Goal: Task Accomplishment & Management: Use online tool/utility

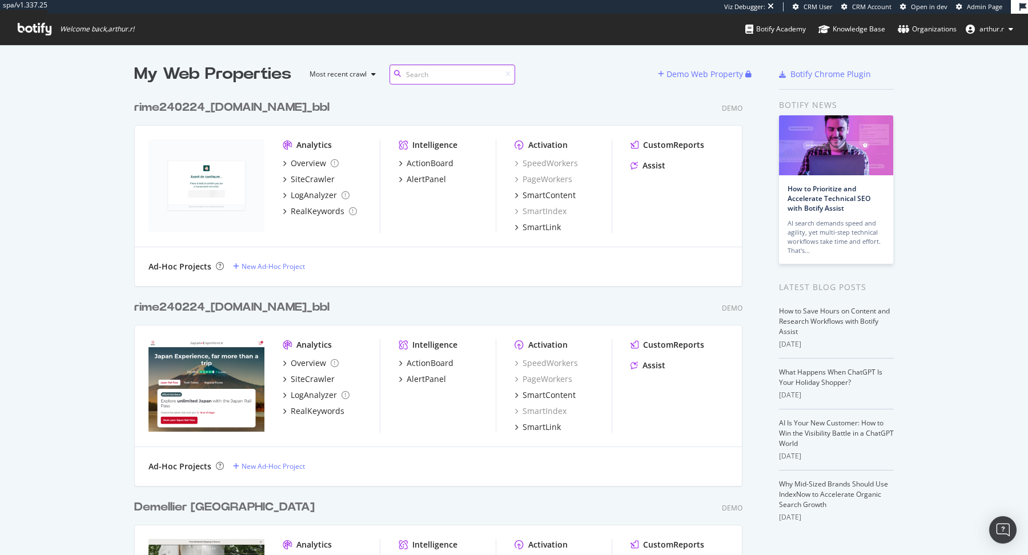
scroll to position [8752, 617]
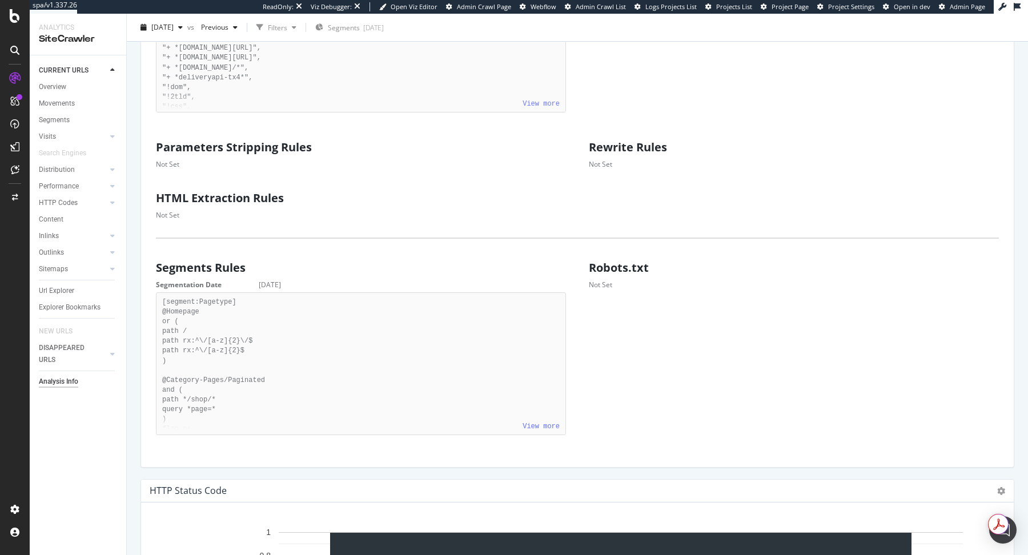
scroll to position [571, 0]
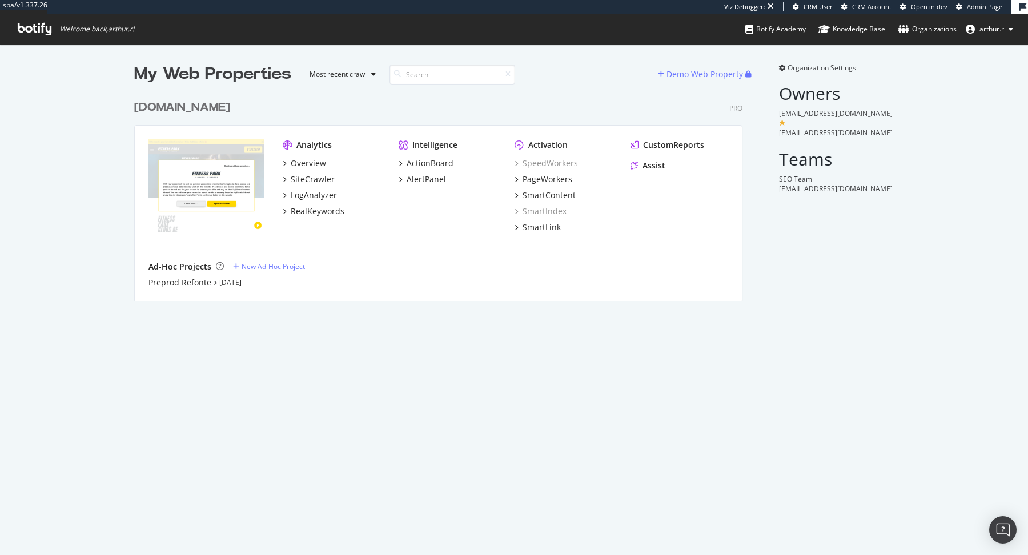
scroll to position [216, 617]
click at [171, 295] on div "Ad-Hoc Projects New Ad-Hoc Project Preprod Refonte [DATE]" at bounding box center [438, 274] width 607 height 55
click at [178, 283] on div "Preprod Refonte" at bounding box center [180, 282] width 63 height 11
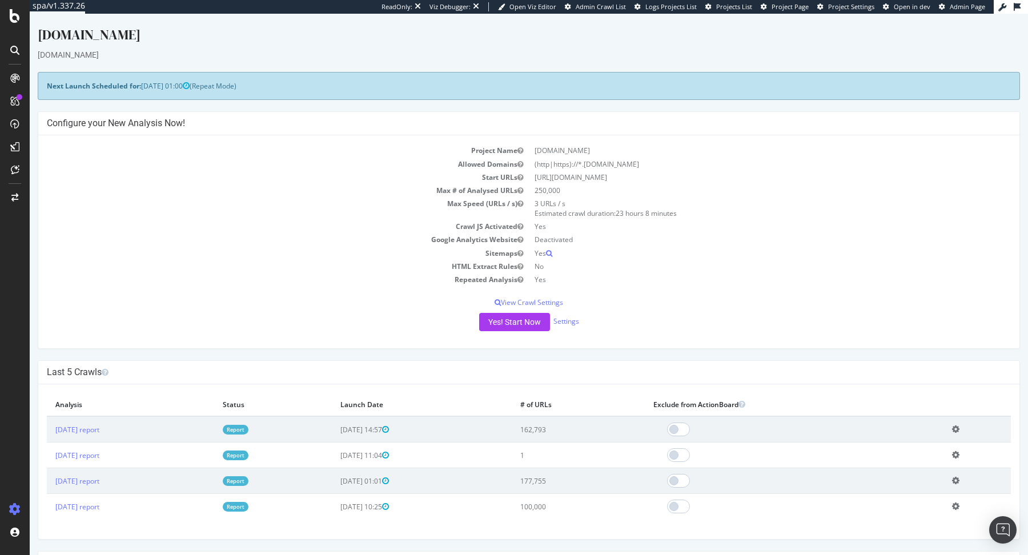
click at [960, 454] on icon at bounding box center [955, 455] width 7 height 9
click at [916, 489] on link "Delete analysis" at bounding box center [913, 487] width 91 height 15
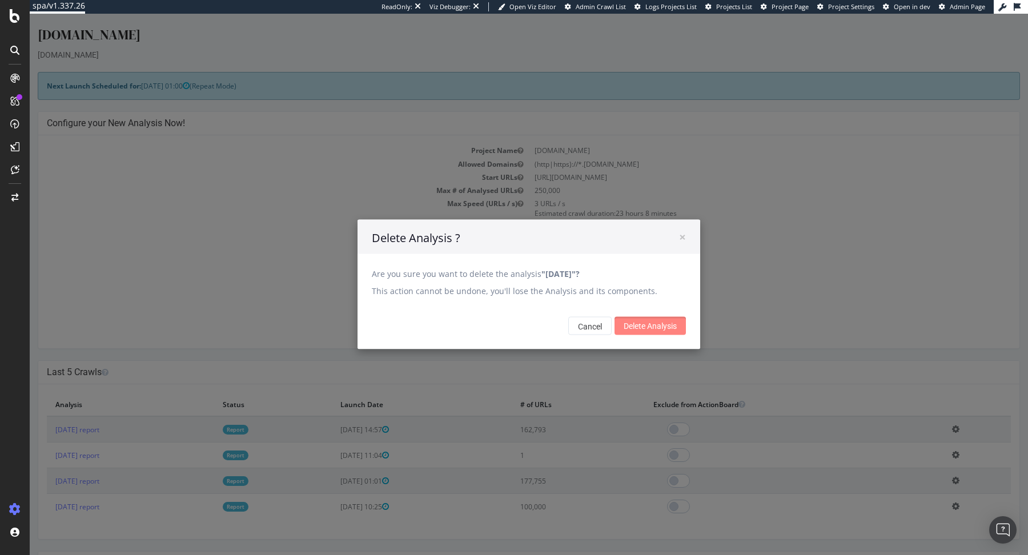
click at [644, 326] on input "Delete Analysis" at bounding box center [650, 326] width 71 height 18
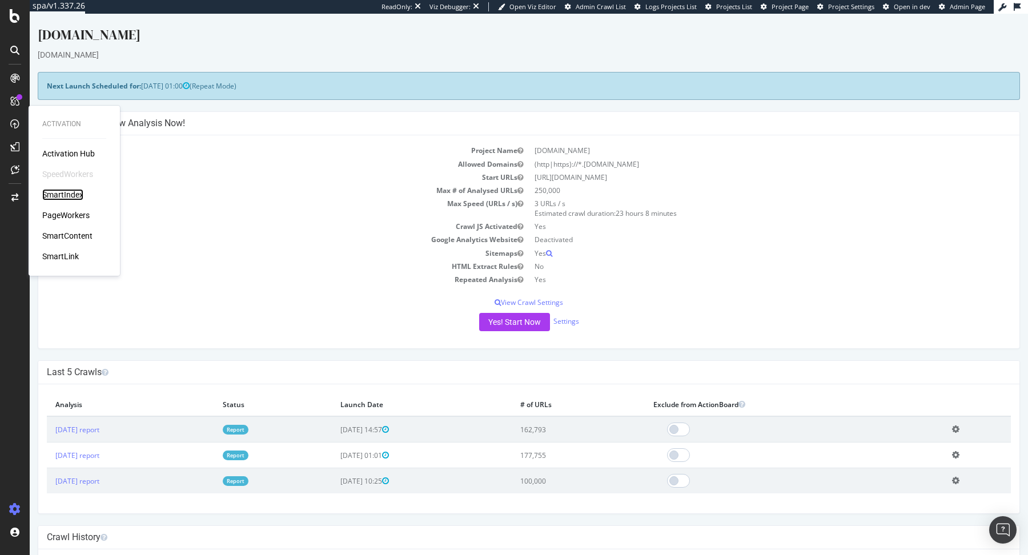
click at [66, 194] on div "SmartIndex" at bounding box center [62, 194] width 41 height 11
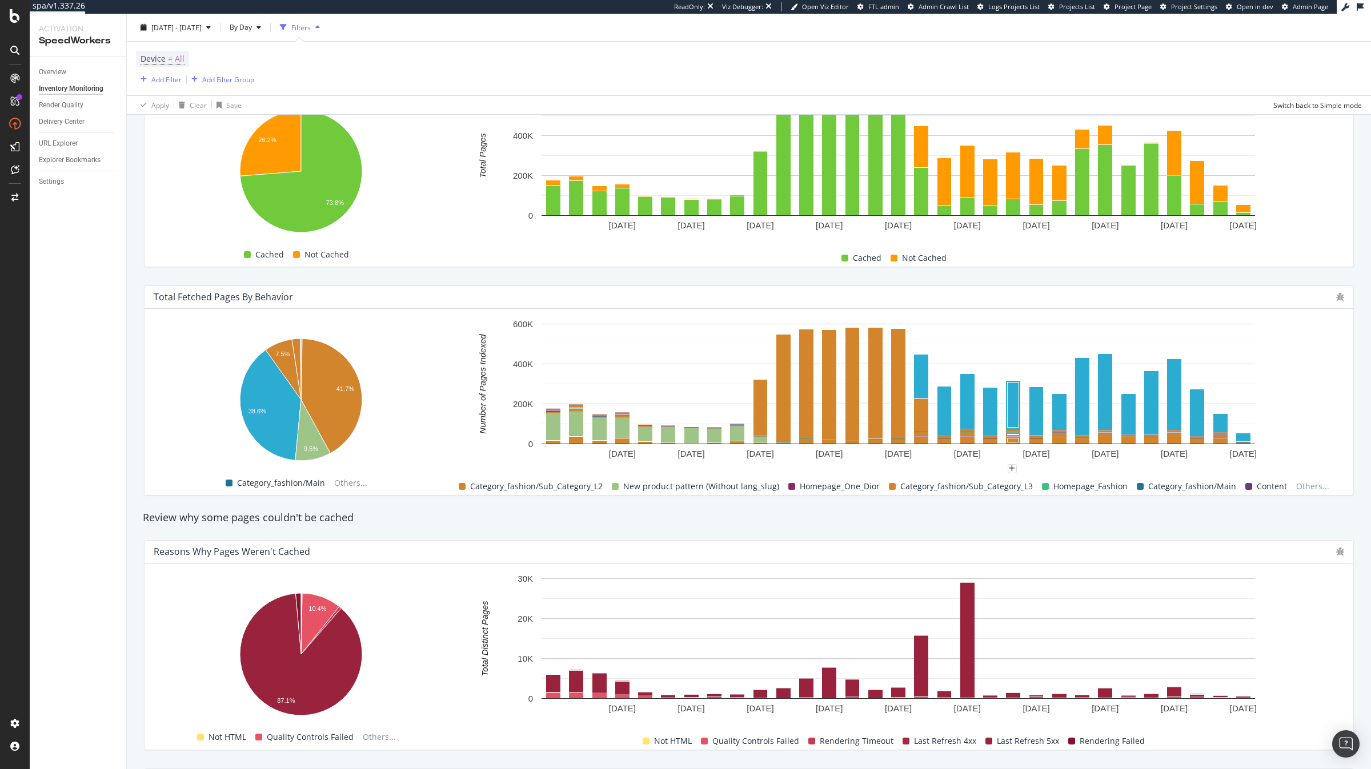
scroll to position [539, 0]
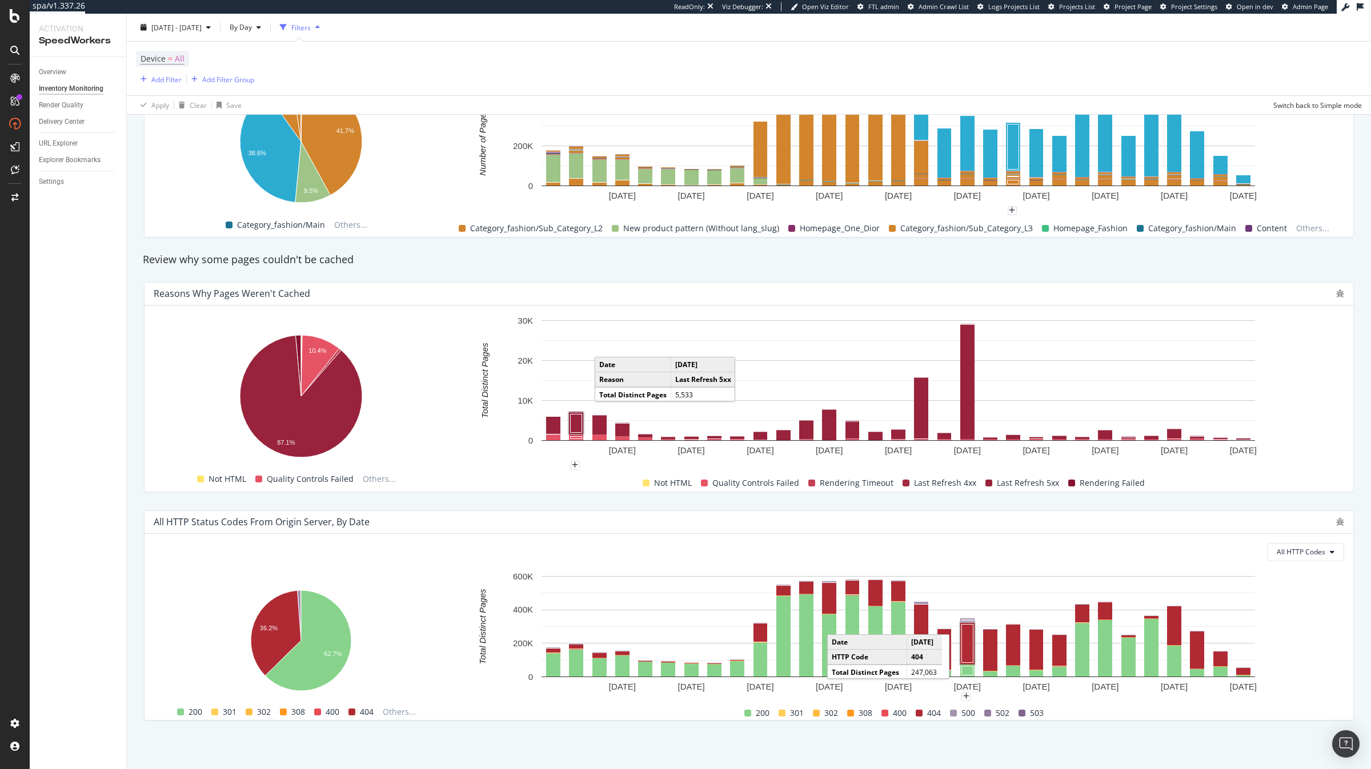
click at [971, 555] on rect "A chart." at bounding box center [967, 643] width 11 height 38
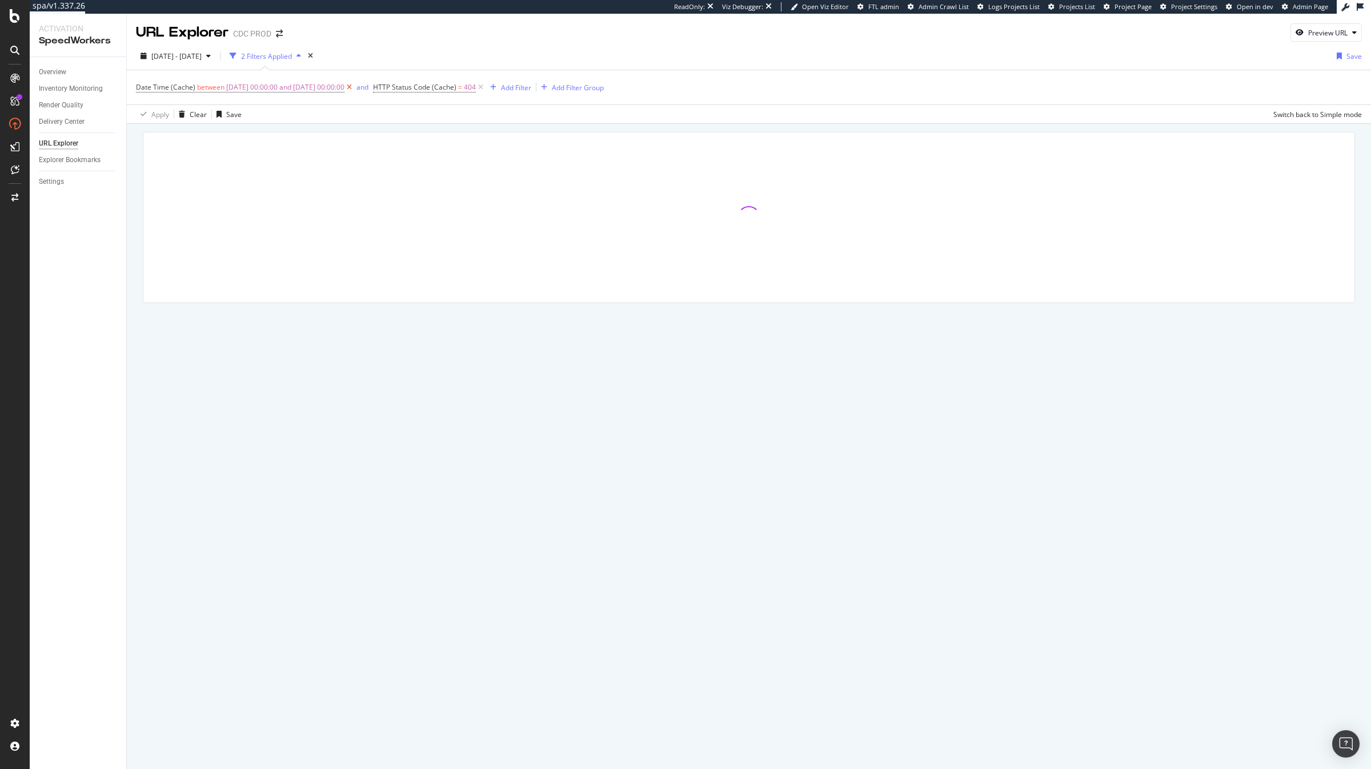
click at [354, 89] on icon at bounding box center [349, 87] width 10 height 11
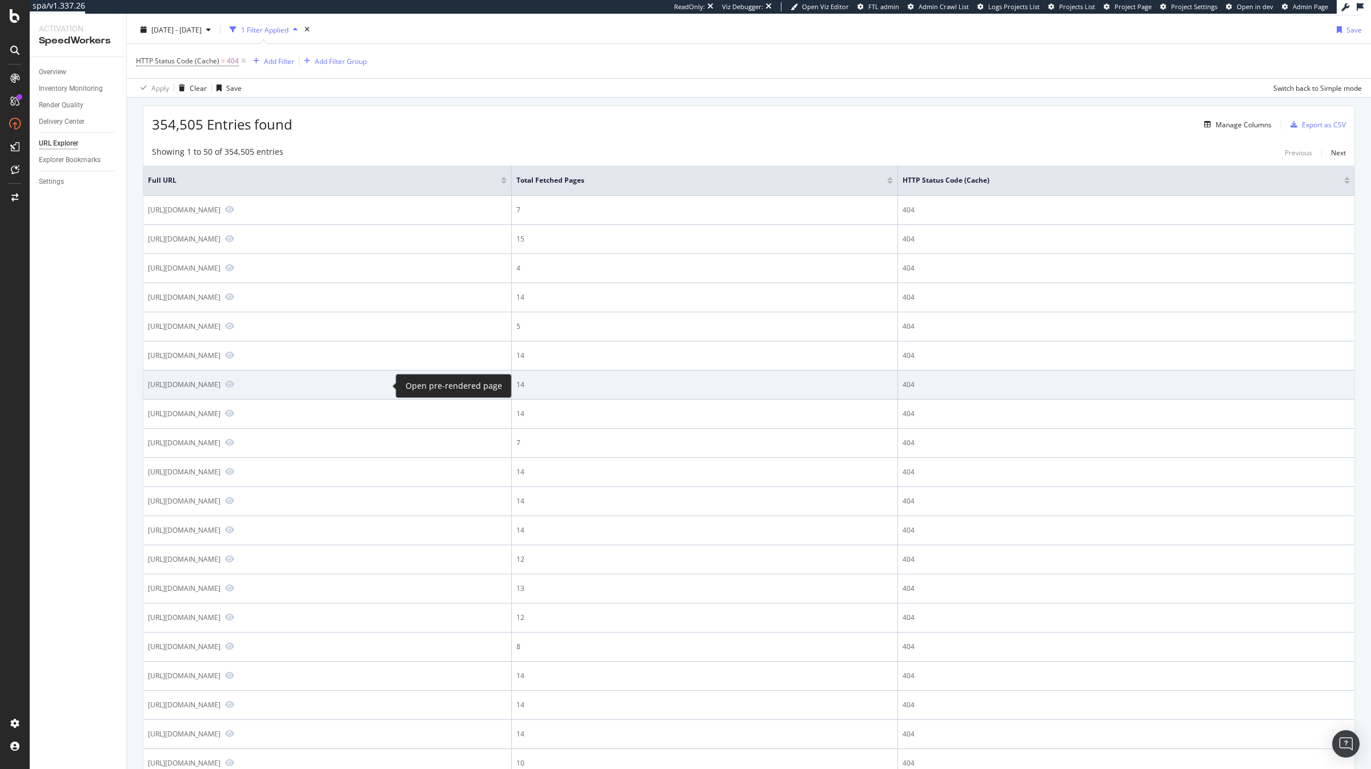
scroll to position [26, 0]
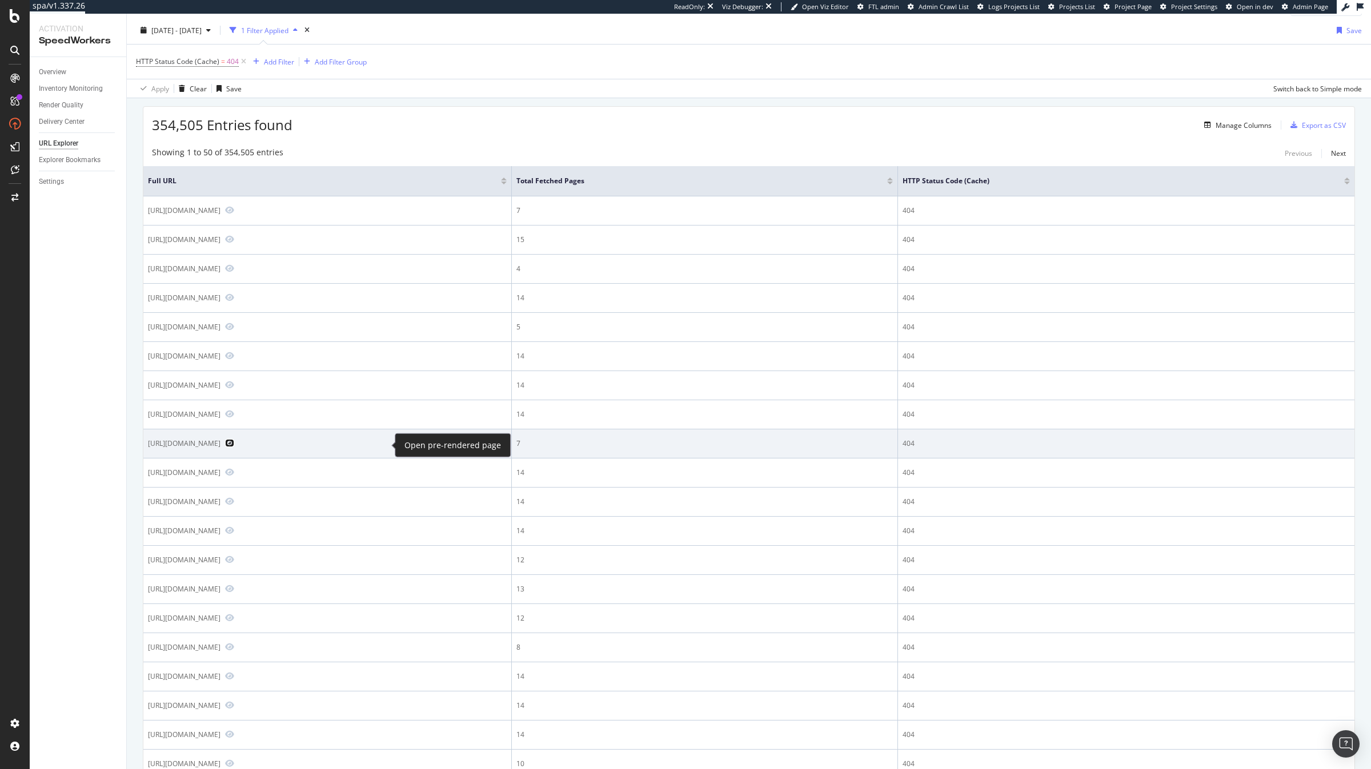
click at [234, 441] on icon "Preview https://www.dior.com/fr_ch/fashion/products/313C203A6328_C800_T48" at bounding box center [229, 443] width 9 height 8
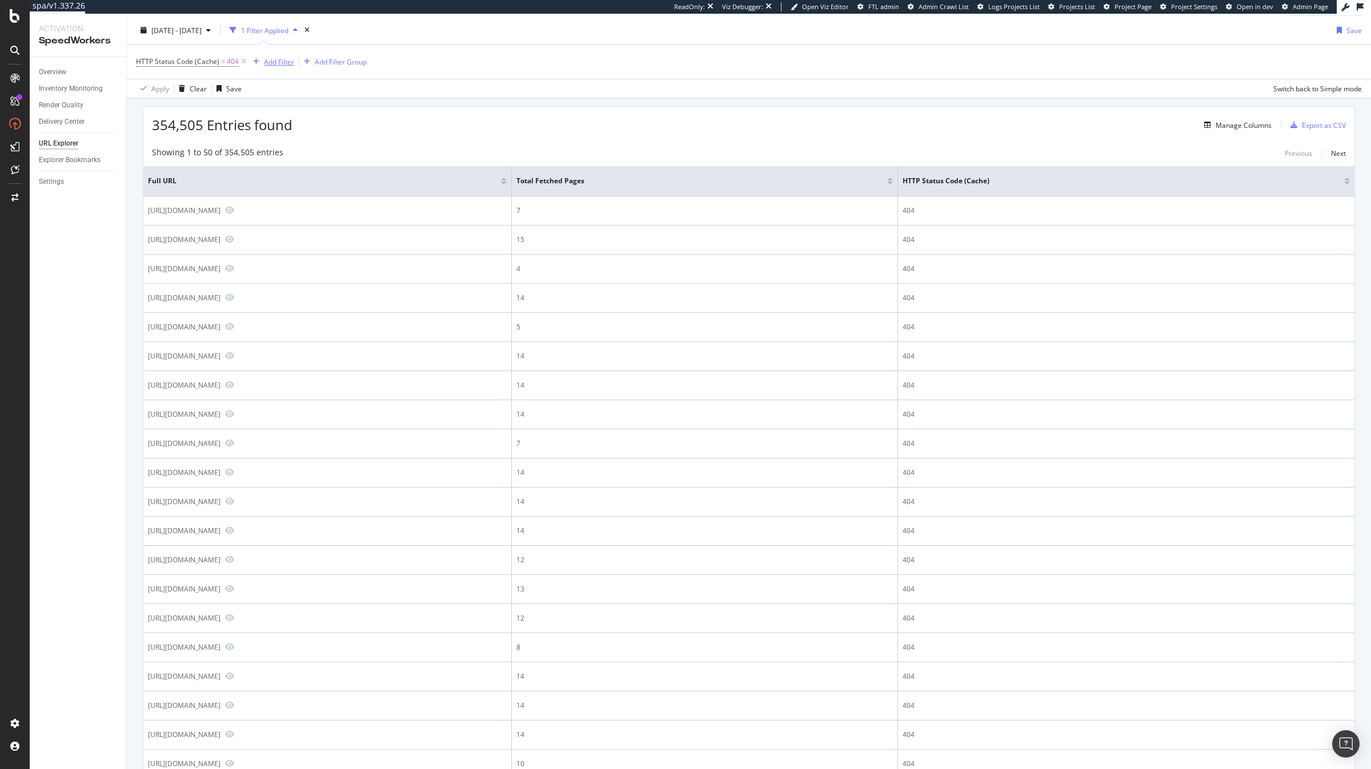
click at [276, 59] on div "Add Filter" at bounding box center [279, 62] width 30 height 10
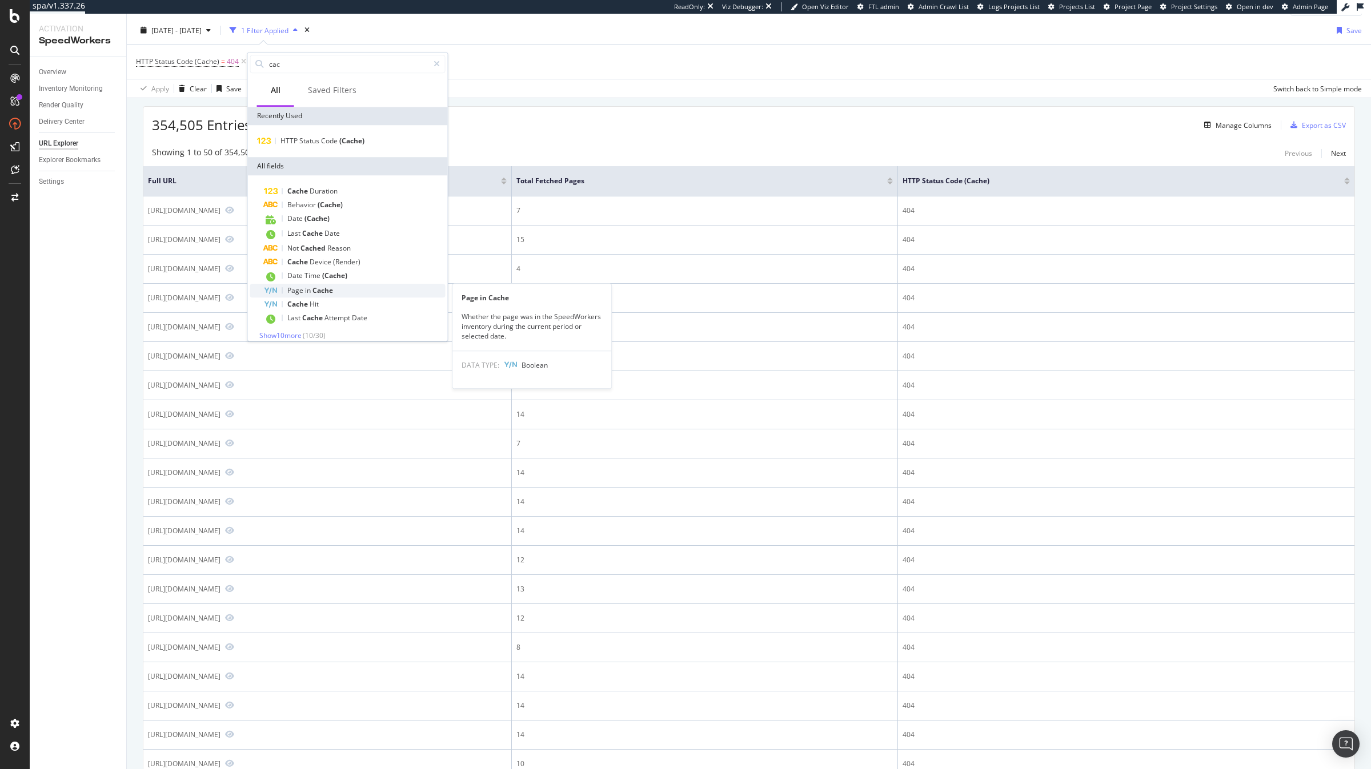
type input "cac"
click at [335, 288] on div "Page in Cache" at bounding box center [355, 291] width 182 height 14
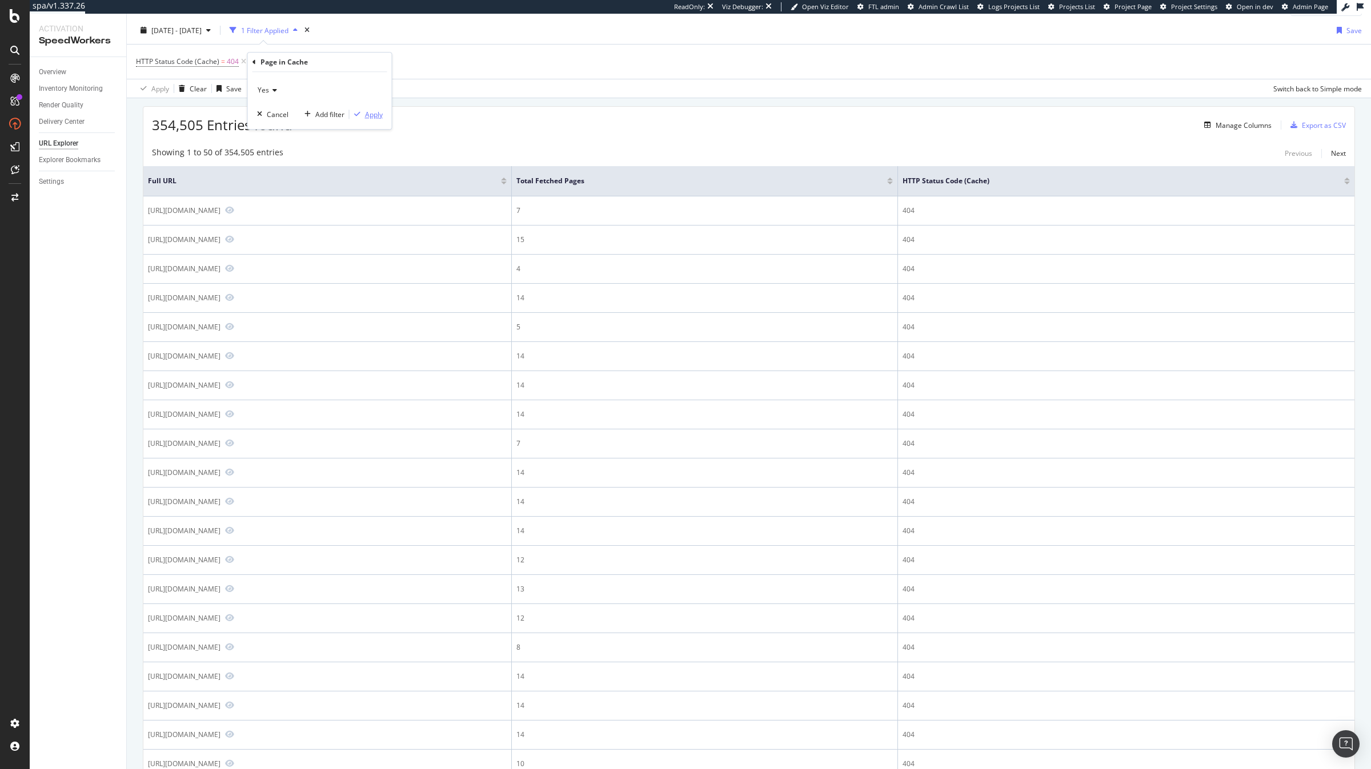
click at [368, 116] on div "Apply" at bounding box center [374, 115] width 18 height 10
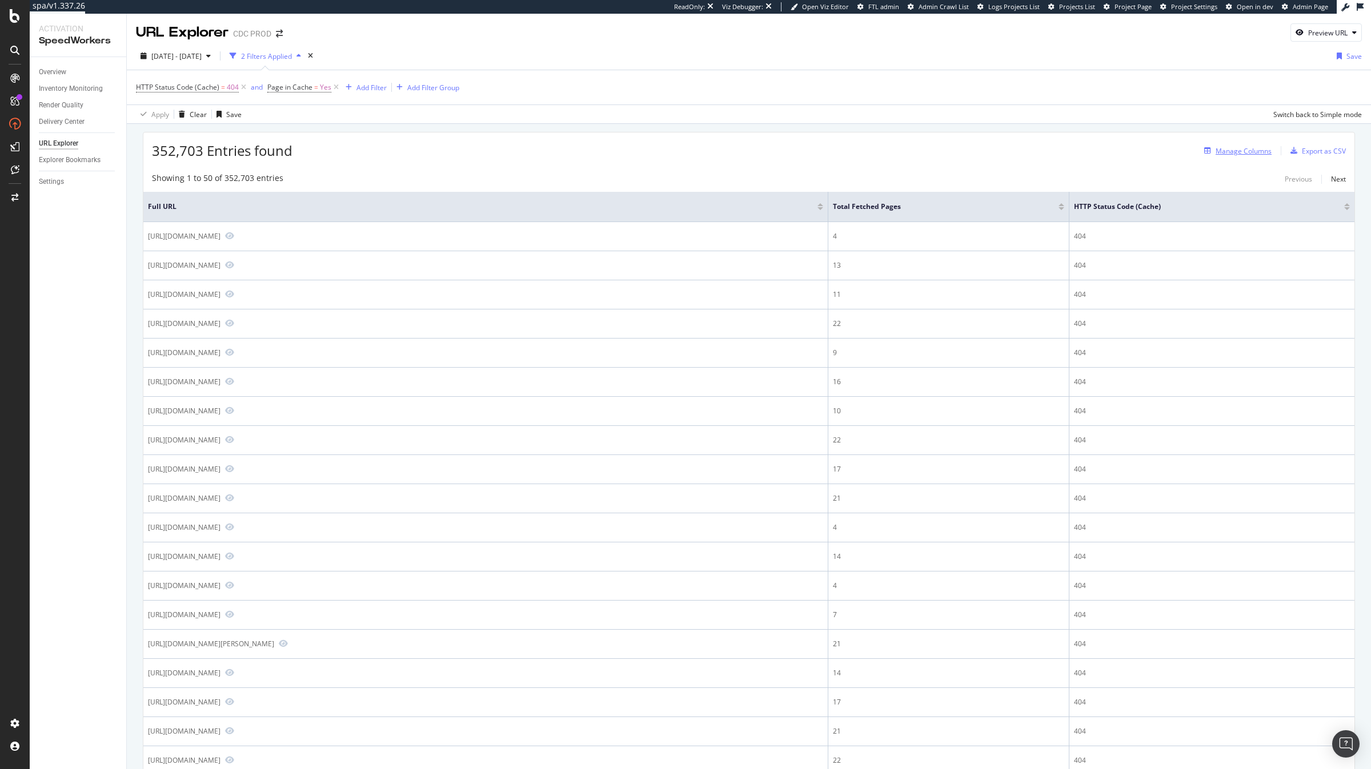
click at [1028, 147] on div "Manage Columns" at bounding box center [1244, 151] width 56 height 10
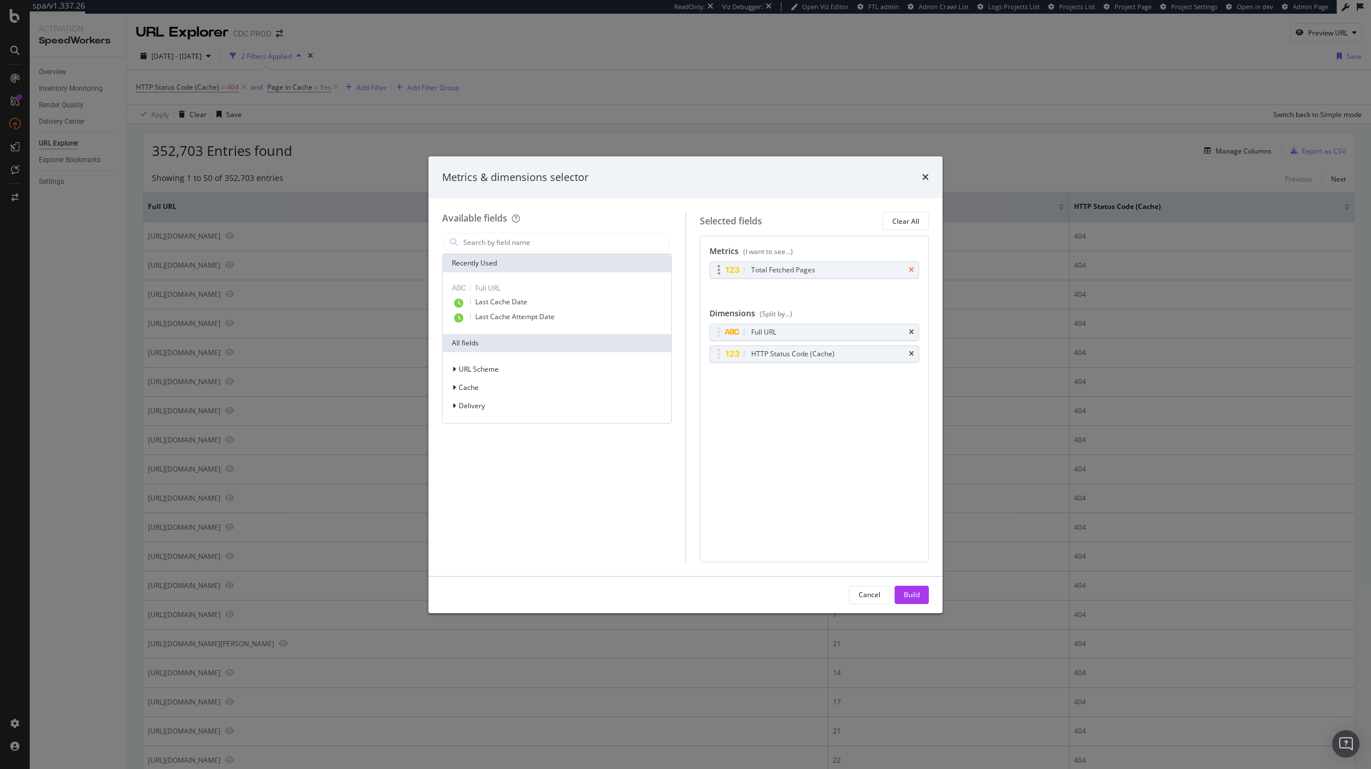
click at [912, 271] on icon "times" at bounding box center [911, 270] width 5 height 7
click at [487, 364] on div "URL Scheme" at bounding box center [472, 369] width 54 height 11
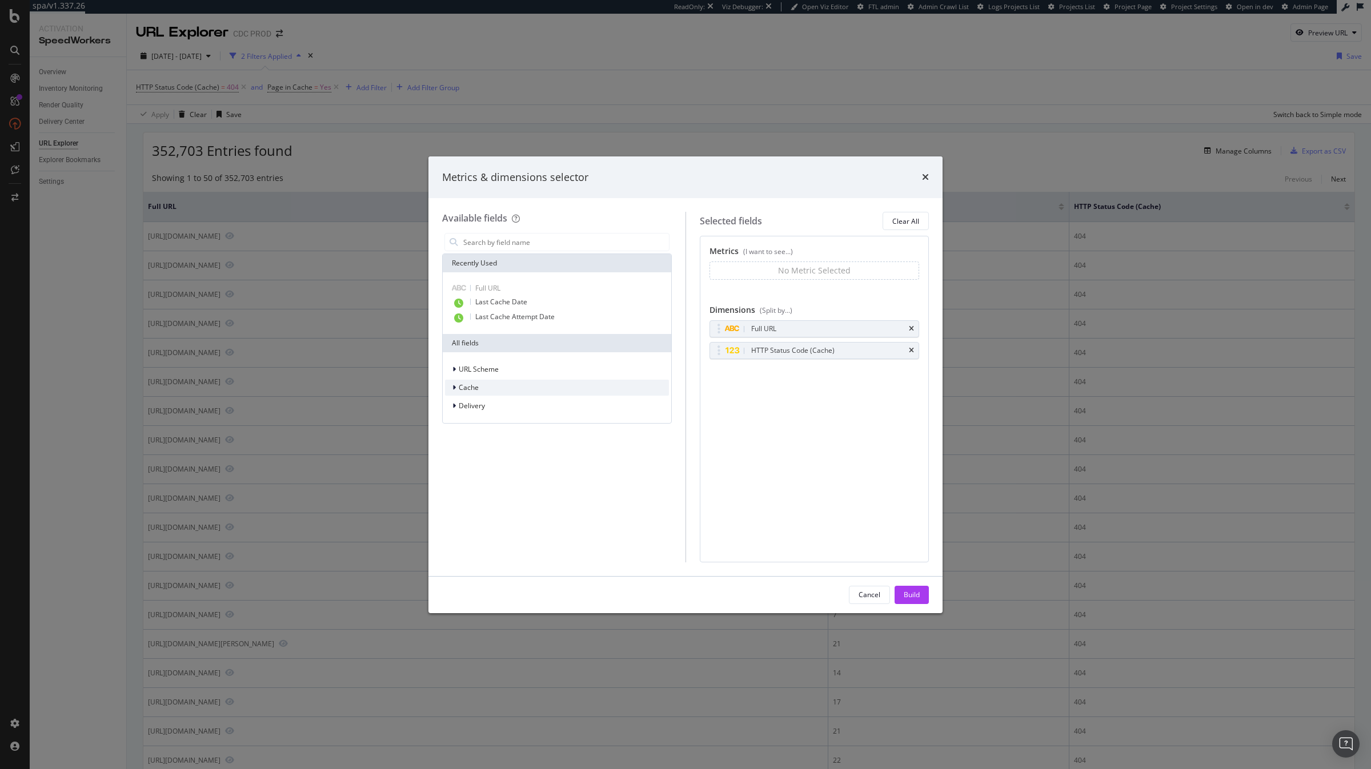
click at [487, 392] on div "Cache" at bounding box center [557, 388] width 224 height 16
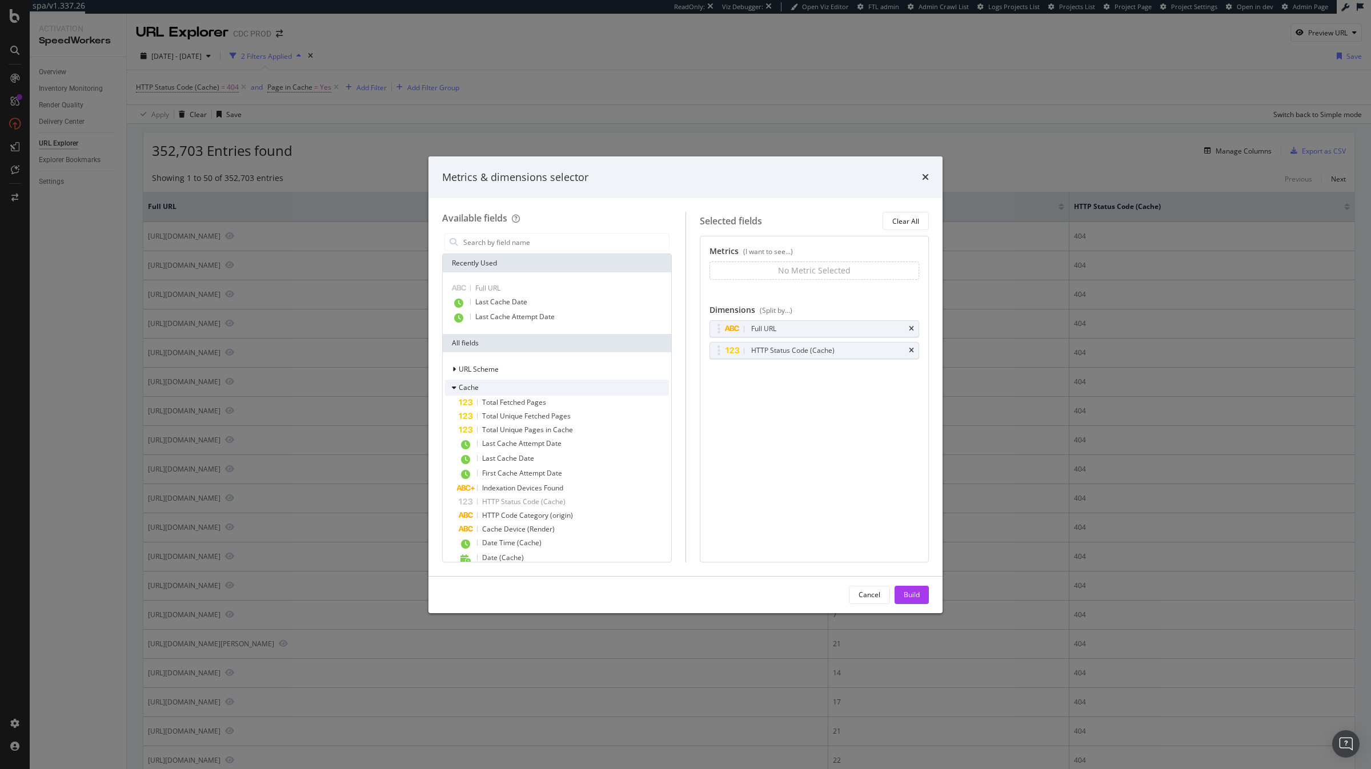
click at [487, 392] on div "Cache" at bounding box center [557, 388] width 224 height 16
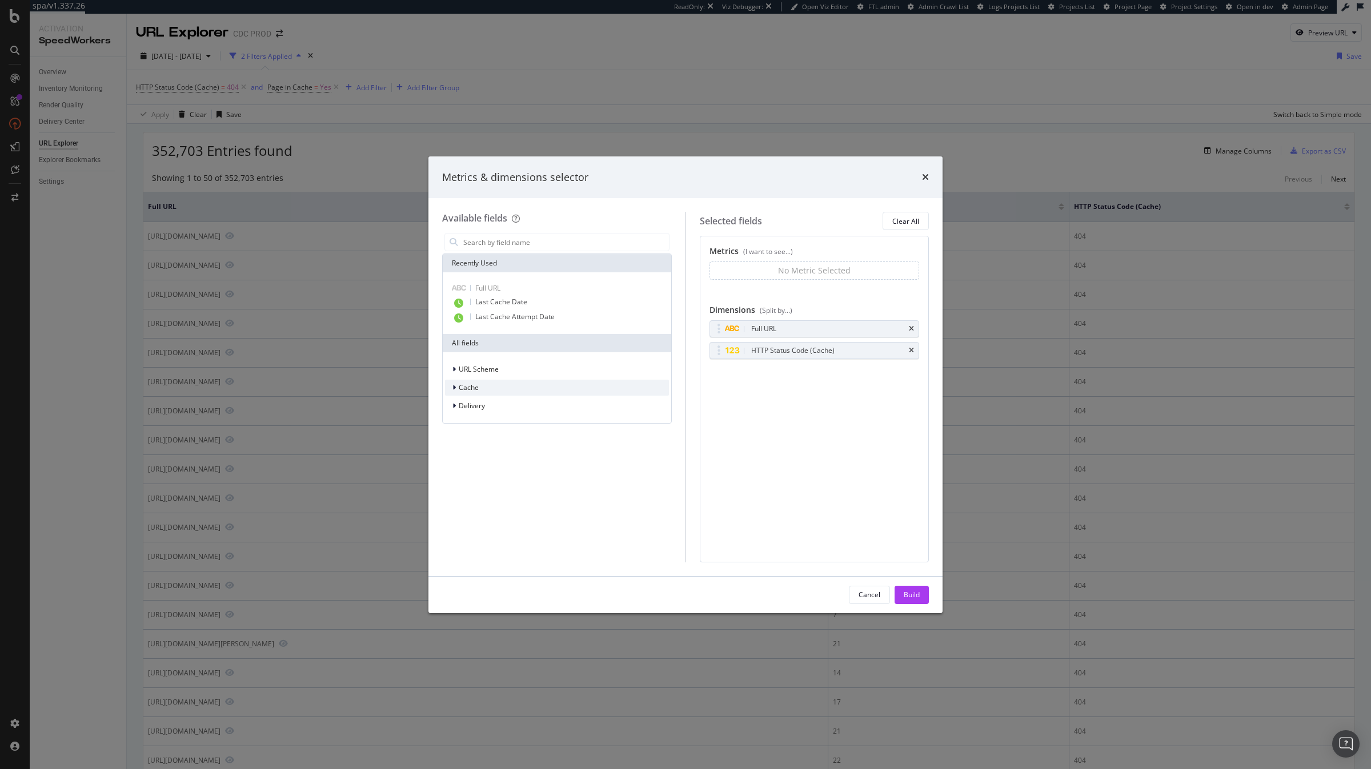
click at [487, 392] on div "Cache" at bounding box center [557, 388] width 224 height 16
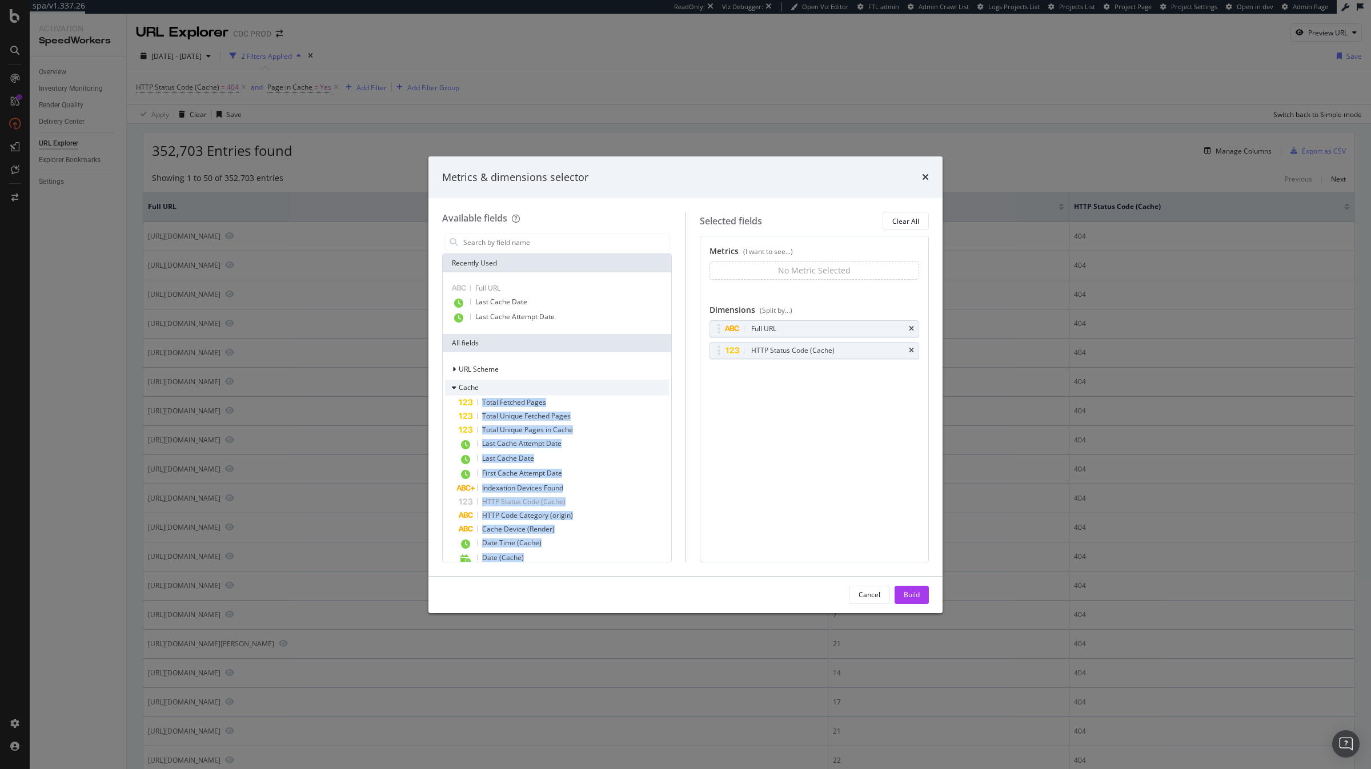
click at [487, 392] on div "Cache" at bounding box center [557, 388] width 224 height 16
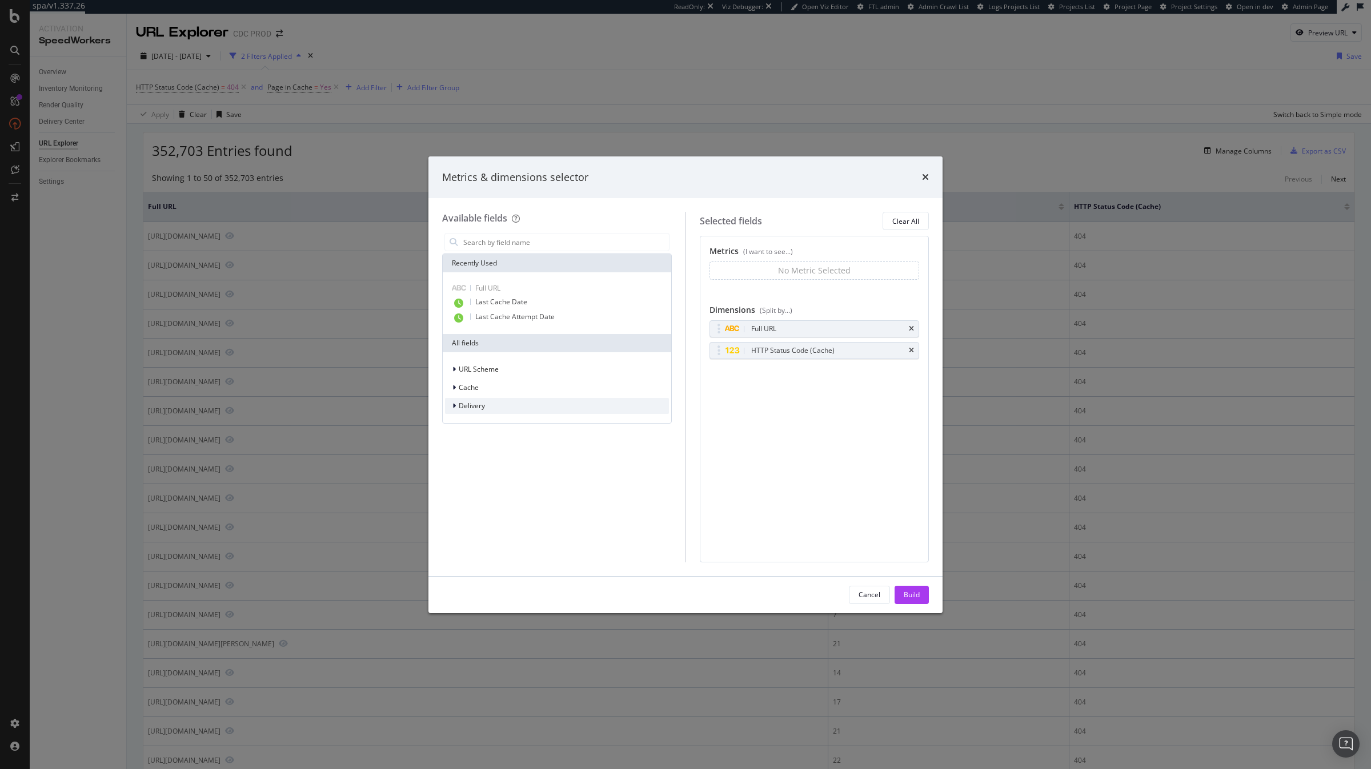
click at [487, 413] on div "Delivery" at bounding box center [557, 406] width 224 height 16
click at [487, 405] on div "Delivery" at bounding box center [557, 406] width 224 height 16
click at [480, 390] on div "Cache" at bounding box center [557, 388] width 224 height 16
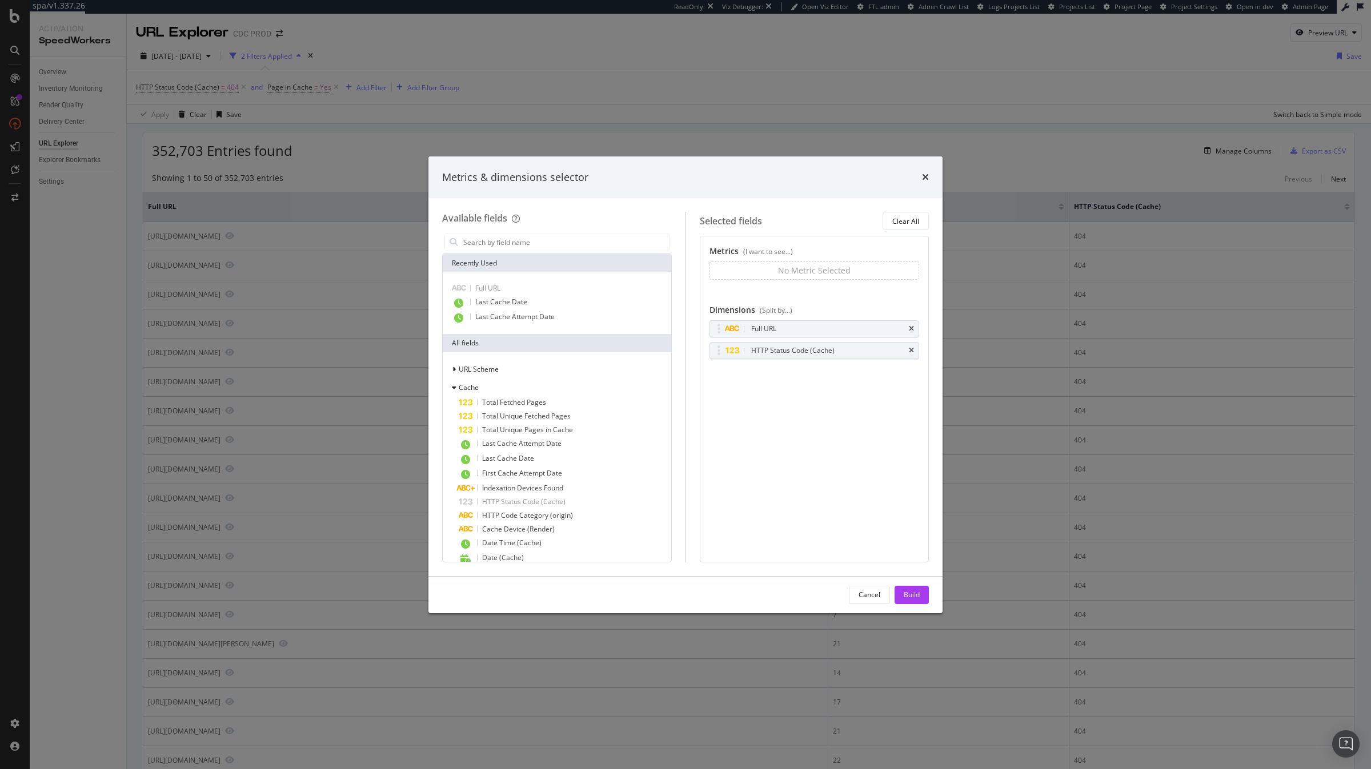
click at [470, 379] on div "URL Scheme Cache Total Fetched Pages Total Unique Fetched Pages Total Unique Pa…" at bounding box center [557, 543] width 224 height 362
click at [470, 387] on span "Cache" at bounding box center [469, 388] width 20 height 10
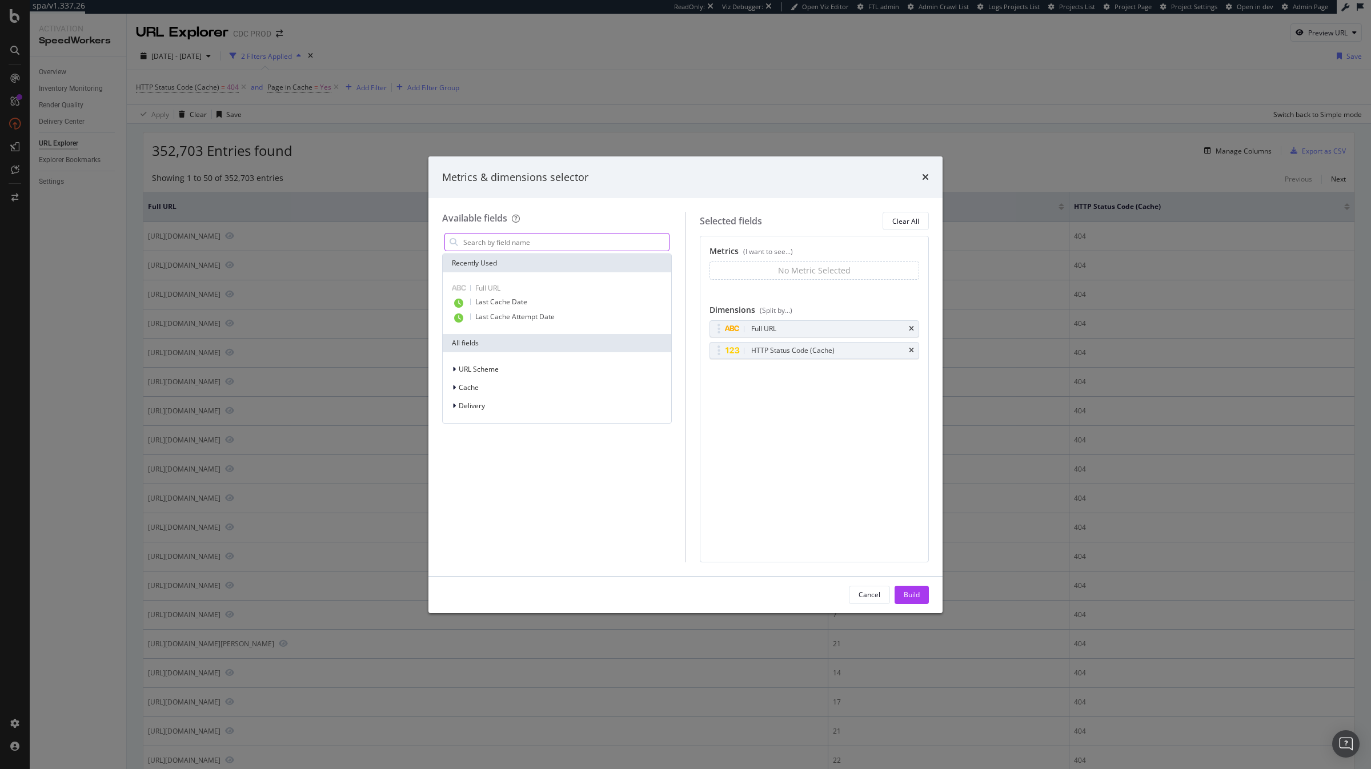
click at [502, 235] on input "modal" at bounding box center [565, 242] width 207 height 17
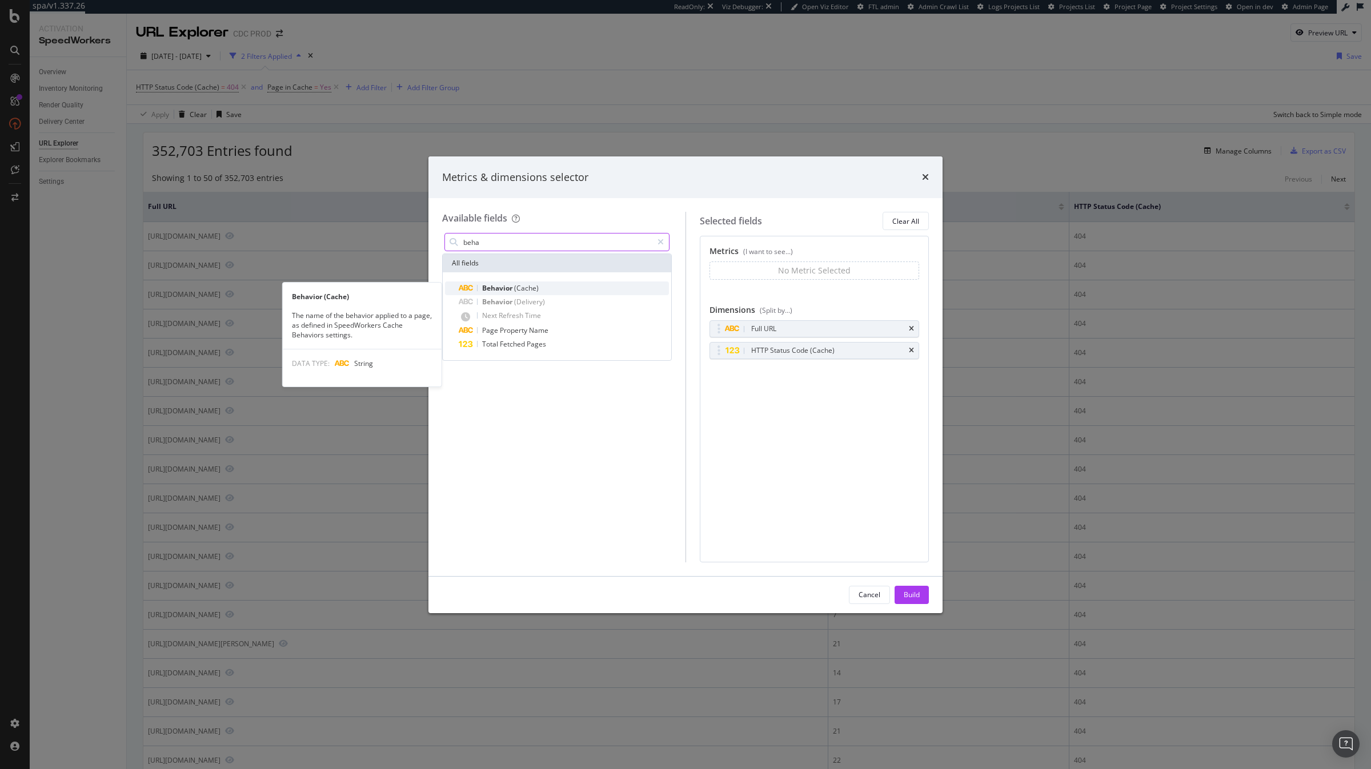
type input "beha"
click at [514, 284] on span "Behavior" at bounding box center [498, 288] width 32 height 10
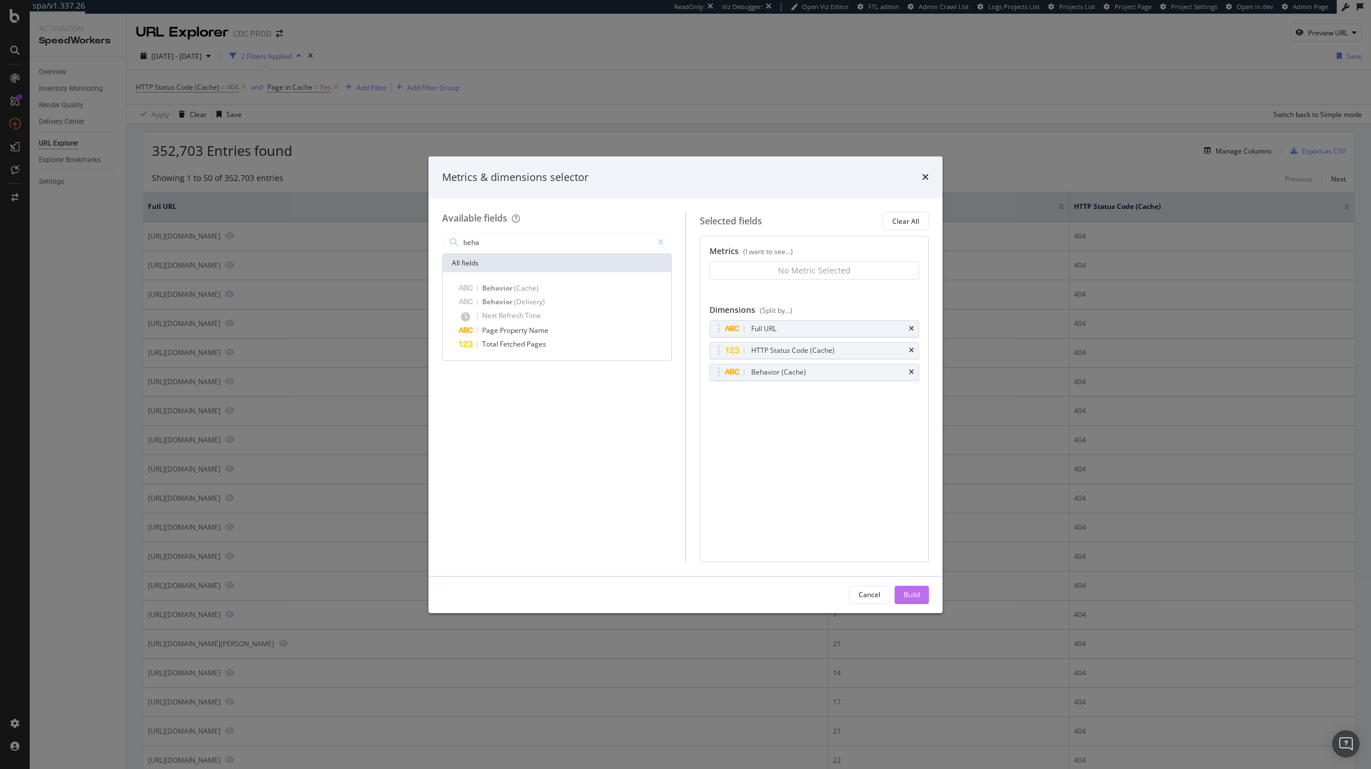
click at [914, 555] on button "Build" at bounding box center [912, 595] width 34 height 18
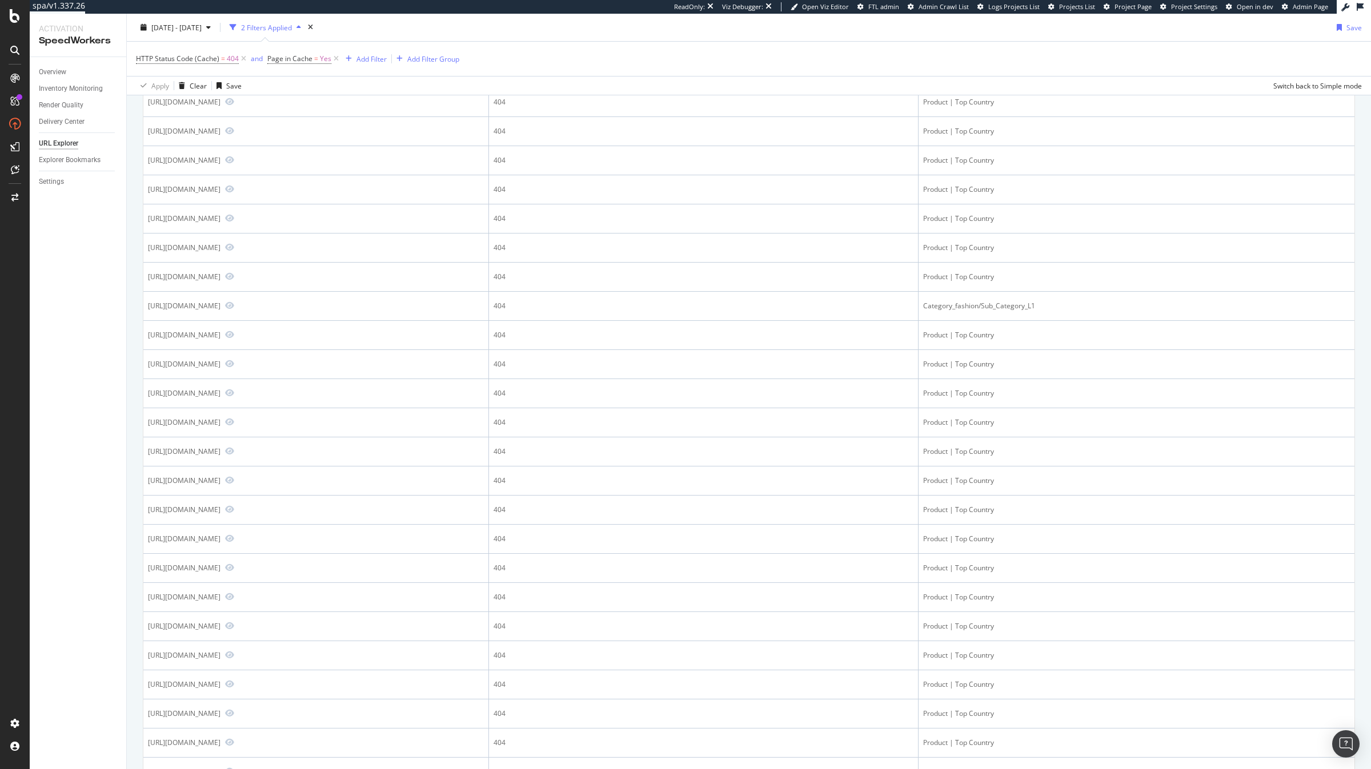
scroll to position [598, 0]
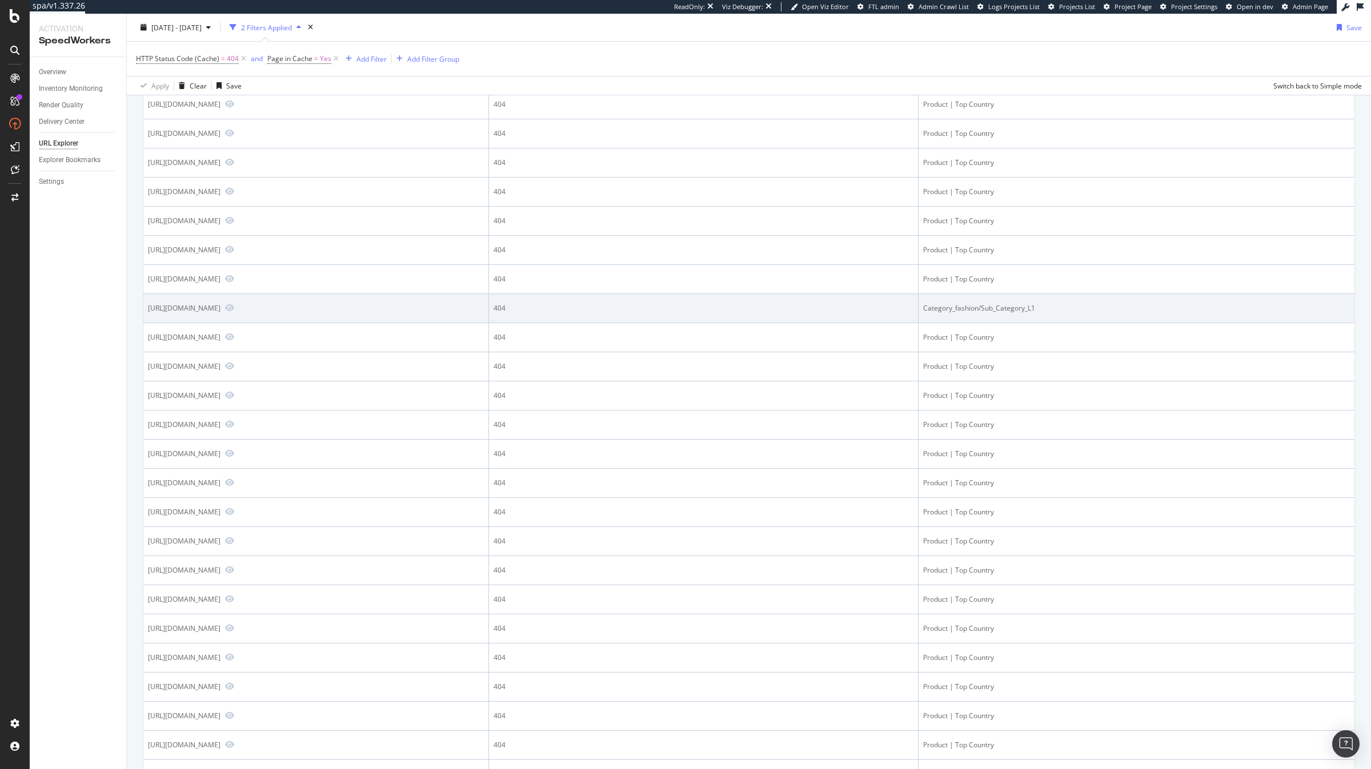
drag, startPoint x: 315, startPoint y: 313, endPoint x: 364, endPoint y: 324, distance: 50.4
click at [364, 323] on td "https://www.dior.com/fr_fr/fashion/mode-homme/broken%20link" at bounding box center [316, 308] width 346 height 29
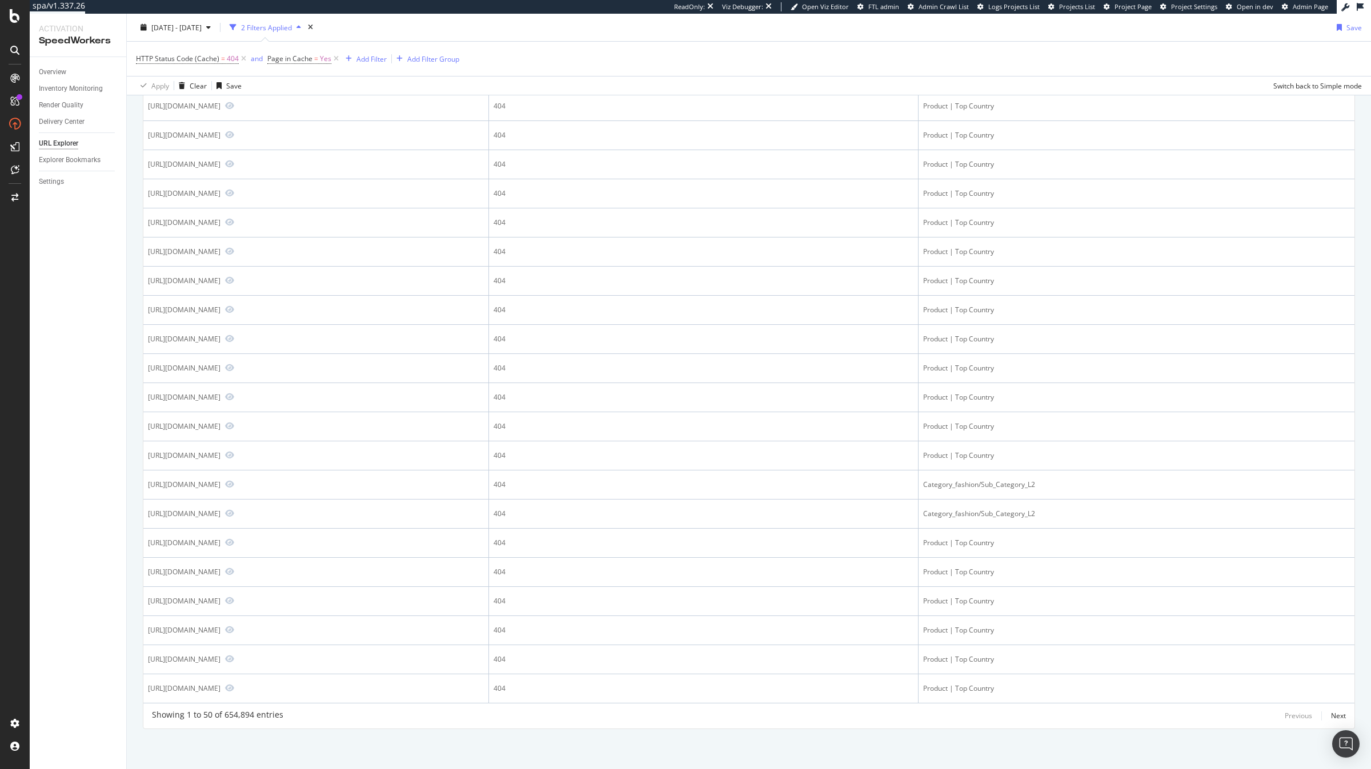
scroll to position [992, 0]
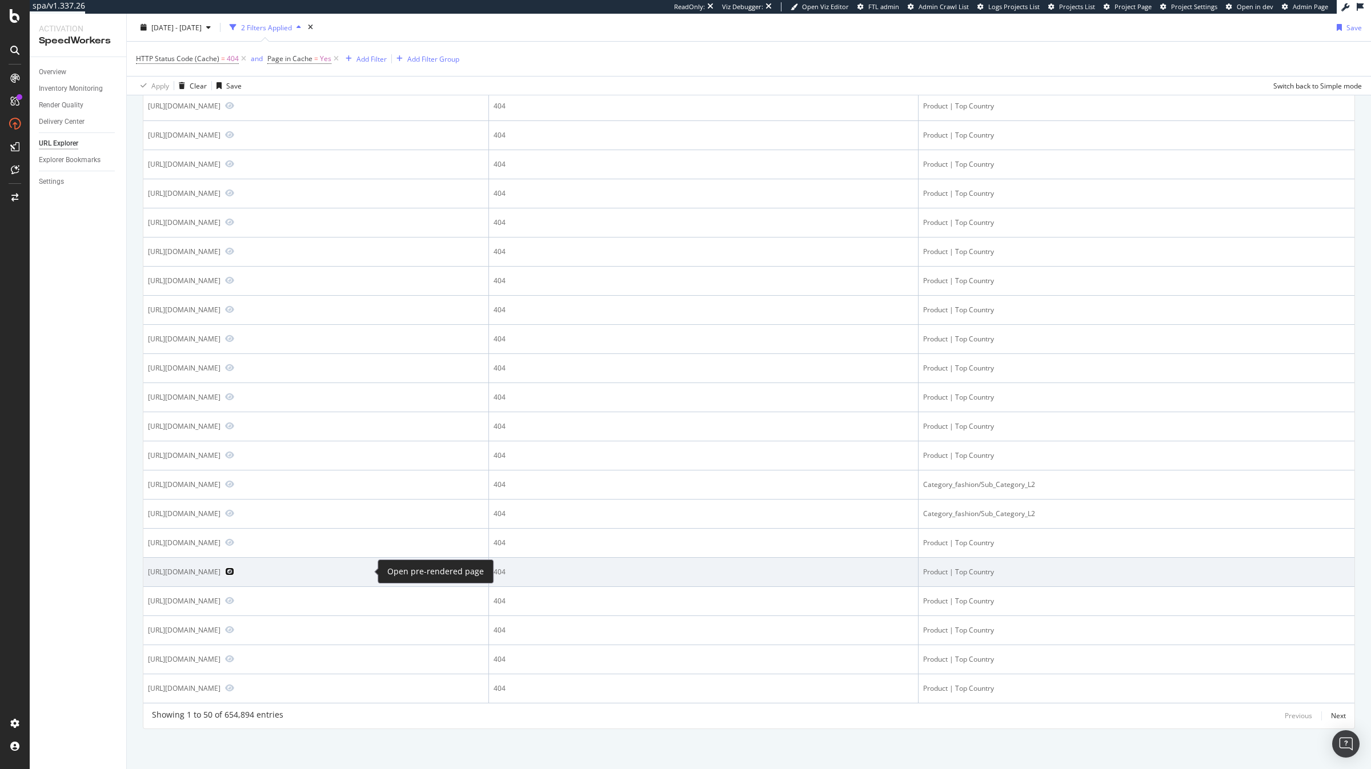
click at [234, 555] on icon "Preview https://www.dior.com/en_int/fashion/products/S5673CBAA_M45M" at bounding box center [229, 572] width 9 height 8
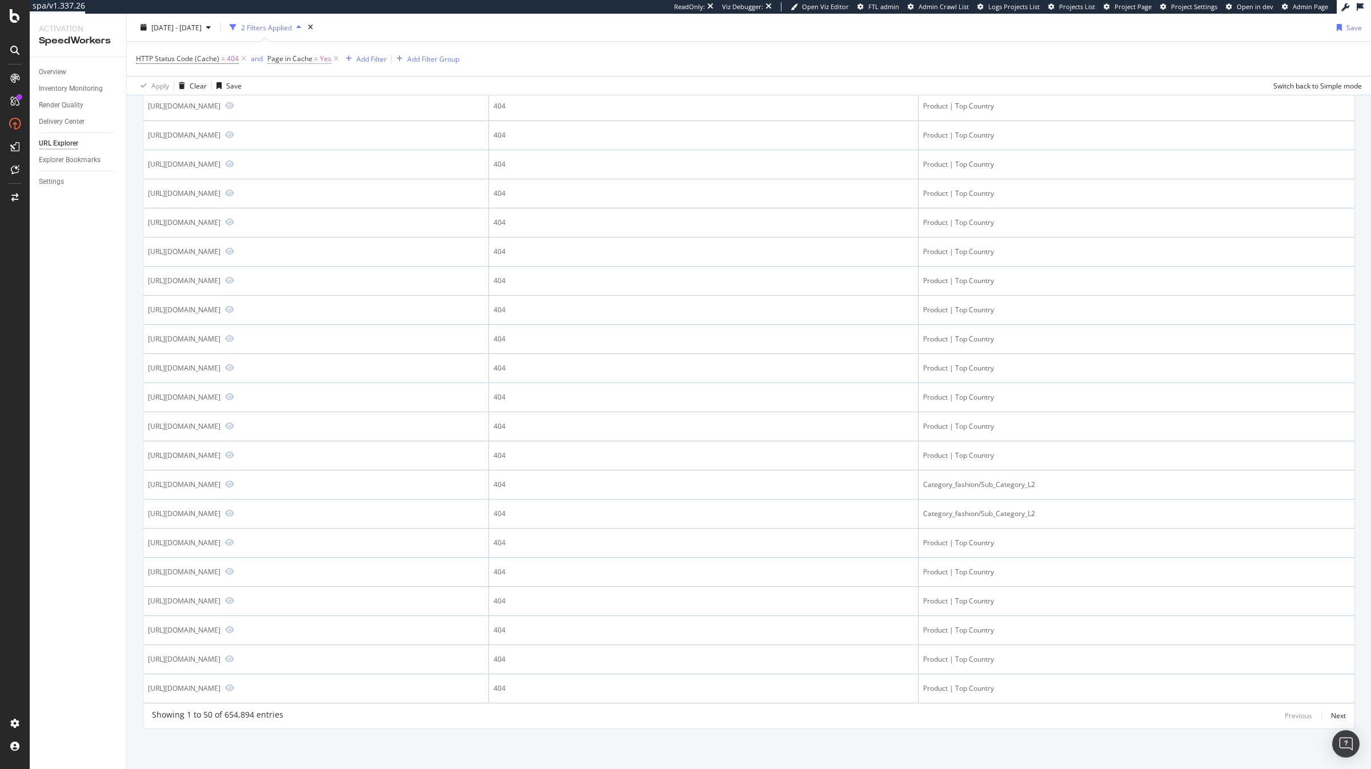
click at [299, 60] on span "Page in Cache" at bounding box center [289, 59] width 45 height 10
click at [272, 59] on icon at bounding box center [272, 57] width 3 height 7
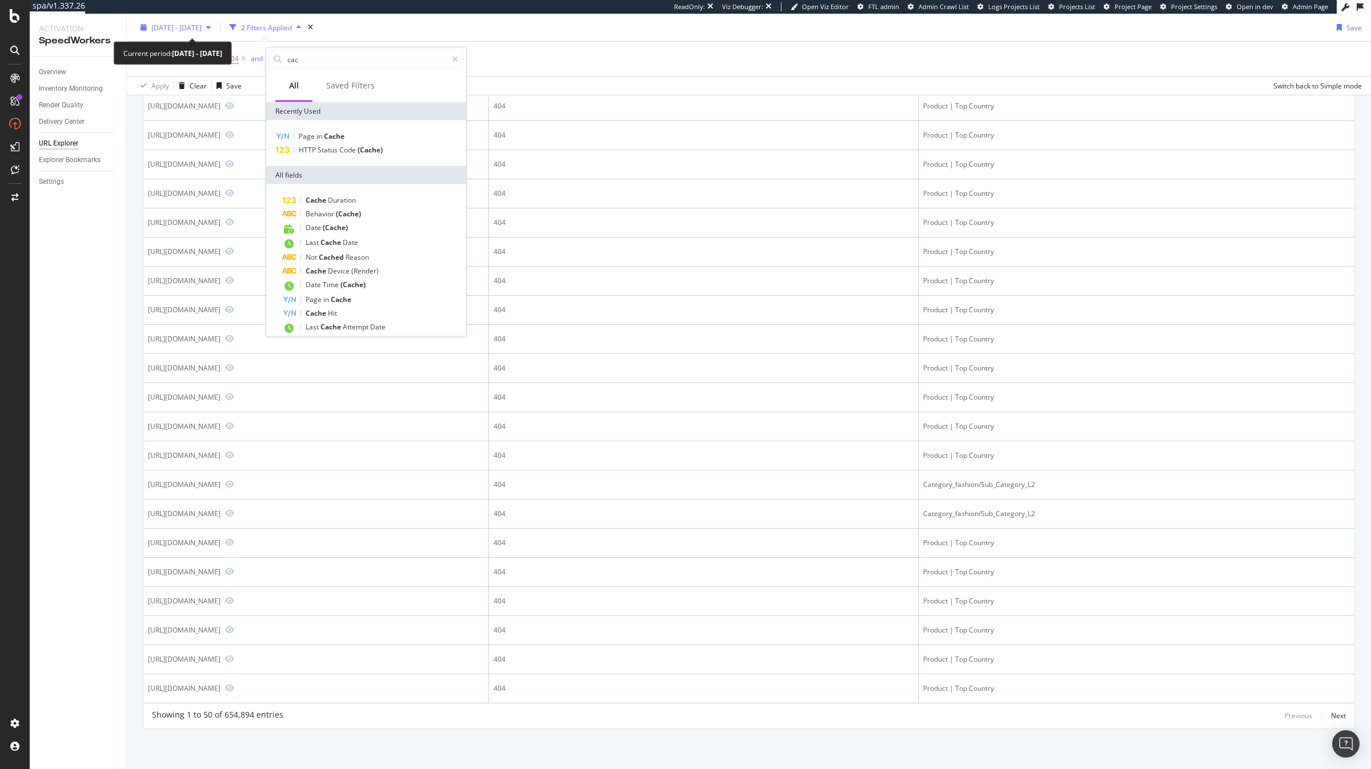
click at [203, 19] on div "2025 Aug. 16th - Sep. 15th" at bounding box center [175, 27] width 79 height 17
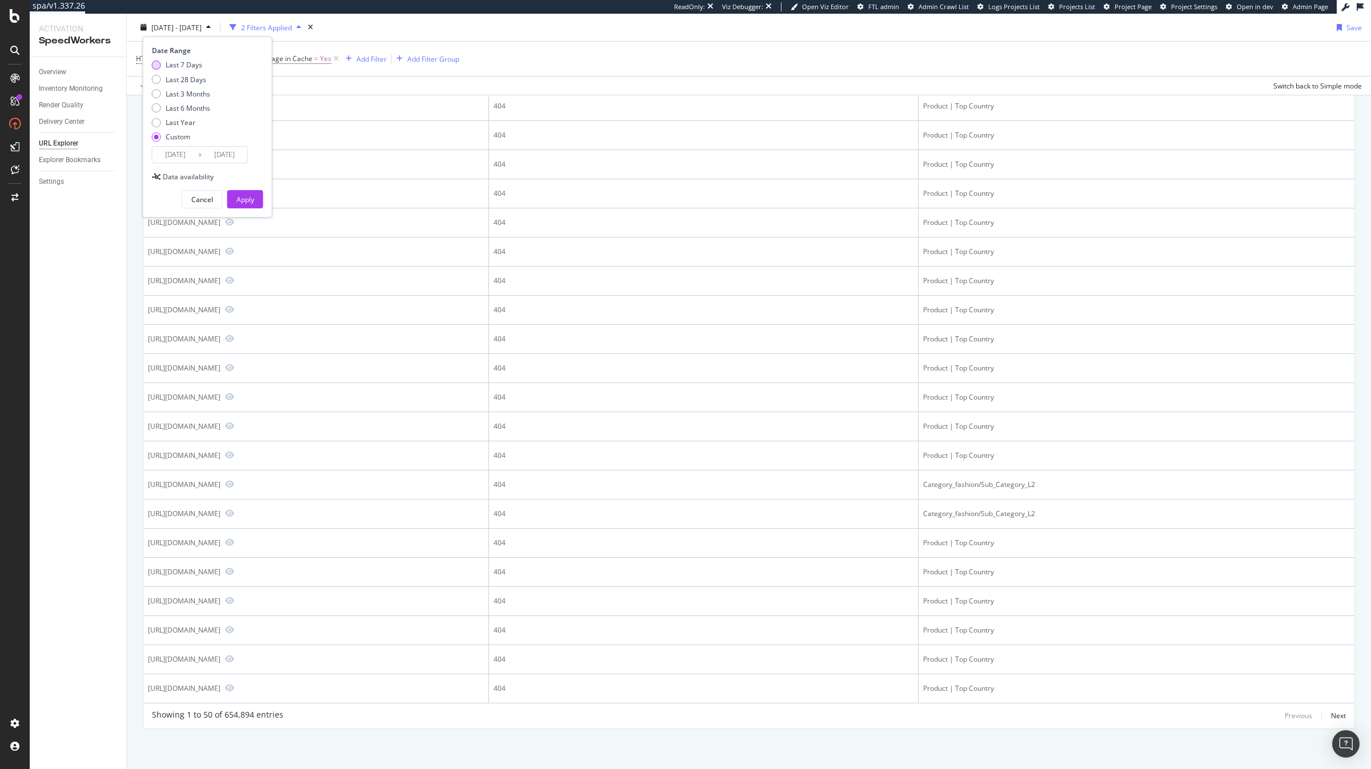
click at [185, 65] on div "Last 7 Days" at bounding box center [184, 65] width 37 height 10
type input "2025/09/09"
click at [252, 203] on div "Apply" at bounding box center [245, 200] width 18 height 10
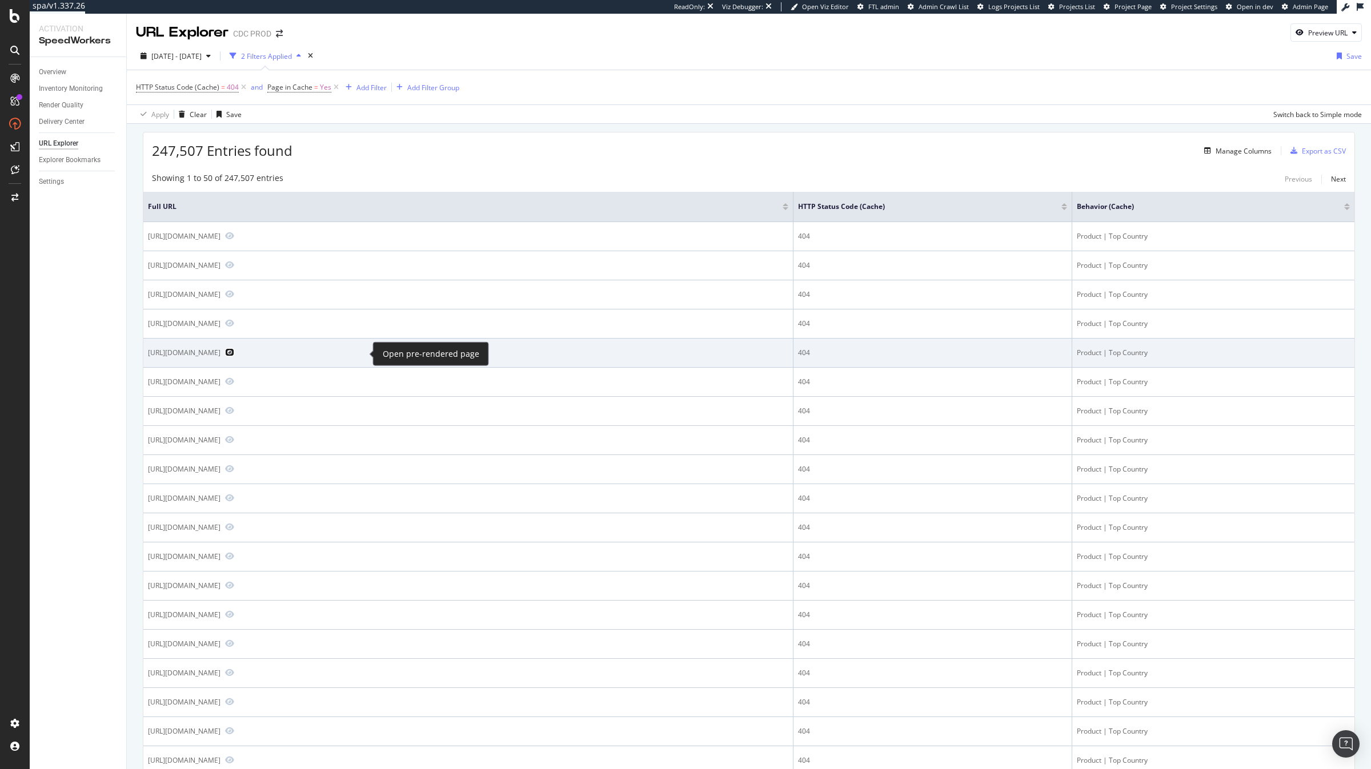
click at [234, 355] on icon "Preview https://www.dior.com/en_sa/fashion/products/KDB997ACA_S900" at bounding box center [229, 352] width 9 height 8
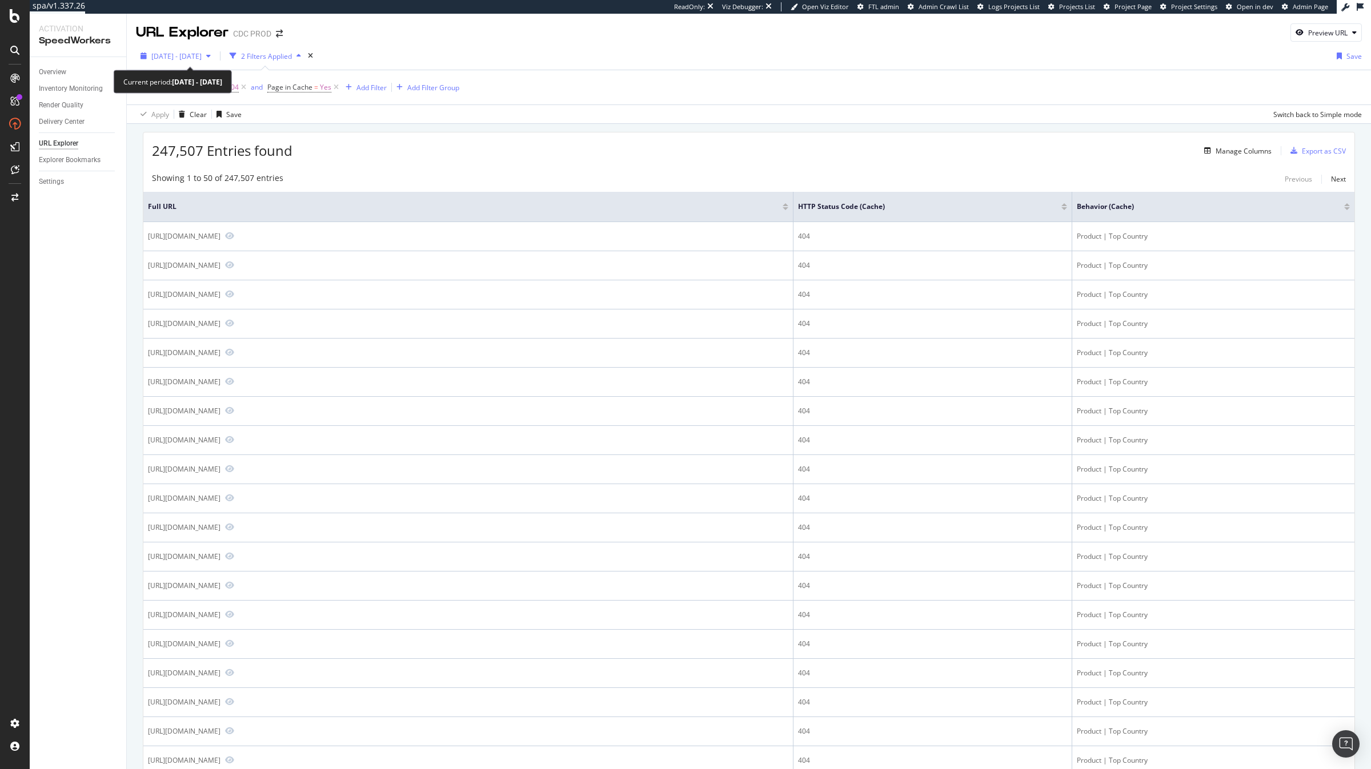
click at [202, 58] on span "2025 Sep. 9th - Sep. 15th" at bounding box center [176, 56] width 50 height 10
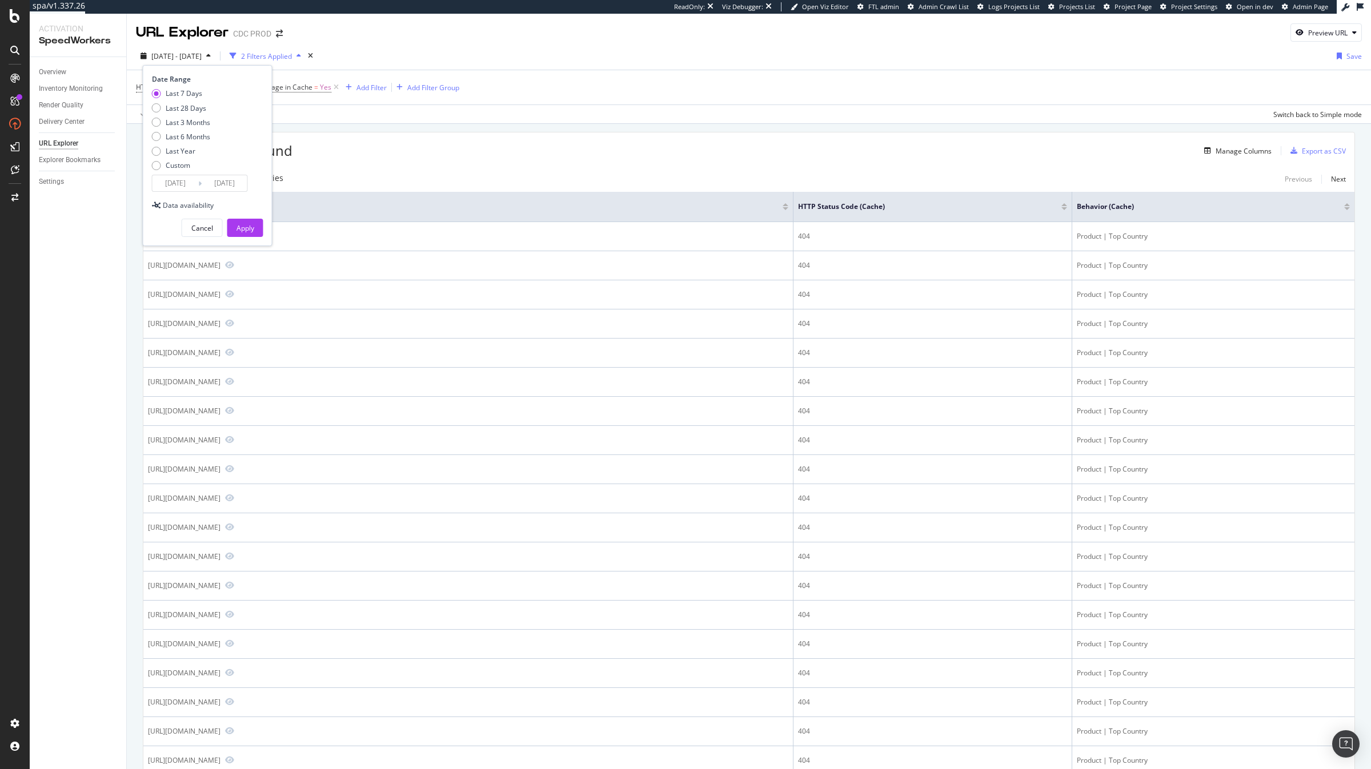
click at [182, 171] on div "Last 7 Days Last 28 Days Last 3 Months Last 6 Months Last Year Custom" at bounding box center [181, 132] width 58 height 86
click at [181, 167] on div "Custom" at bounding box center [178, 166] width 25 height 10
click at [175, 177] on input "2025/08/19" at bounding box center [176, 183] width 46 height 16
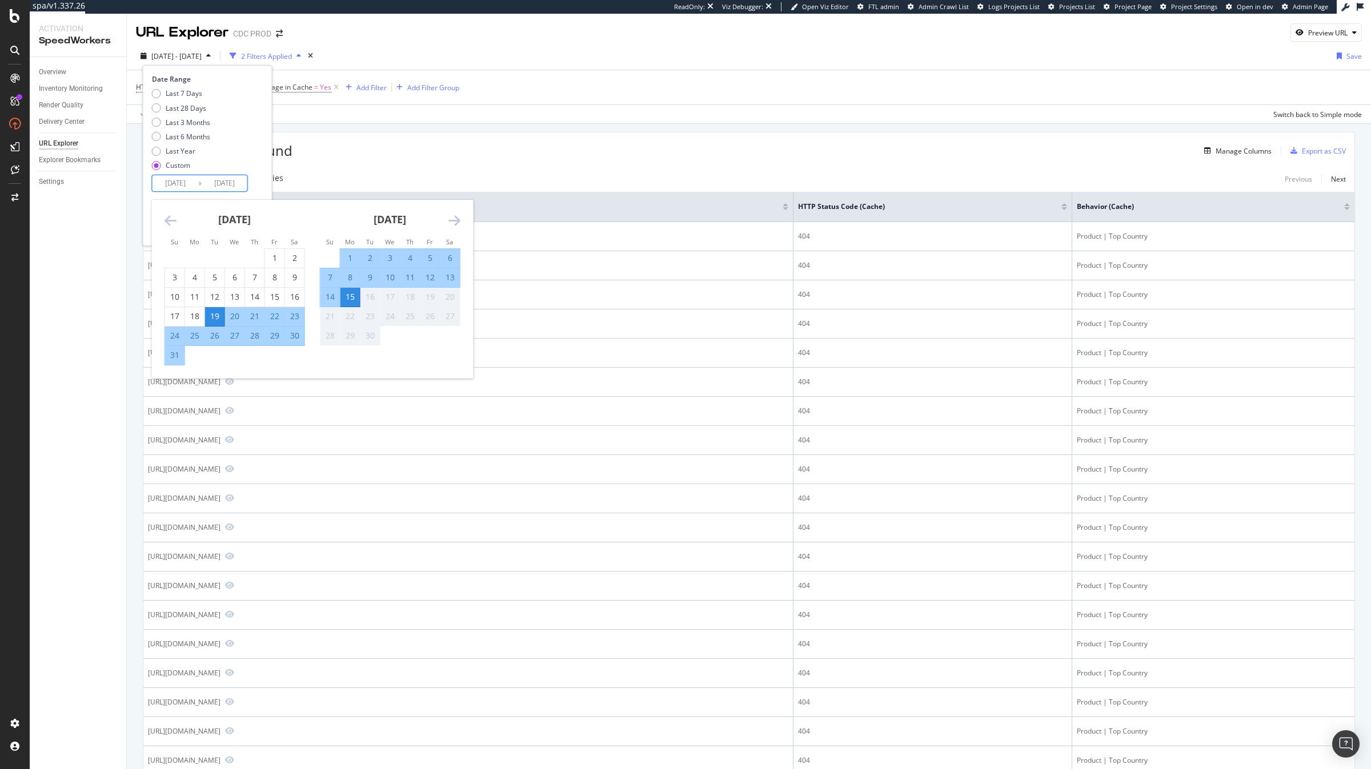
click at [436, 274] on div "12" at bounding box center [429, 277] width 19 height 11
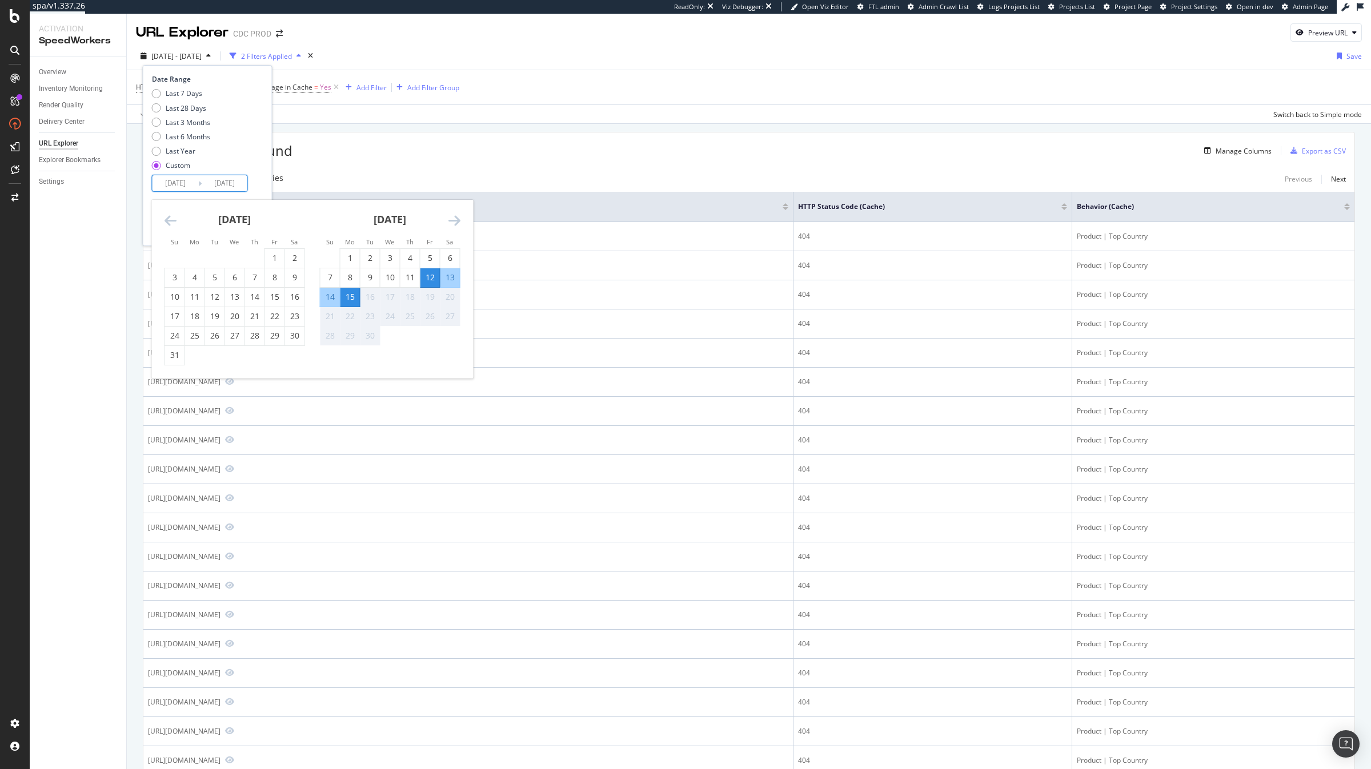
type input "2025/09/12"
click at [257, 72] on div "Date Range Last 7 Days Last 28 Days Last 3 Months Last 6 Months Last Year Custo…" at bounding box center [208, 155] width 130 height 181
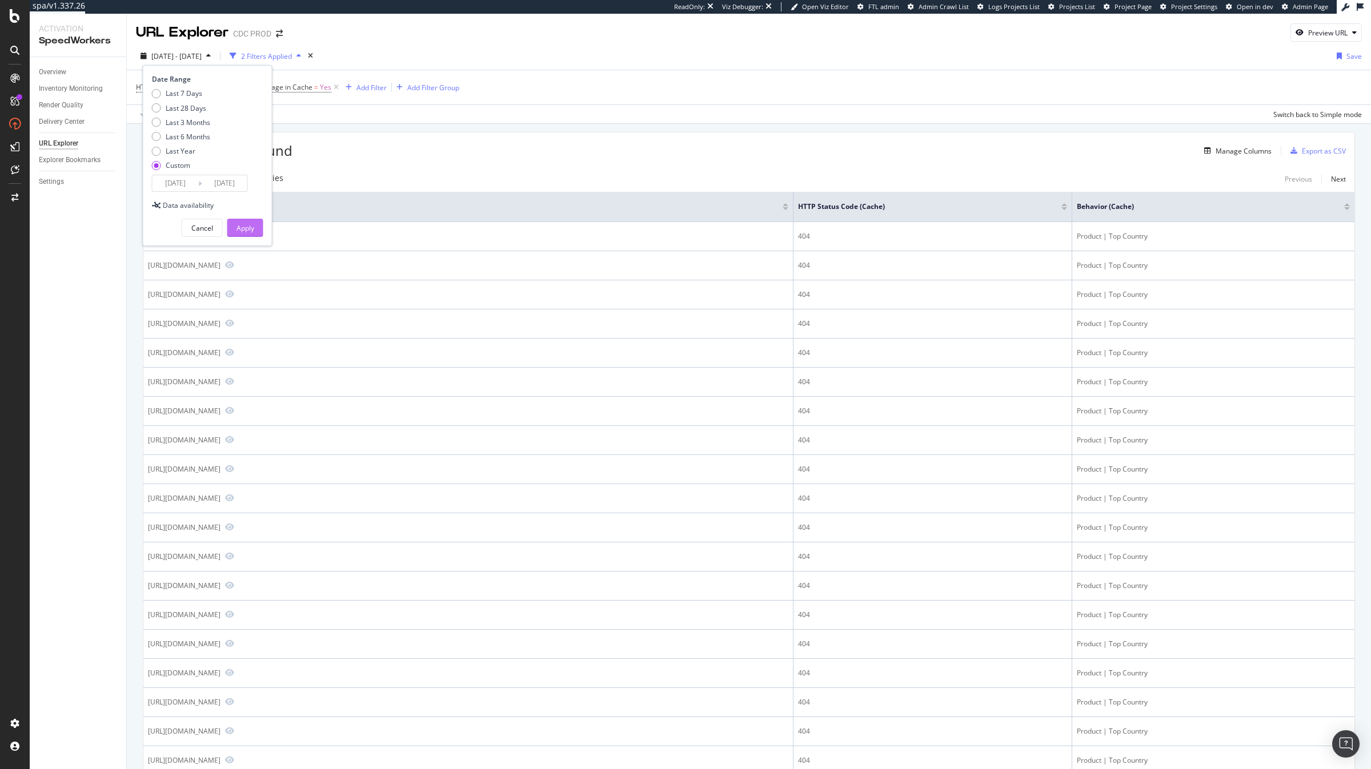
click at [248, 227] on div "Apply" at bounding box center [245, 228] width 18 height 10
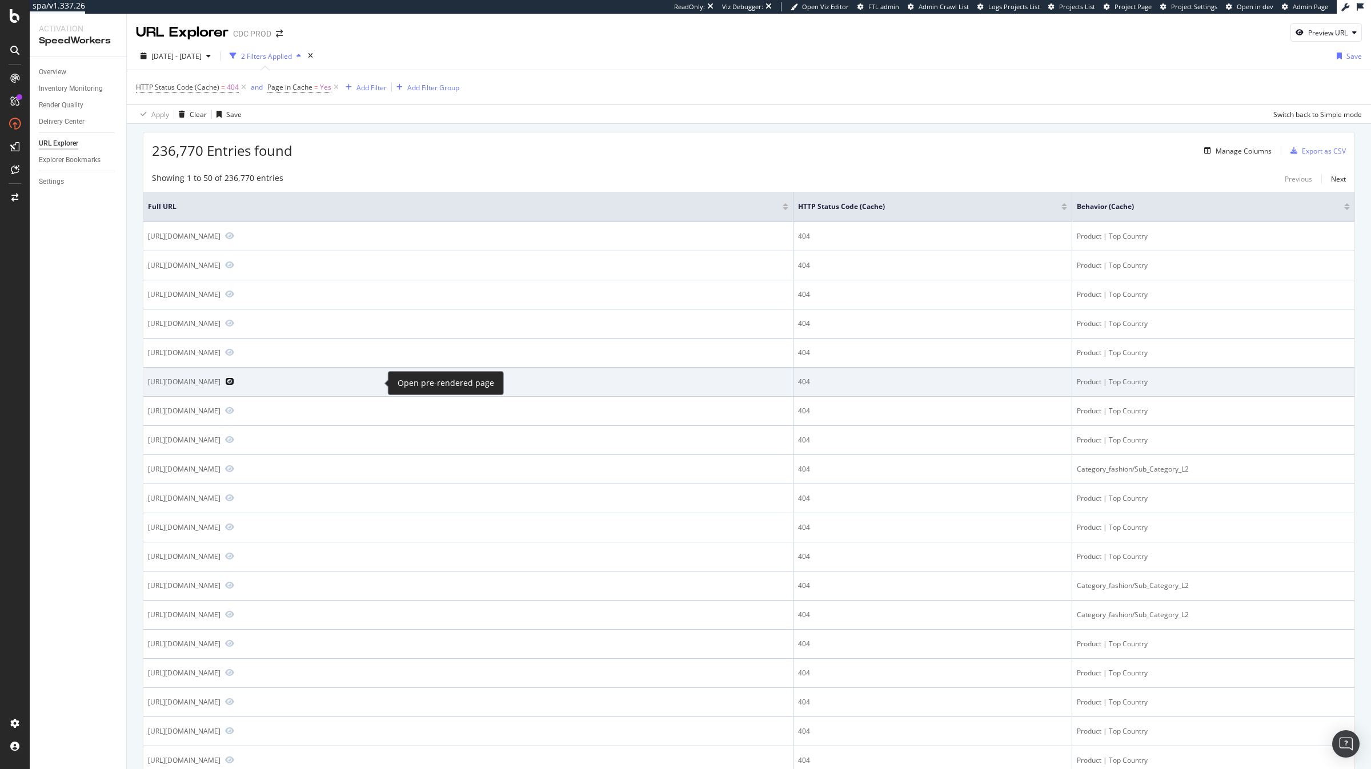
click at [234, 379] on icon "Preview https://www.dior.com/it_ch/fashion/products/013J800C0373_C485_TL" at bounding box center [229, 382] width 9 height 8
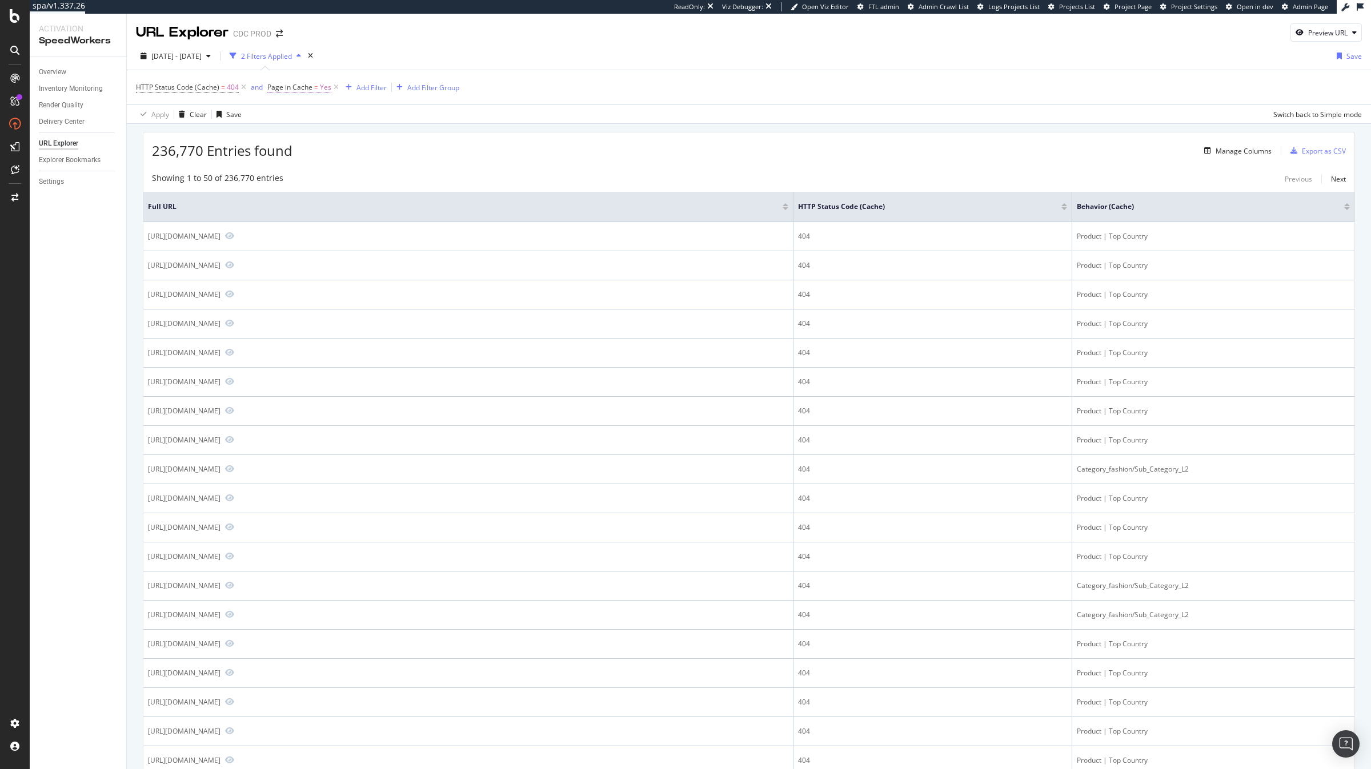
click at [304, 89] on span "Page in Cache" at bounding box center [289, 87] width 45 height 10
click at [449, 125] on div "URL Explorer CDC PROD Preview URL 2025 Sep. 12th - Sep. 15th 2 Filters Applied …" at bounding box center [749, 392] width 1244 height 756
click at [375, 89] on div "Add Filter" at bounding box center [371, 88] width 30 height 10
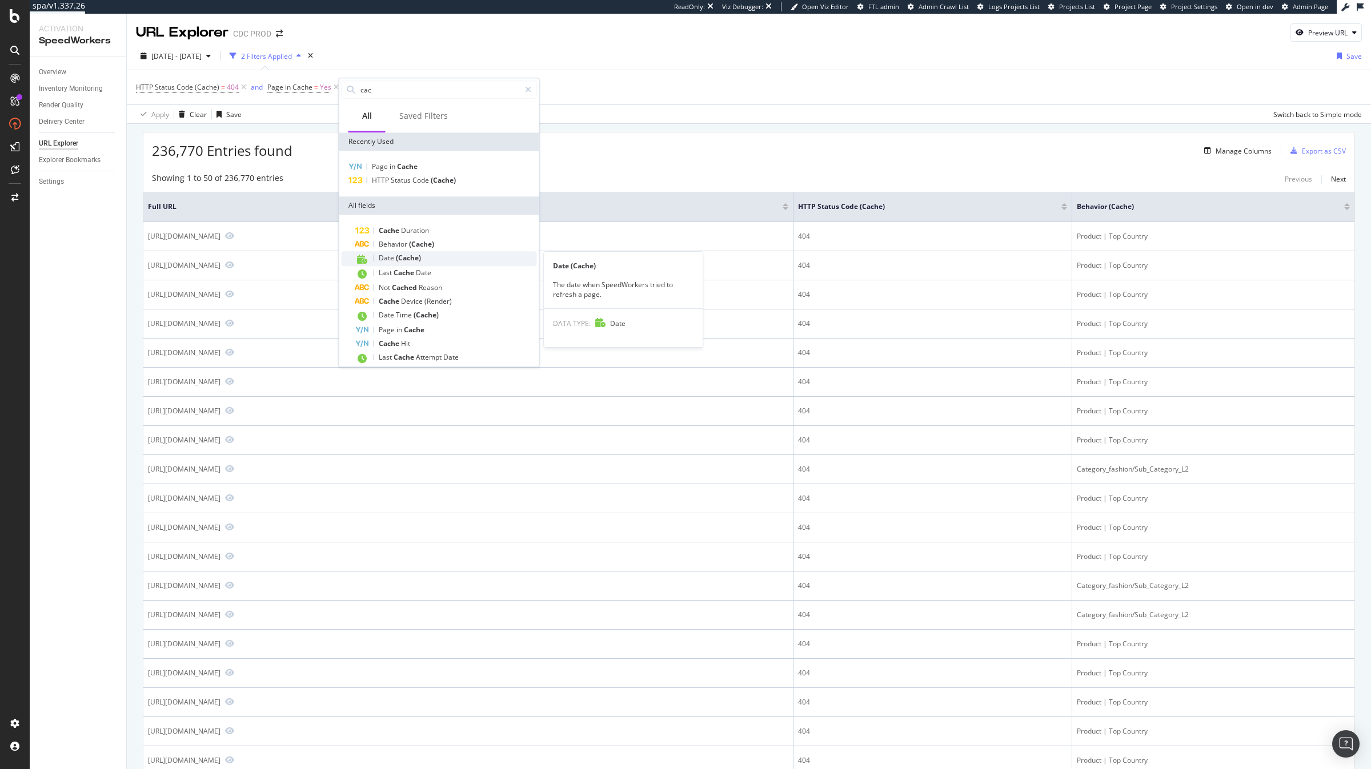
click at [436, 263] on div "Date (Cache)" at bounding box center [446, 258] width 182 height 15
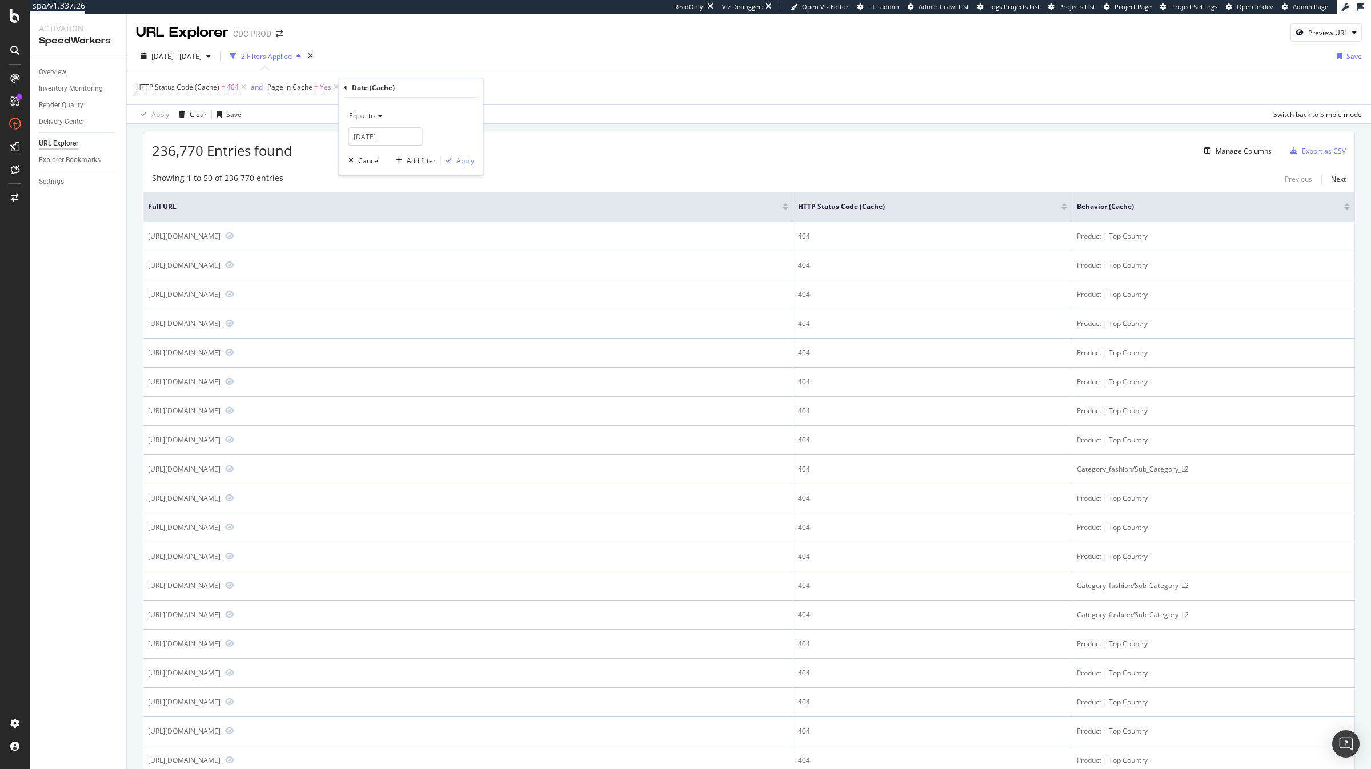
click at [378, 113] on icon at bounding box center [379, 116] width 8 height 7
click at [400, 215] on div "Between" at bounding box center [412, 213] width 122 height 15
click at [384, 136] on input "2025-09-13" at bounding box center [385, 136] width 74 height 18
click at [463, 216] on div "12" at bounding box center [458, 212] width 19 height 15
type input "2025-09-11"
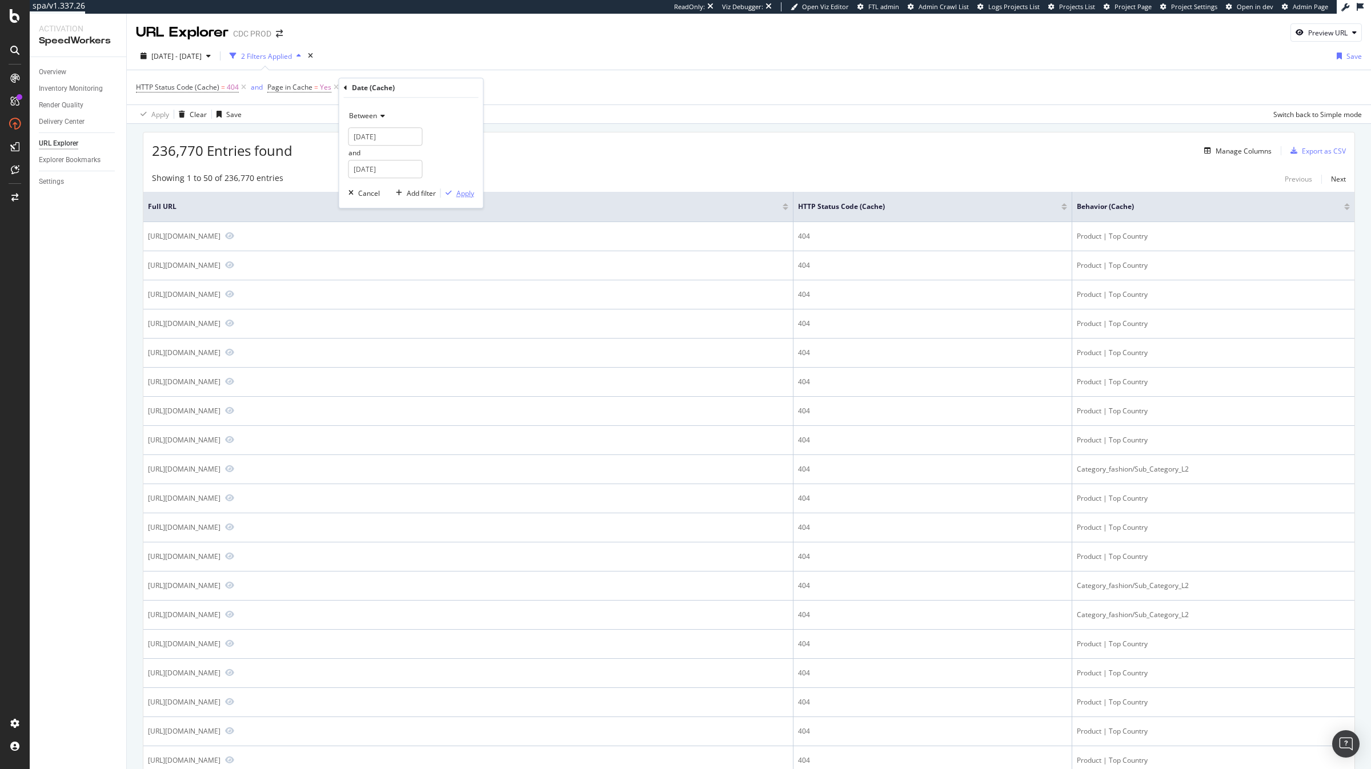
click at [468, 195] on div "Apply" at bounding box center [465, 194] width 18 height 10
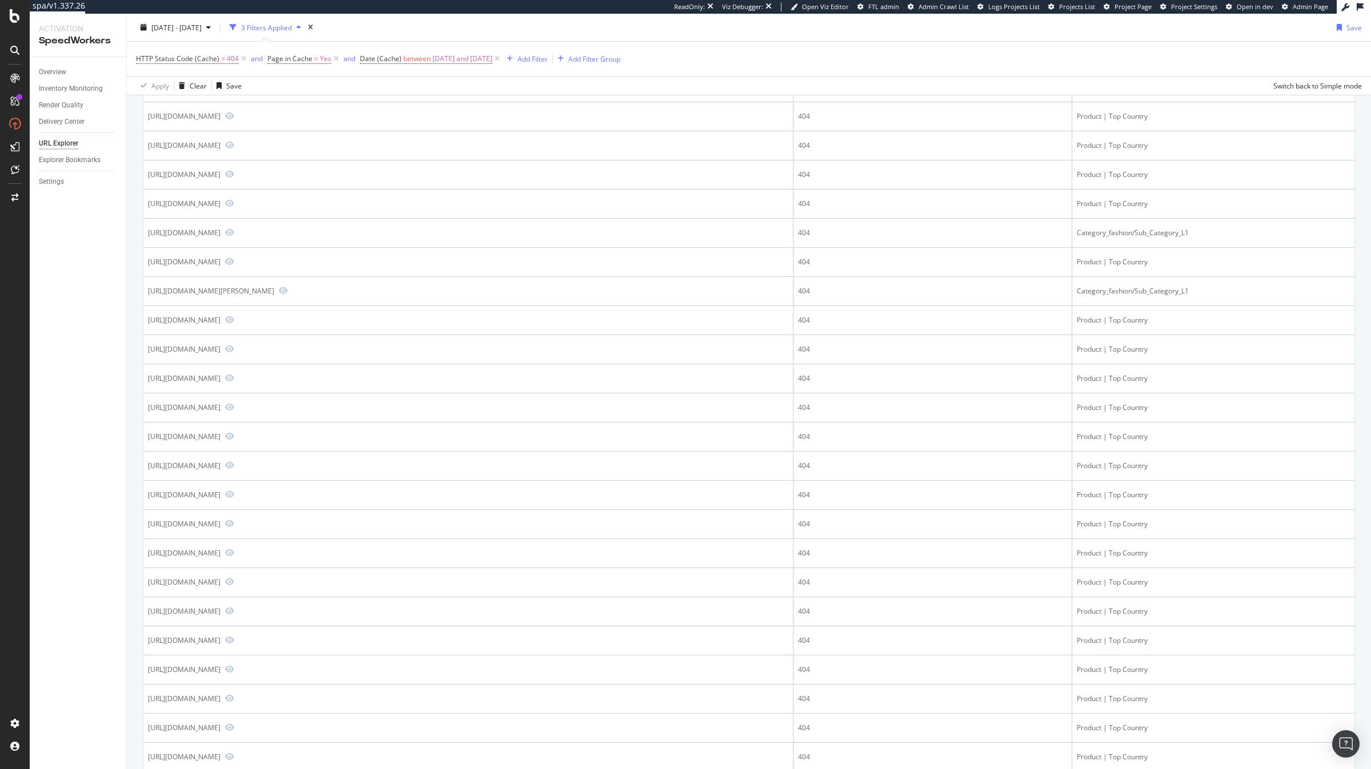
scroll to position [501, 0]
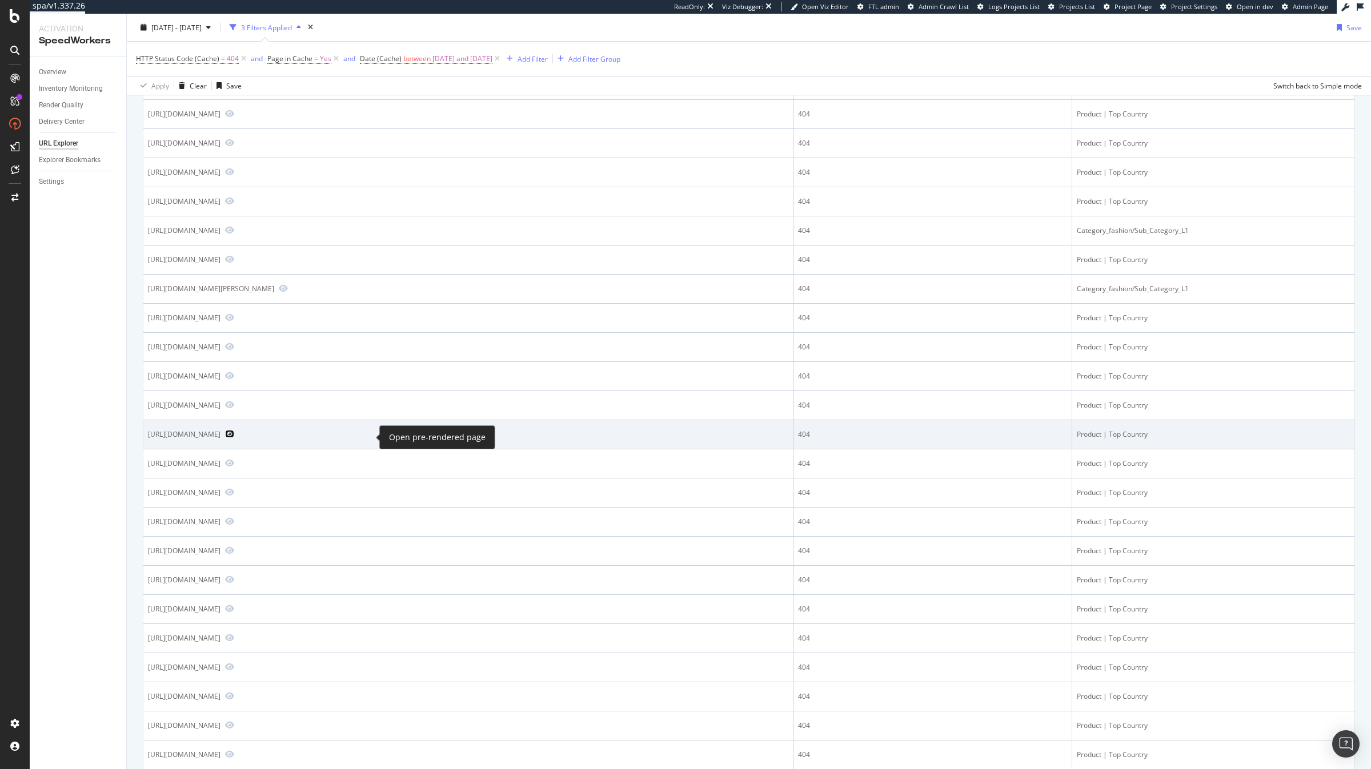
click at [234, 435] on icon "Preview https://www.dior.com/nl_nl/fashion/products/111P38A6785_X0870" at bounding box center [229, 434] width 9 height 8
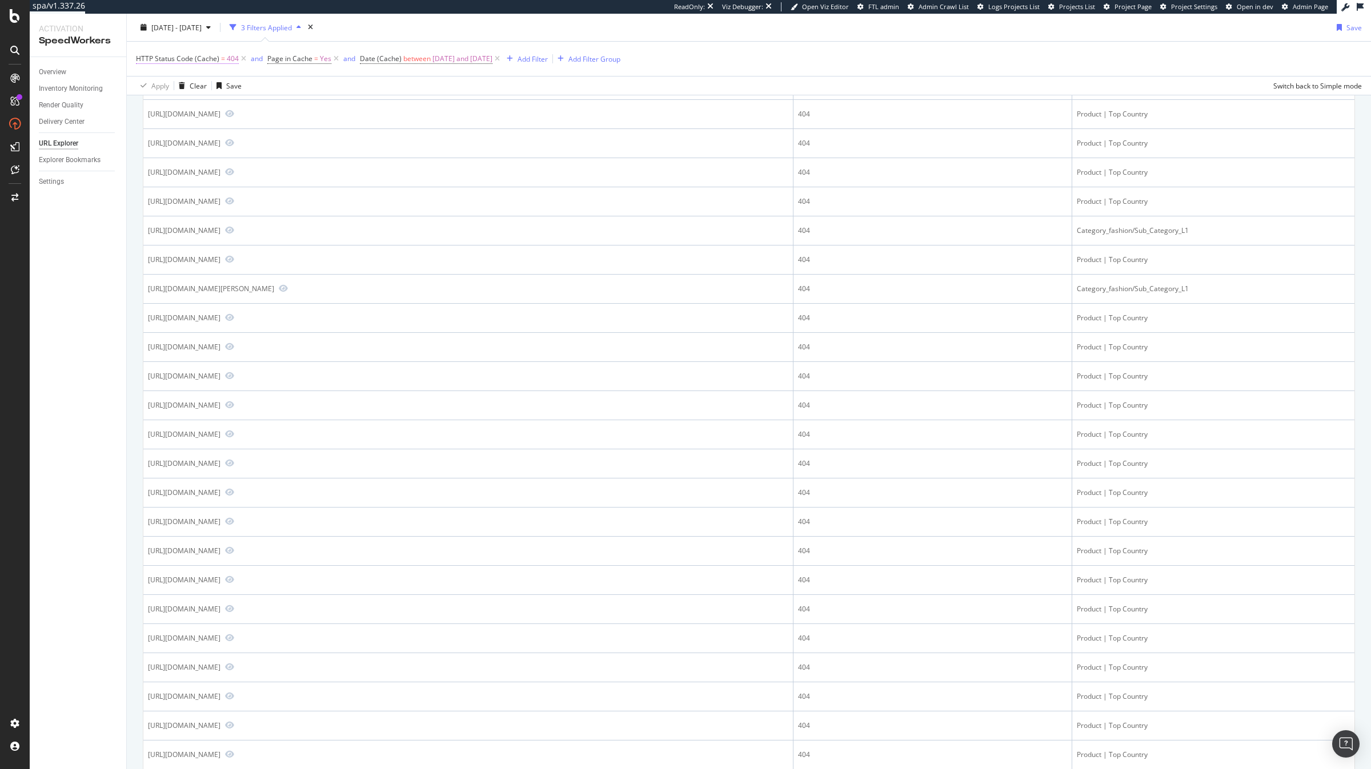
click at [187, 54] on span "HTTP Status Code (Cache)" at bounding box center [177, 59] width 83 height 10
click at [451, 31] on div "2025 Sep. 12th - Sep. 15th 3 Filters Applied Save" at bounding box center [749, 29] width 1244 height 23
click at [202, 23] on span "2025 Sep. 12th - Sep. 15th" at bounding box center [176, 27] width 50 height 10
click at [173, 152] on input "2025/09/12" at bounding box center [176, 155] width 46 height 16
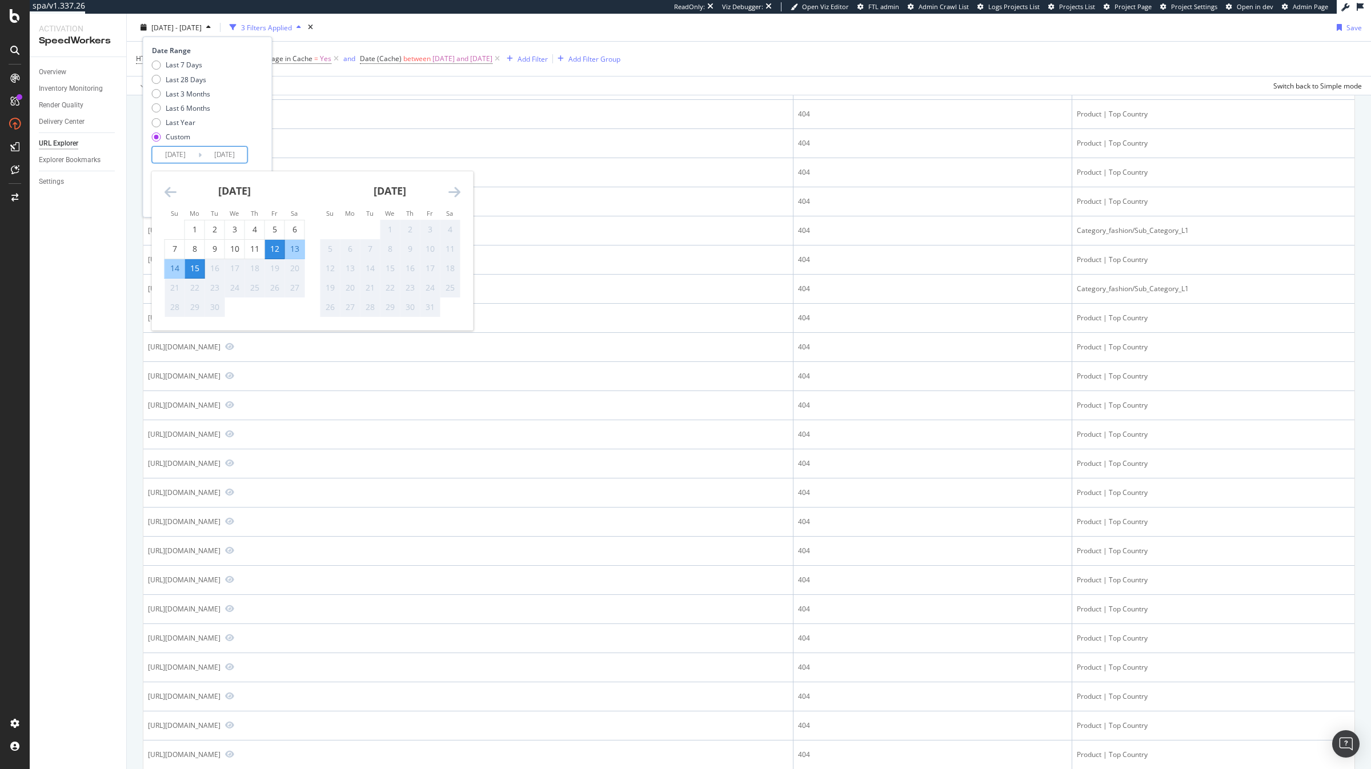
click at [192, 274] on div "15" at bounding box center [194, 268] width 19 height 11
type input "2025/09/15"
click at [192, 274] on div "15" at bounding box center [194, 268] width 19 height 11
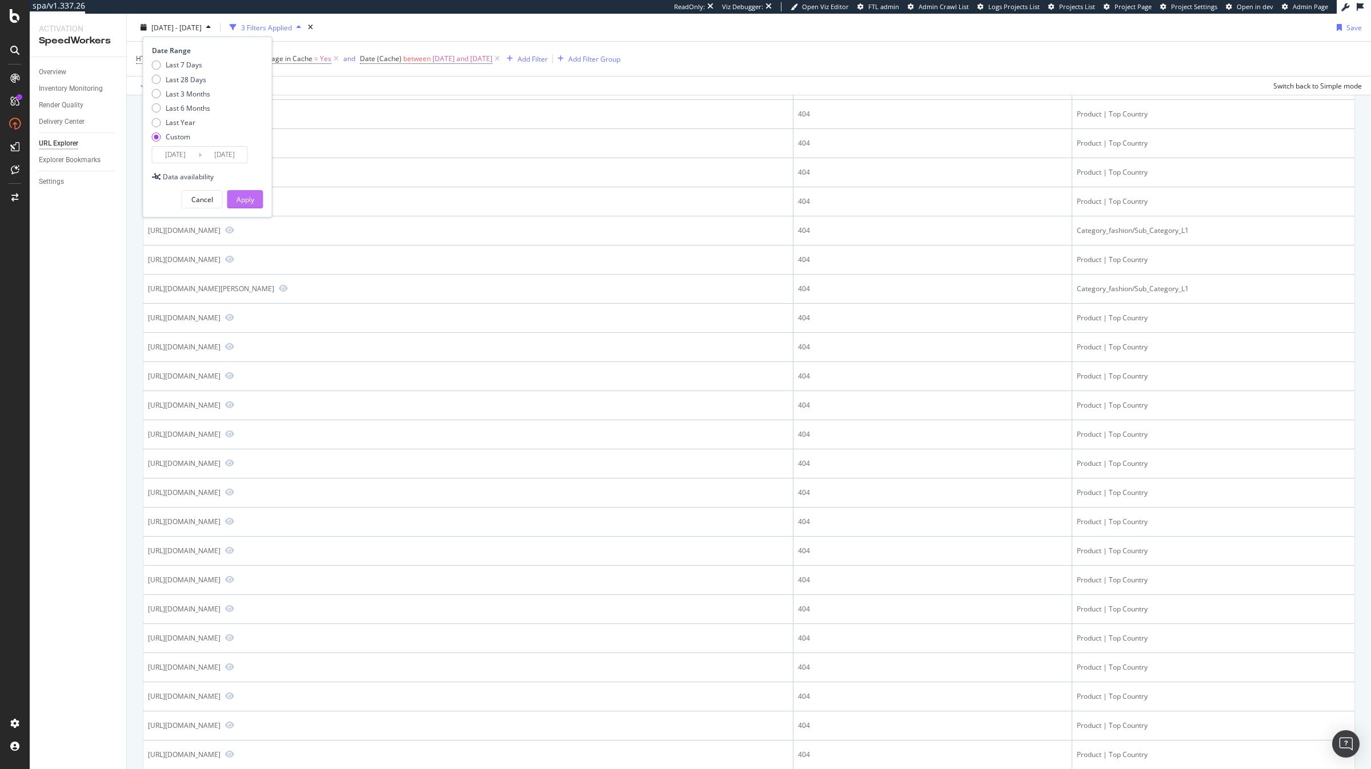
click at [239, 206] on div "Apply" at bounding box center [245, 199] width 18 height 17
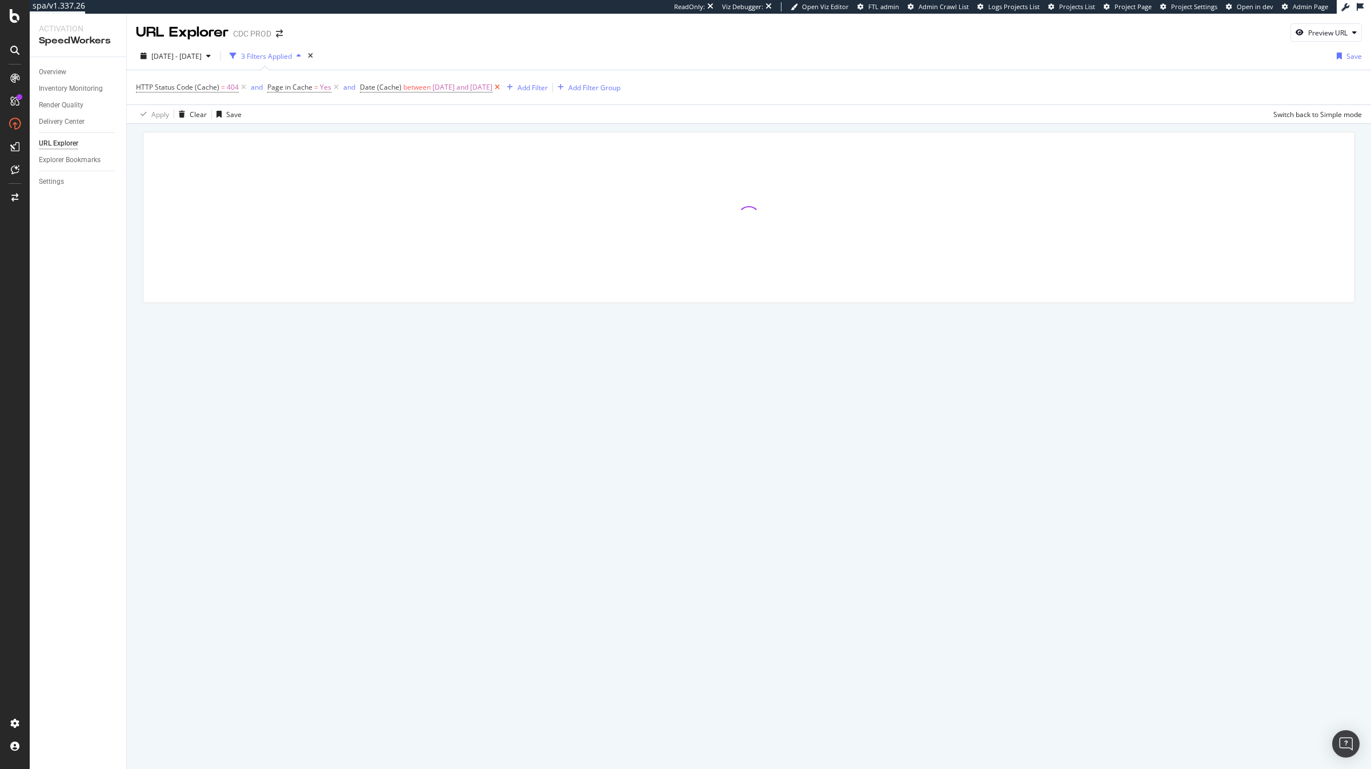
click at [502, 89] on icon at bounding box center [497, 87] width 10 height 11
click at [282, 89] on span "Page in Cache" at bounding box center [289, 87] width 45 height 10
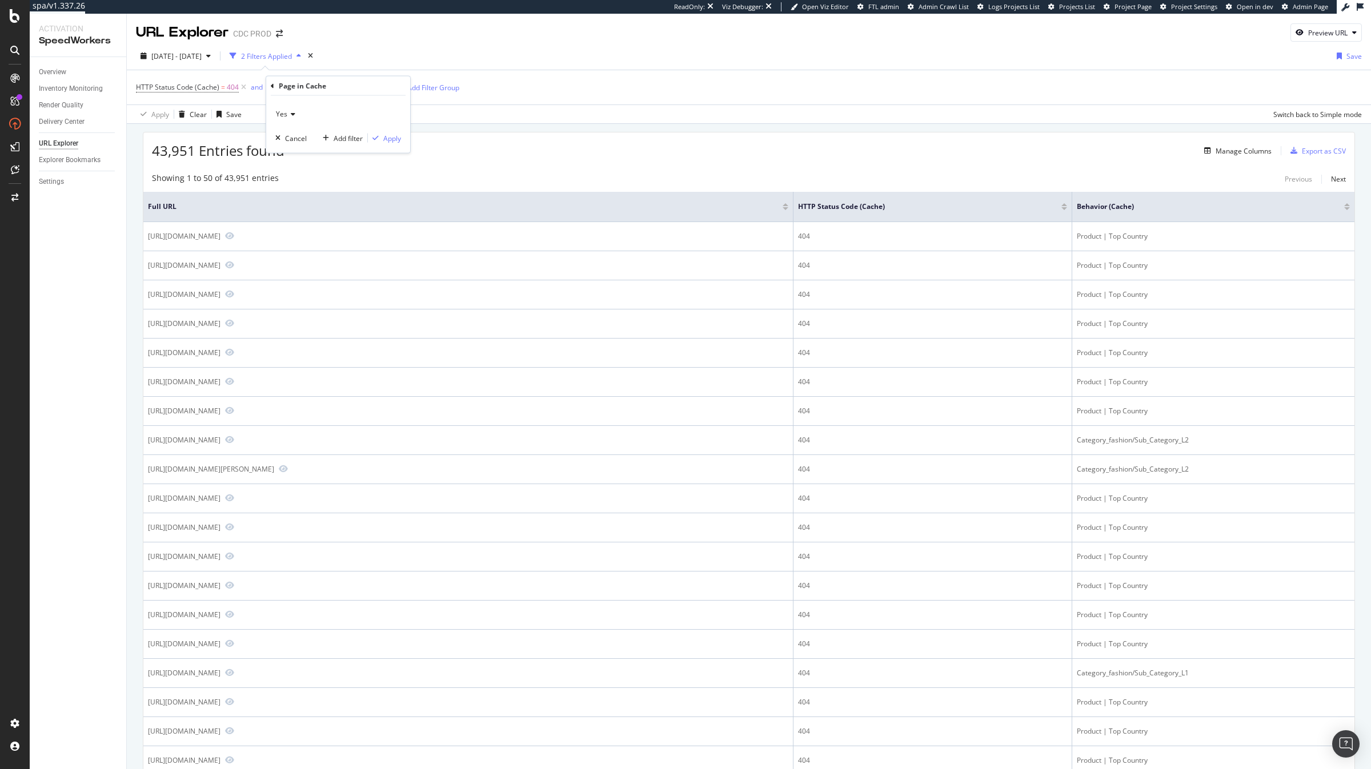
click at [271, 86] on icon at bounding box center [272, 85] width 3 height 7
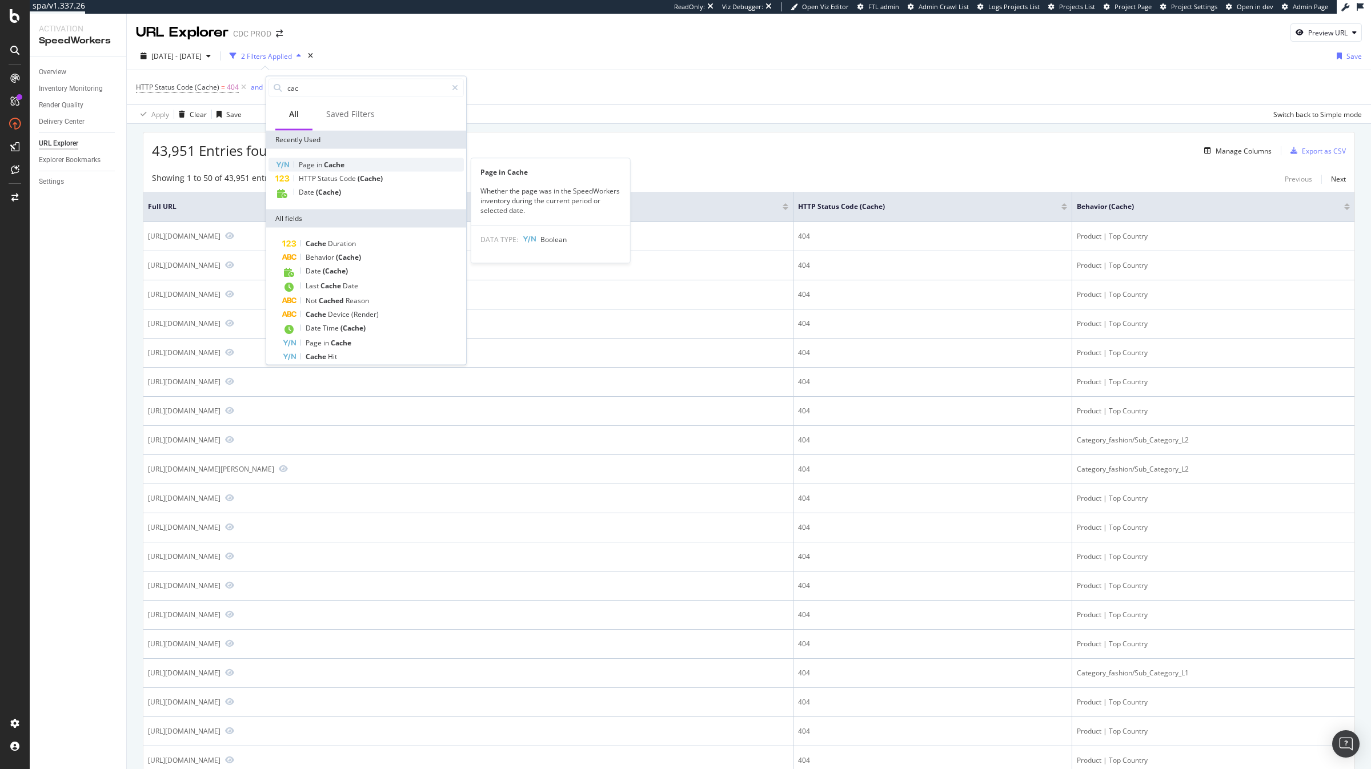
click at [364, 159] on div "Page in Cache" at bounding box center [365, 165] width 195 height 14
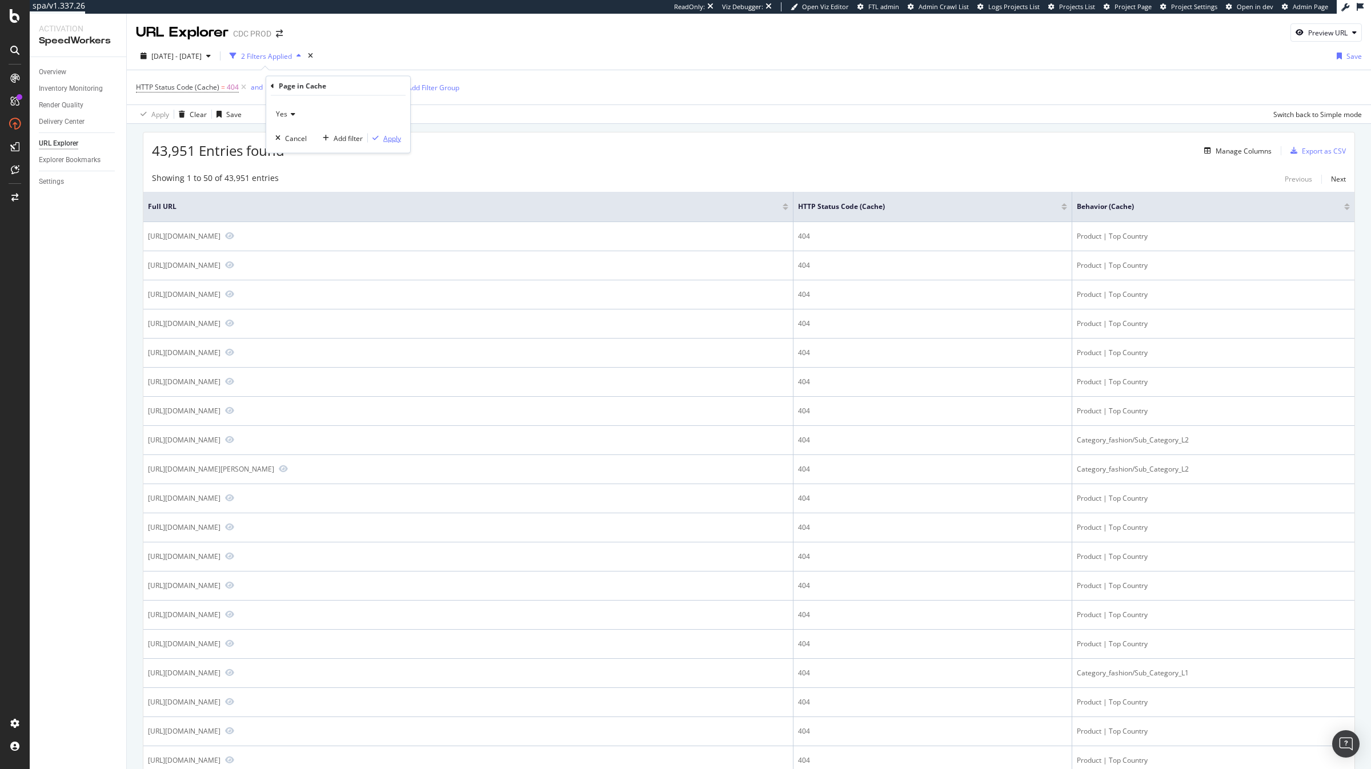
click at [387, 139] on div "Apply" at bounding box center [392, 138] width 18 height 10
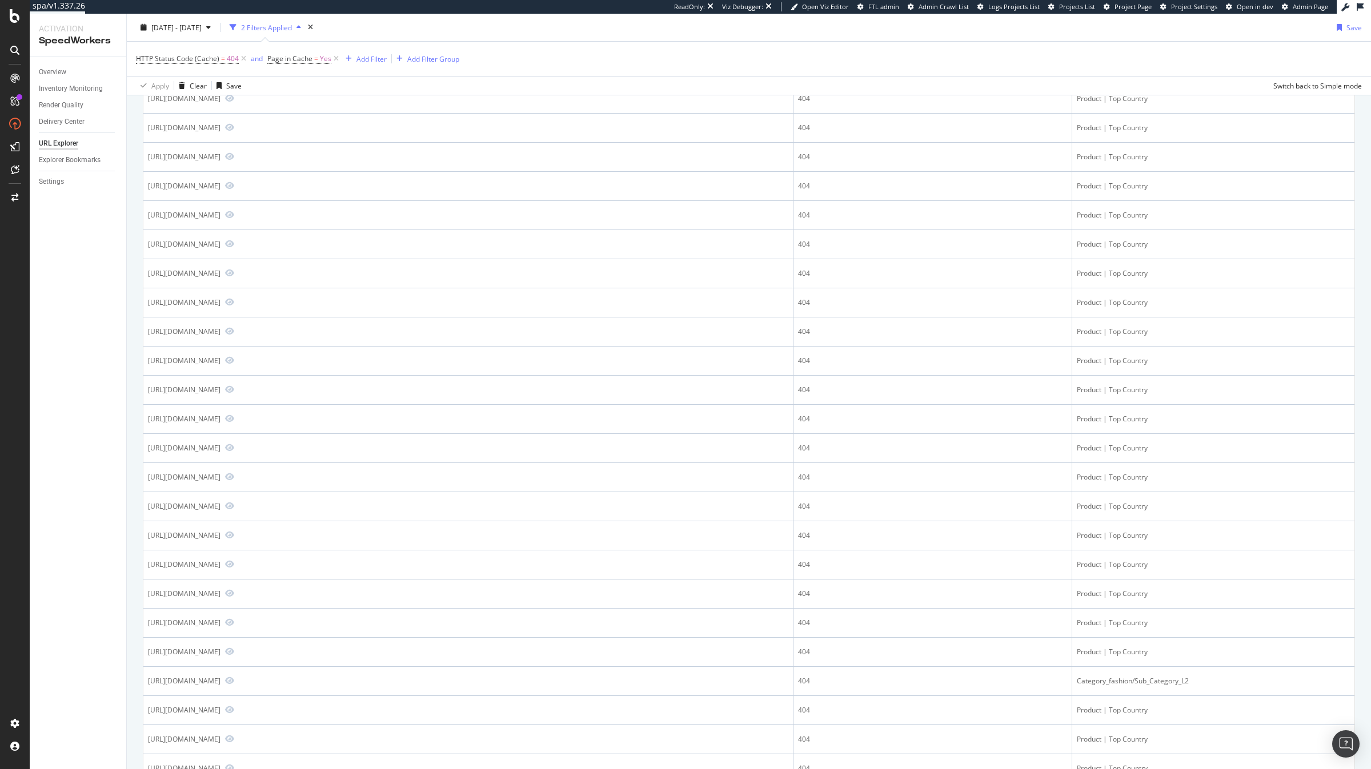
scroll to position [981, 0]
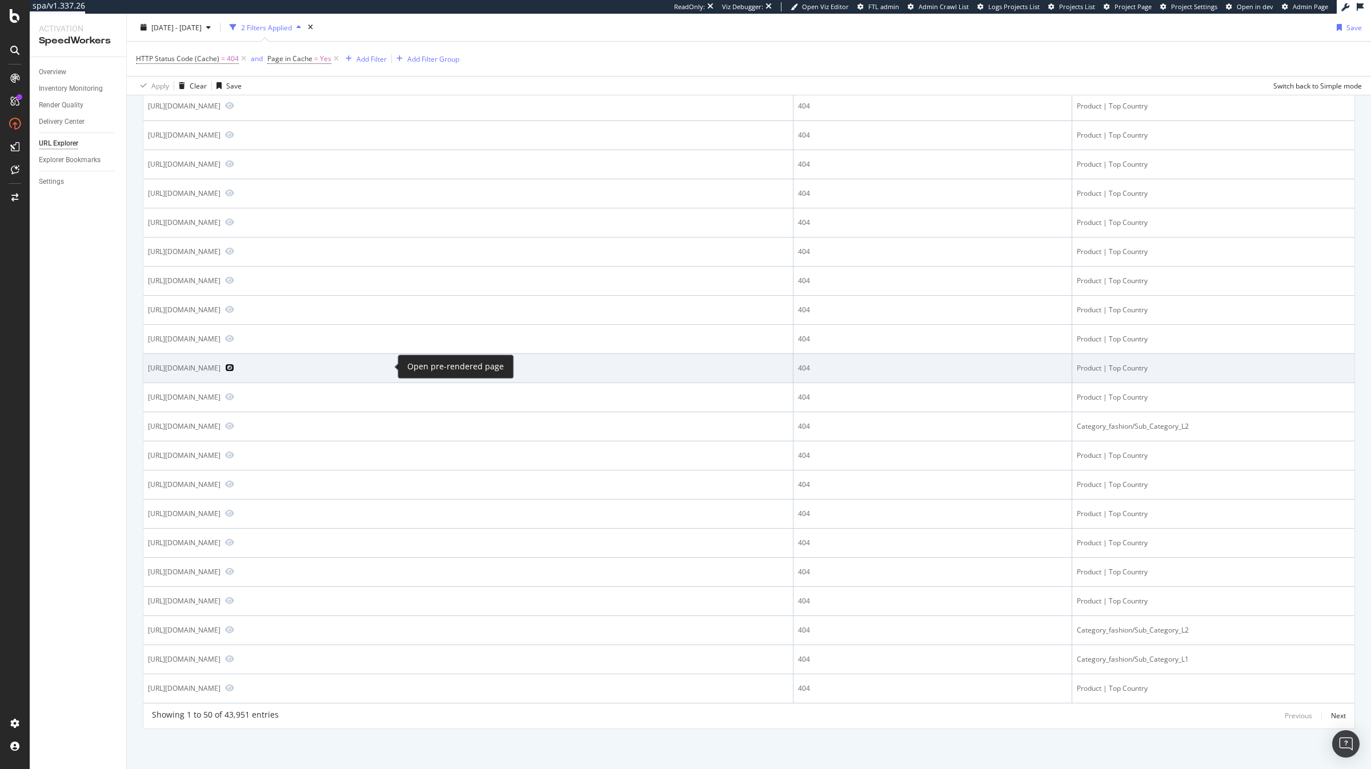
click at [234, 370] on icon "Preview https://www.dior.com/en_ae/fashion/products/4WBM11JKTG_Y013_T05A" at bounding box center [229, 368] width 9 height 8
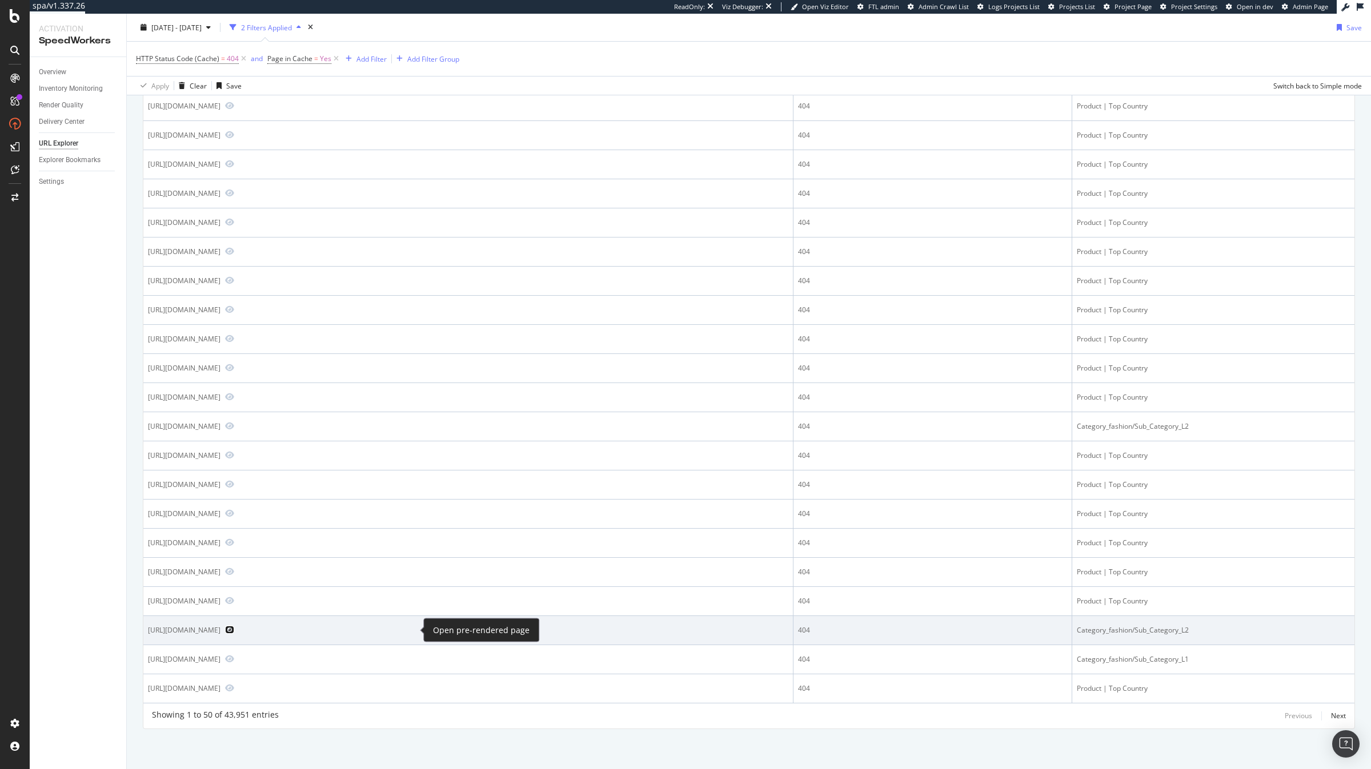
click at [234, 555] on icon "Preview https://www.dior.com/fr_fr/fashion/womens-fashion/fashion-jewellery/nec…" at bounding box center [229, 630] width 9 height 8
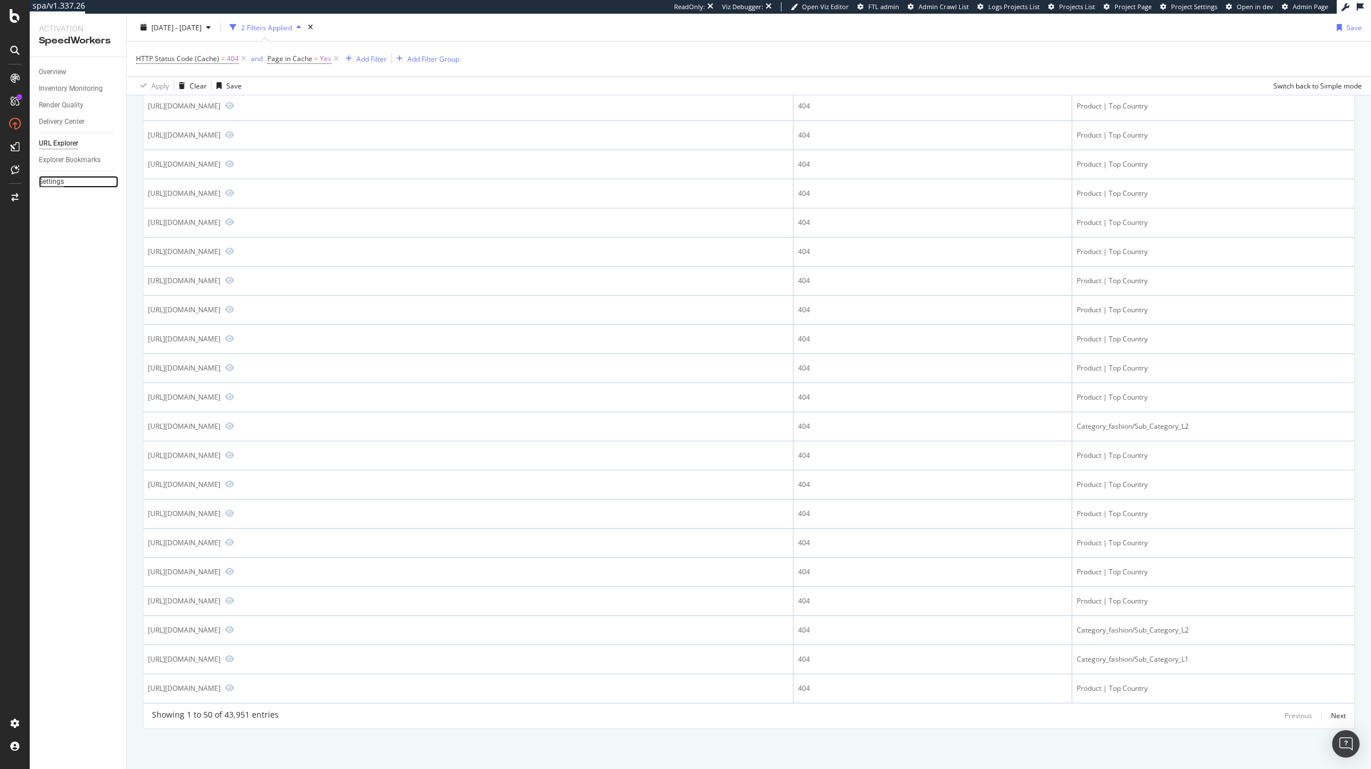
click at [57, 178] on div "Settings" at bounding box center [51, 182] width 25 height 12
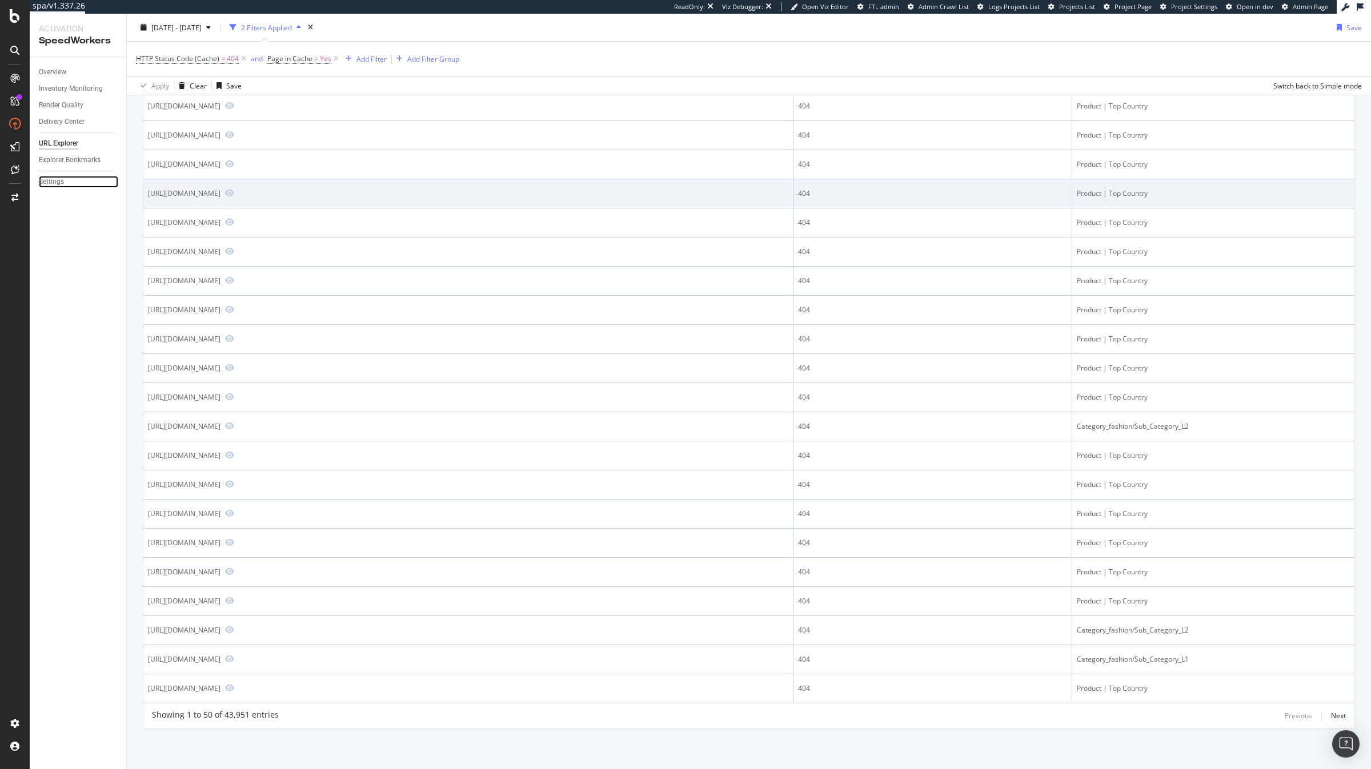
scroll to position [0, 0]
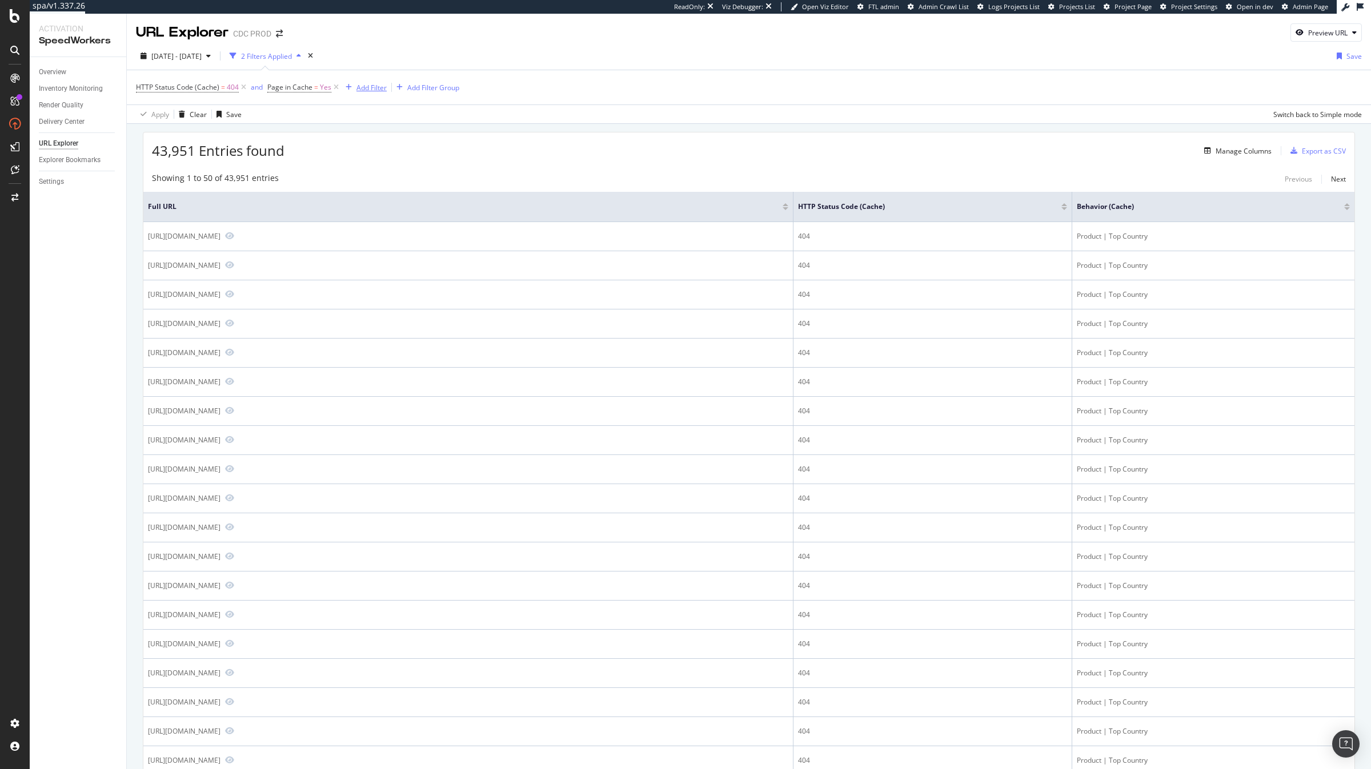
click at [375, 92] on div "Add Filter" at bounding box center [364, 87] width 46 height 13
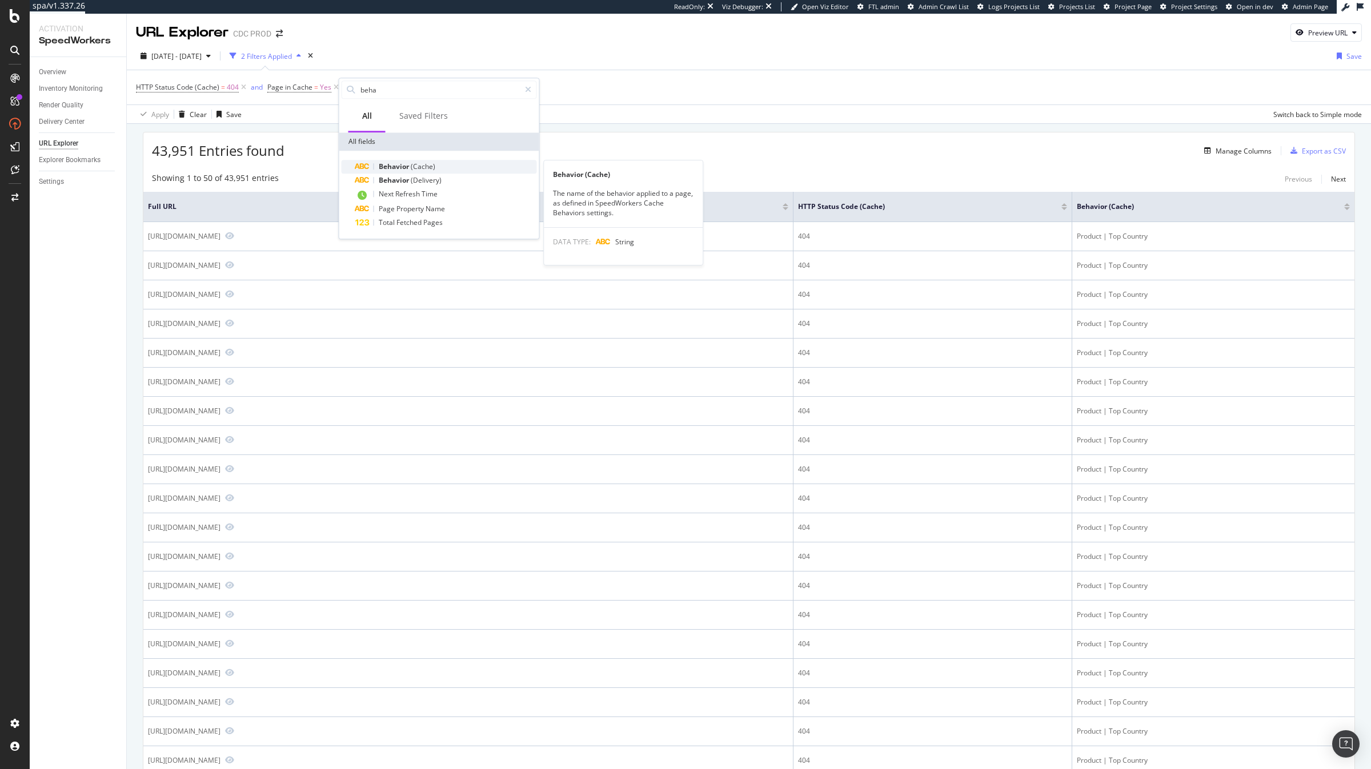
type input "beha"
click at [422, 168] on span "(Cache)" at bounding box center [423, 167] width 25 height 10
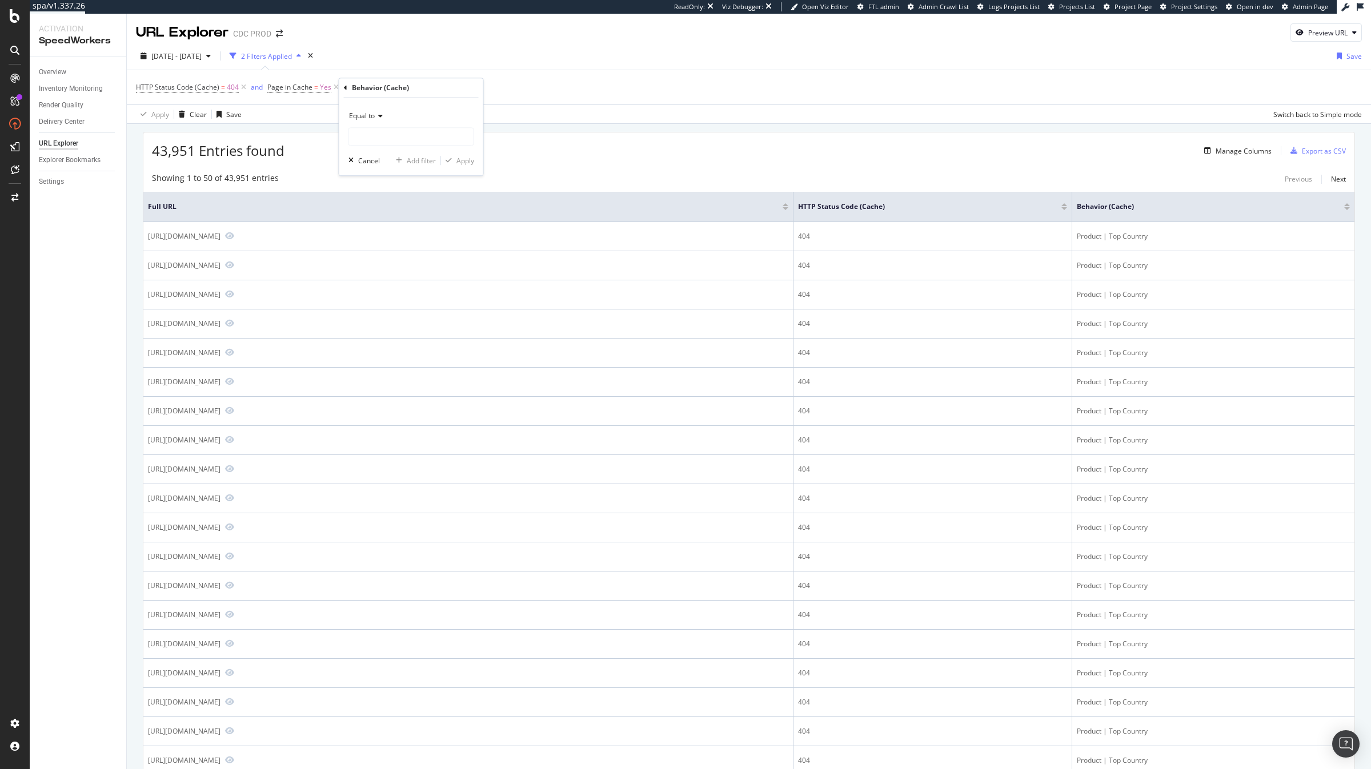
click at [374, 115] on span "Equal to" at bounding box center [362, 116] width 26 height 10
click at [385, 156] on span "Not equal to" at bounding box center [373, 155] width 39 height 10
click at [384, 137] on input "text" at bounding box center [411, 136] width 125 height 18
click at [412, 151] on span "Product | Top Country" at bounding box center [409, 152] width 115 height 10
type input "Product | Top Country"
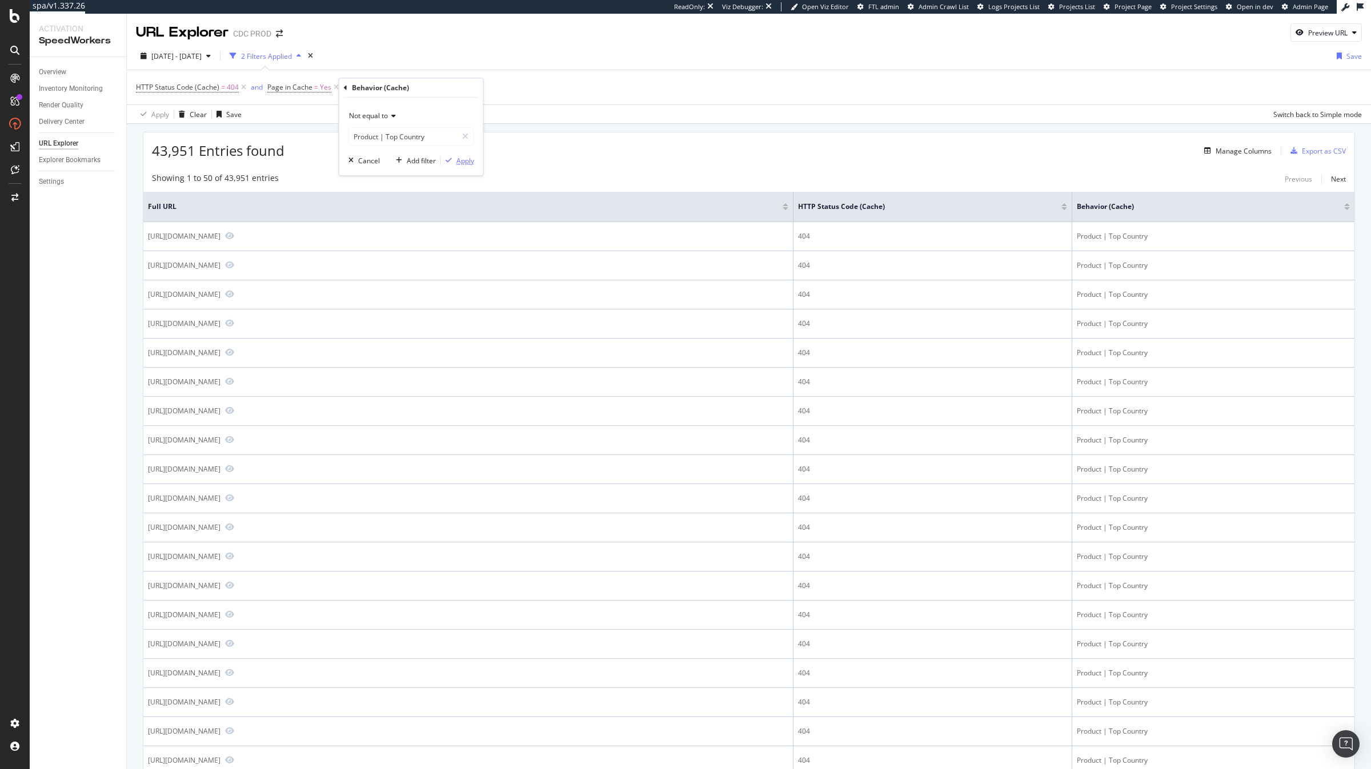
click at [468, 163] on div "Apply" at bounding box center [465, 161] width 18 height 10
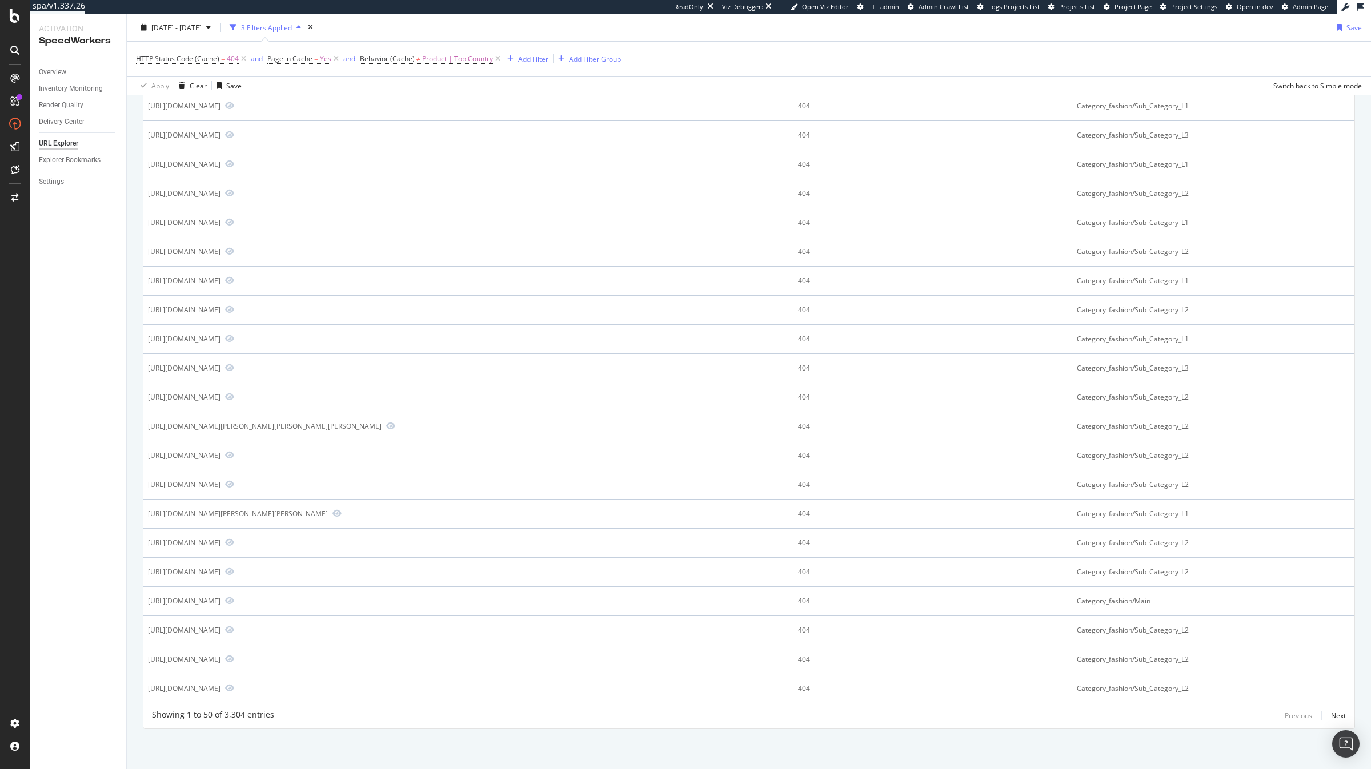
scroll to position [1064, 0]
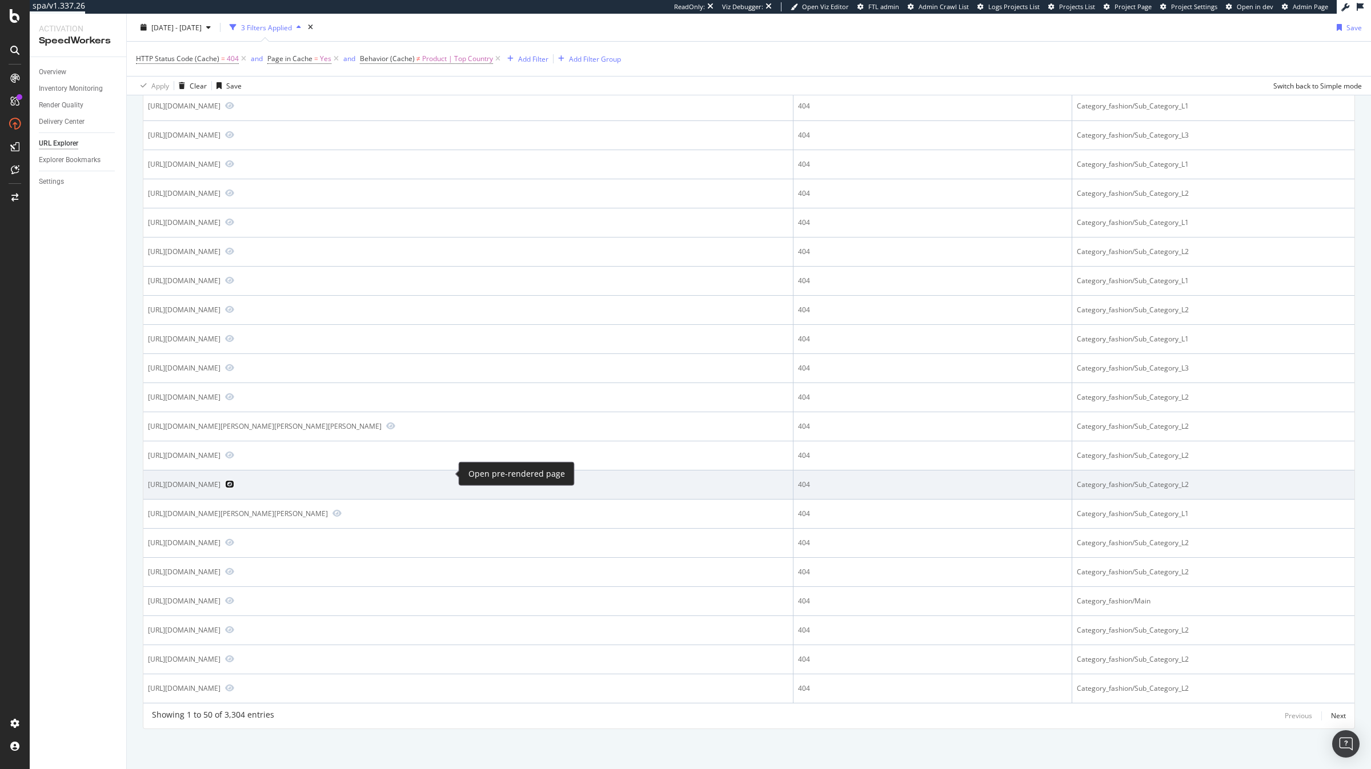
click at [234, 480] on icon "Preview https://www.dior.com/es_es/fashion/nino/bebes-ninos-1-36%C2%A0meses/cam…" at bounding box center [229, 484] width 9 height 8
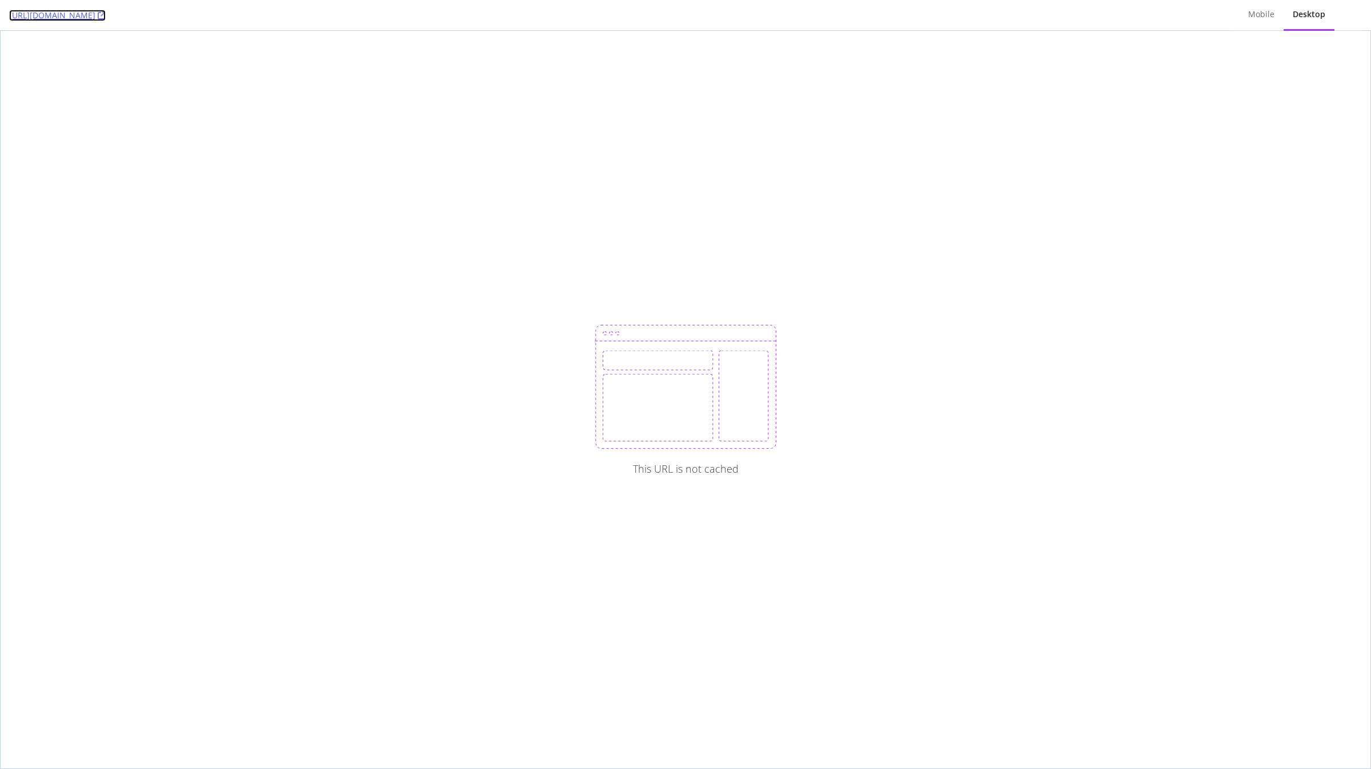
click at [106, 17] on link "[URL][DOMAIN_NAME]" at bounding box center [57, 15] width 97 height 11
click at [1259, 21] on div "Mobile" at bounding box center [1261, 14] width 45 height 31
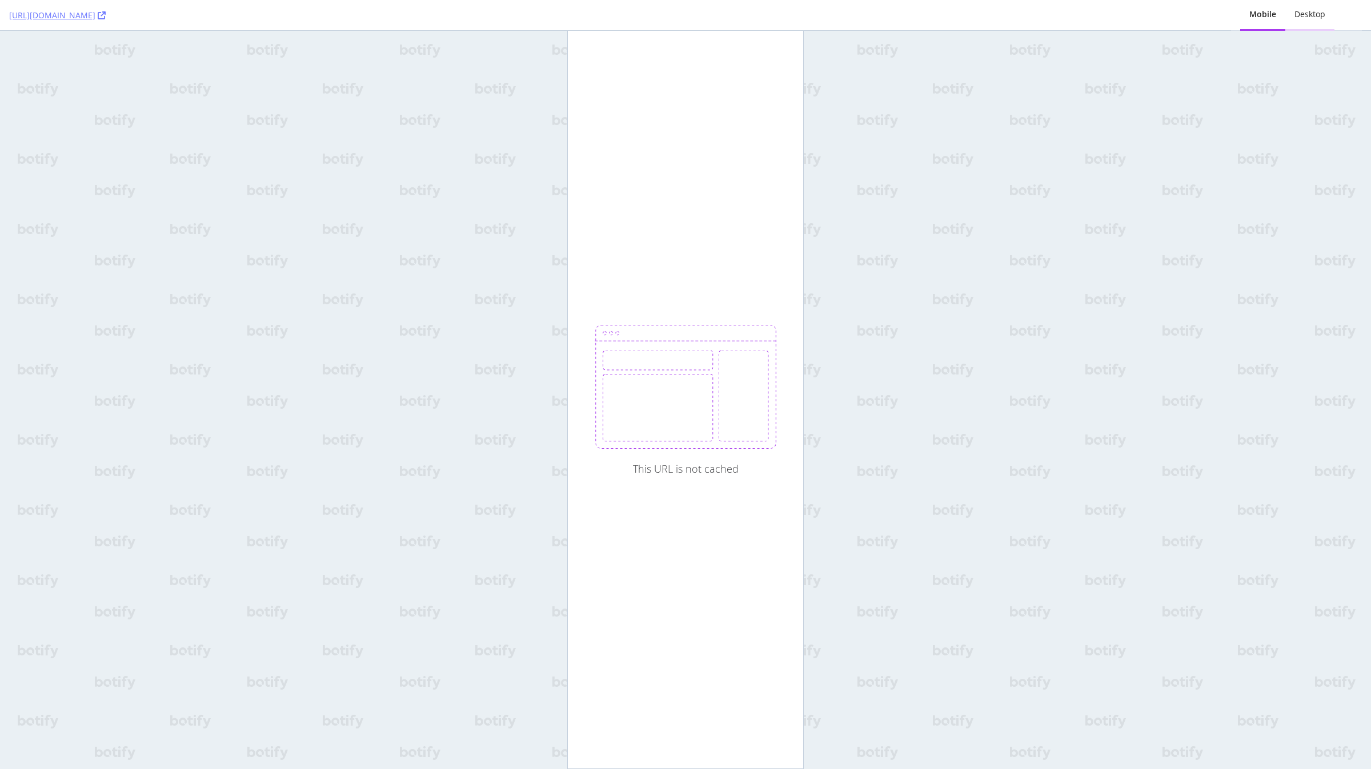
click at [1334, 26] on div "Desktop" at bounding box center [1309, 14] width 49 height 31
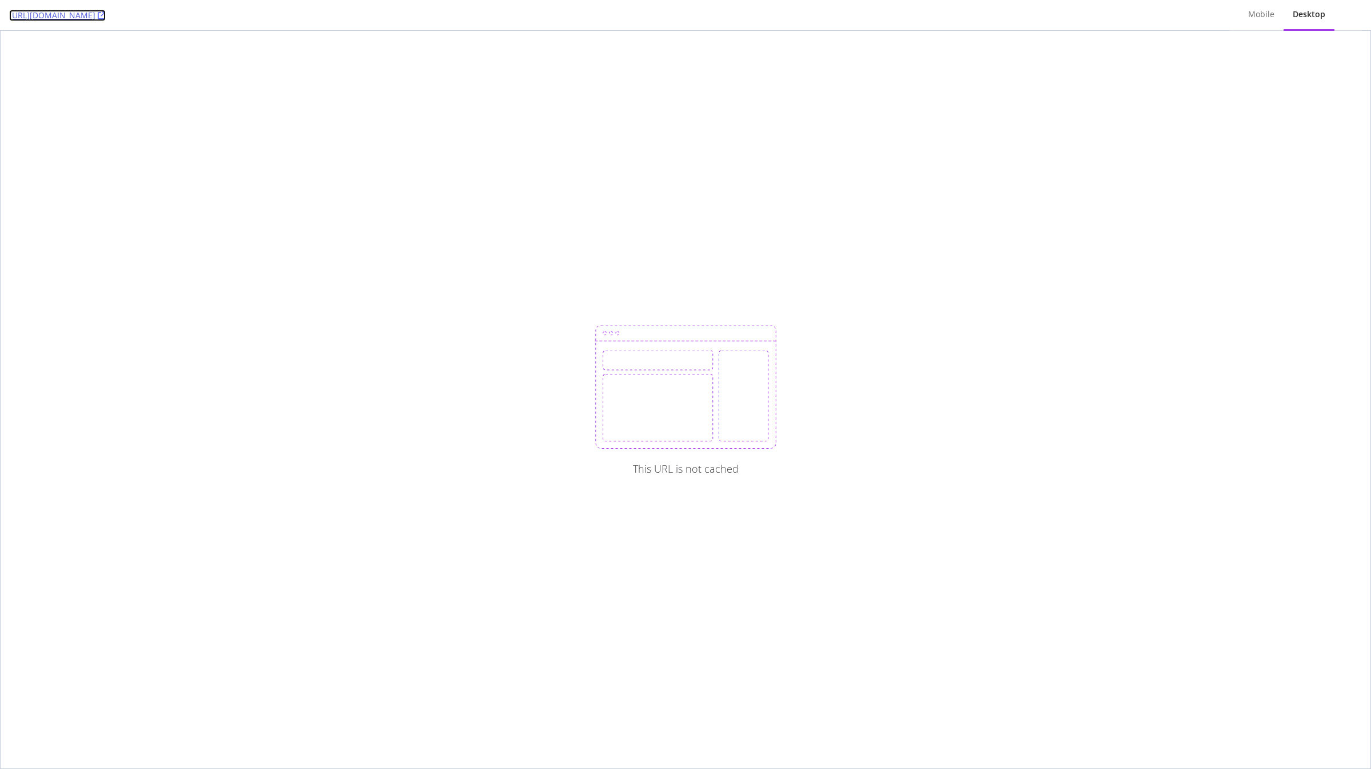
click at [106, 20] on link "https://www.dior.com/en_sa/fashion/products/KDB997ACA_S900" at bounding box center [57, 15] width 97 height 11
click at [106, 13] on link "https://www.dior.com/nl_nl/fashion/products/111P38A6785_X0870" at bounding box center [57, 15] width 97 height 11
click at [443, 75] on div "This URL is not cached" at bounding box center [686, 400] width 1370 height 738
copy link "https://www.dior.com/nl_nl/fashion/products/111P38A6785_X0870"
click at [328, 54] on div "This URL is not cached" at bounding box center [686, 400] width 1370 height 738
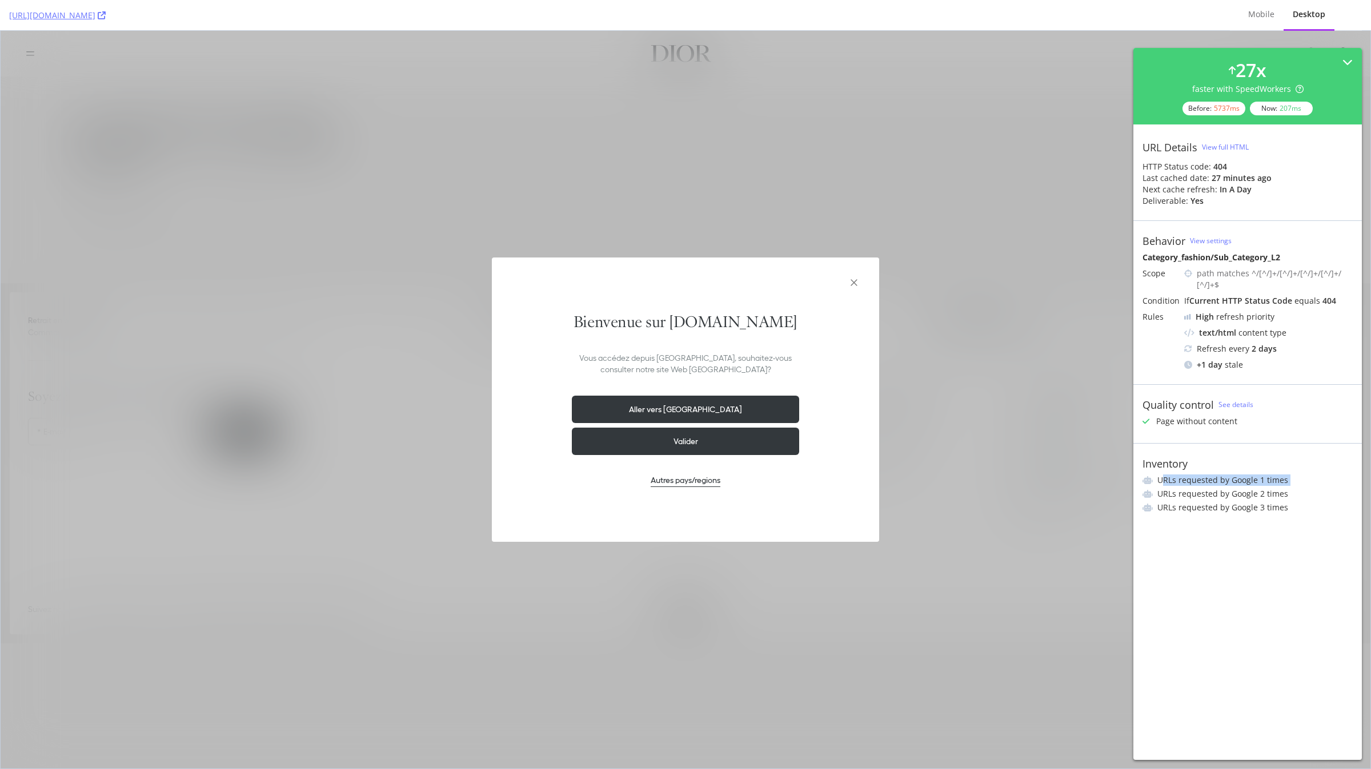
drag, startPoint x: 1160, startPoint y: 478, endPoint x: 1312, endPoint y: 496, distance: 153.0
click at [1307, 493] on ul "URLs requested by Google 1 times URLs requested by Google 2 times URLs requeste…" at bounding box center [1247, 494] width 210 height 39
click at [1290, 506] on li "URLs requested by Google 3 times" at bounding box center [1247, 507] width 210 height 11
drag, startPoint x: 1292, startPoint y: 514, endPoint x: 1149, endPoint y: 479, distance: 146.9
click at [1149, 479] on div "Inventory URLs requested by Google 1 times URLs requested by Google 2 times URL…" at bounding box center [1247, 485] width 228 height 84
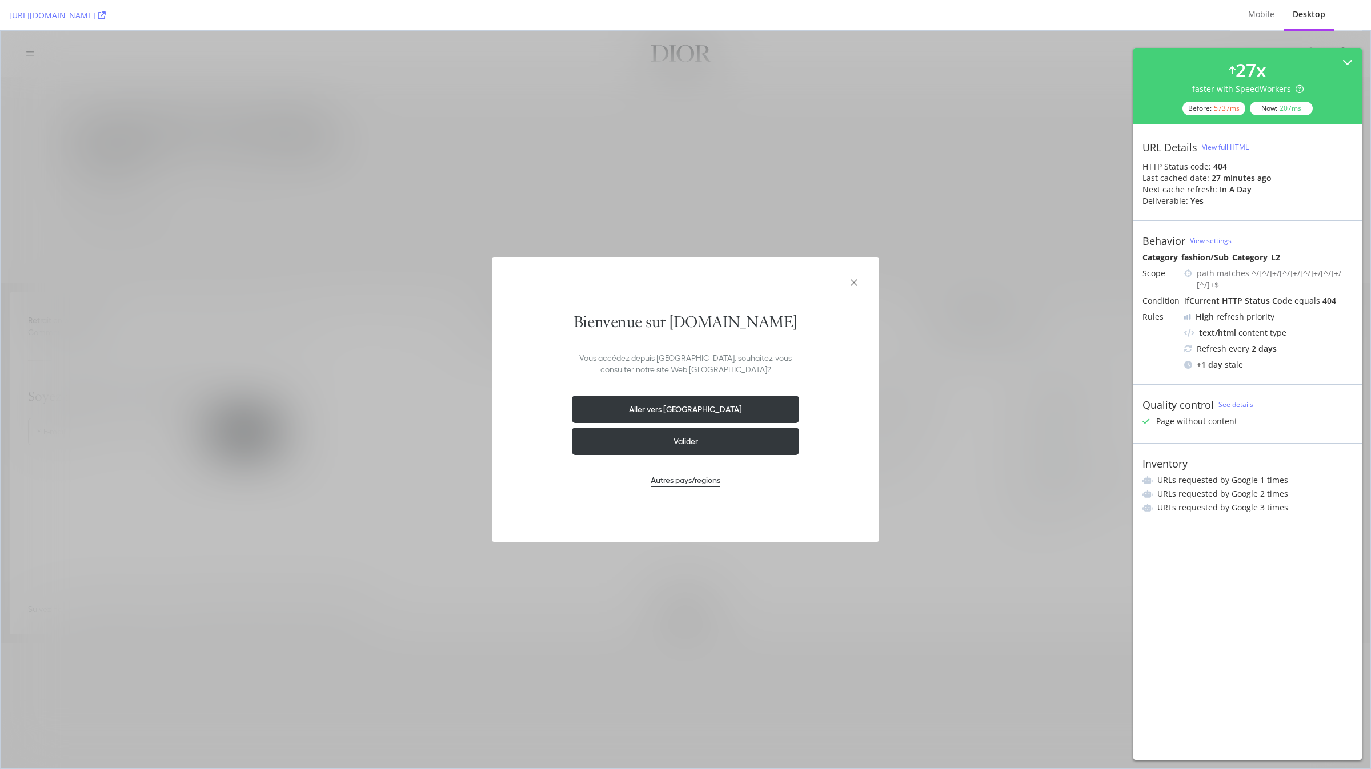
click at [1145, 466] on div "Inventory" at bounding box center [1164, 464] width 45 height 13
click at [1195, 486] on li "URLs requested by Google 1 times" at bounding box center [1247, 480] width 210 height 11
drag, startPoint x: 1297, startPoint y: 510, endPoint x: 1158, endPoint y: 474, distance: 142.9
click at [1158, 474] on div "Inventory URLs requested by Google 1 times URLs requested by Google 2 times URL…" at bounding box center [1247, 485] width 228 height 84
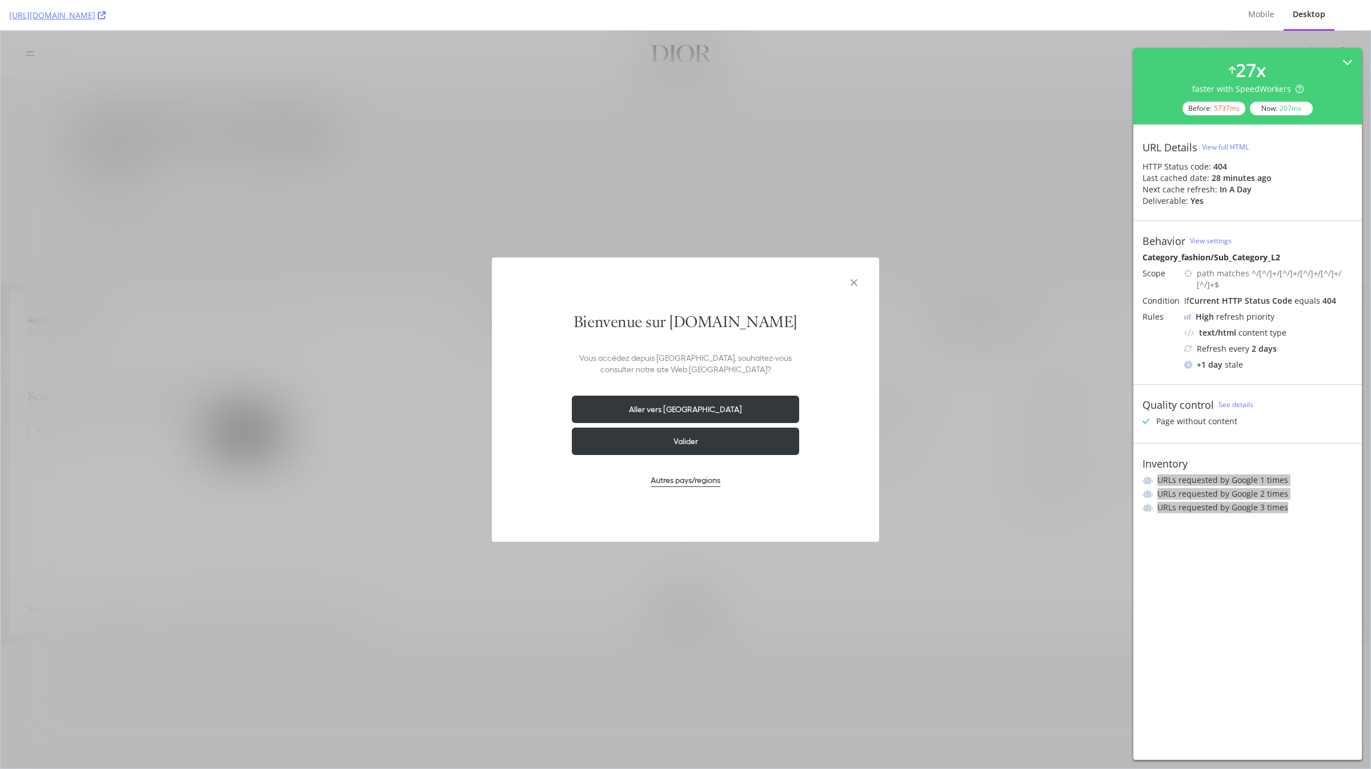
click at [1099, 304] on div "Bienvenue sur dior.com Vous accédez depuis Canada, souhaitez-vous consulter not…" at bounding box center [686, 400] width 1370 height 738
click at [880, 229] on div "Bienvenue sur dior.com Vous accédez depuis Canada, souhaitez-vous consulter not…" at bounding box center [686, 400] width 1370 height 738
click at [106, 12] on icon at bounding box center [102, 15] width 8 height 8
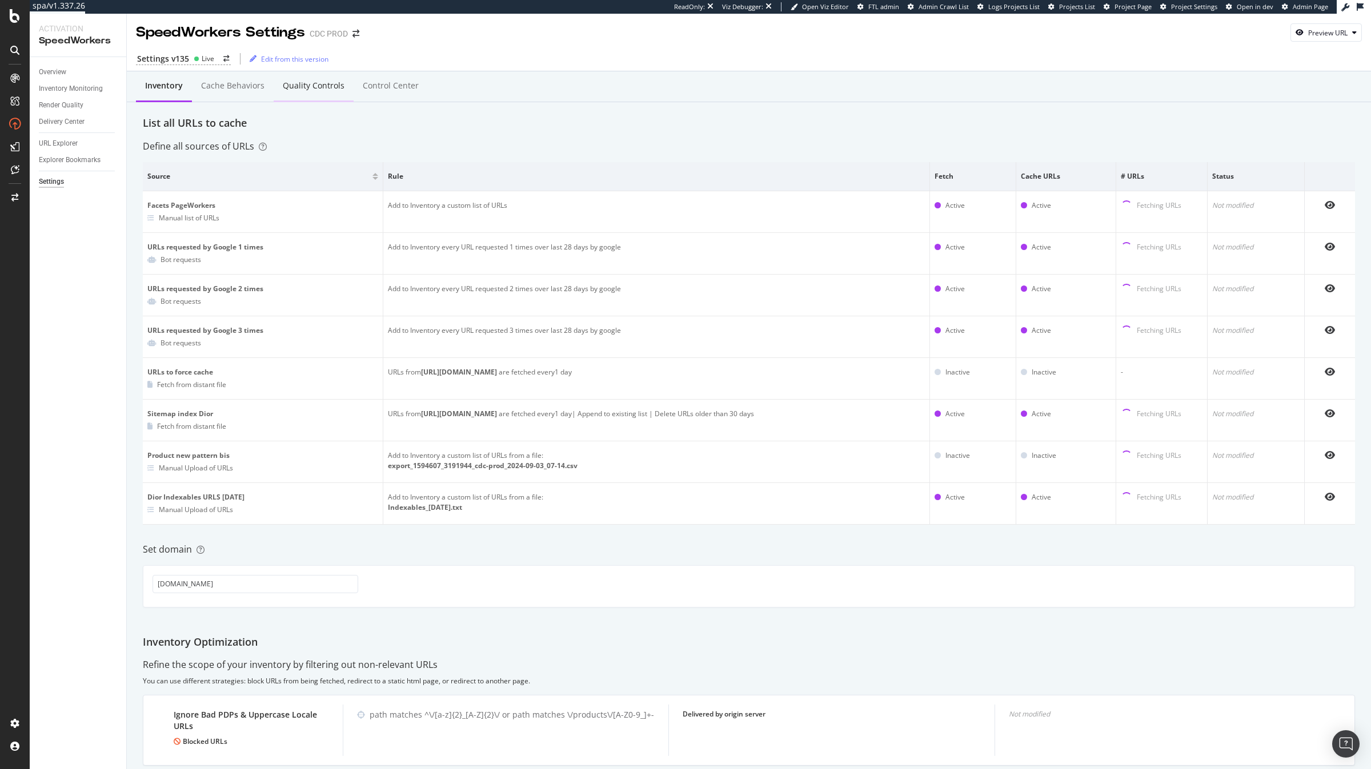
click at [321, 79] on div "Quality Controls" at bounding box center [314, 86] width 80 height 31
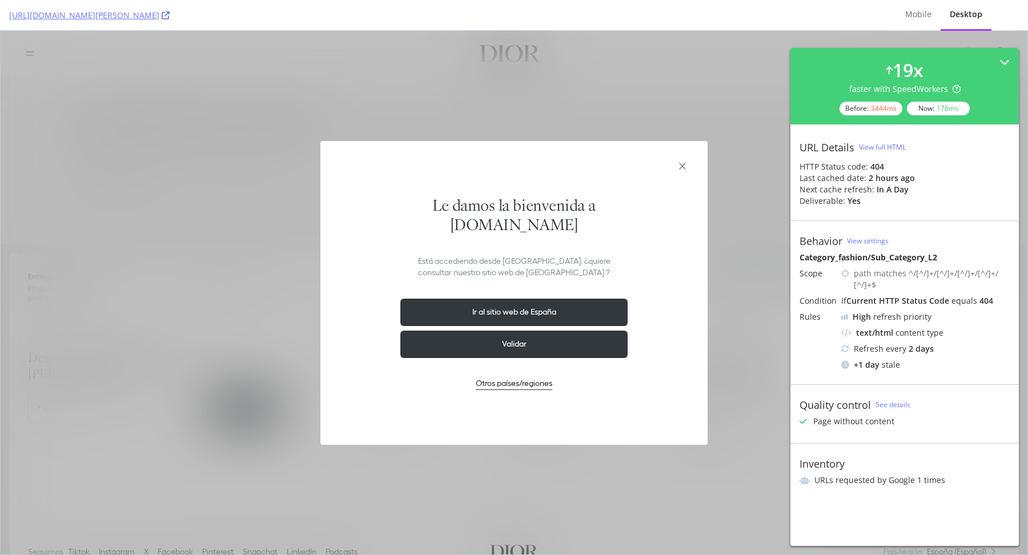
click at [682, 167] on icon "aria_closeGeolocationDialog" at bounding box center [682, 166] width 6 height 6
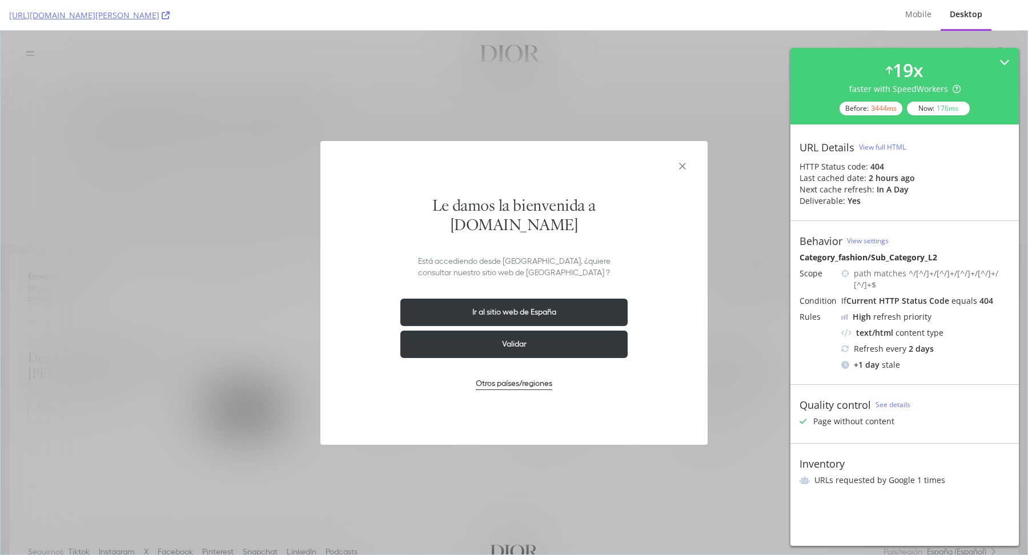
click at [682, 167] on icon "aria_closeGeolocationDialog" at bounding box center [682, 166] width 6 height 6
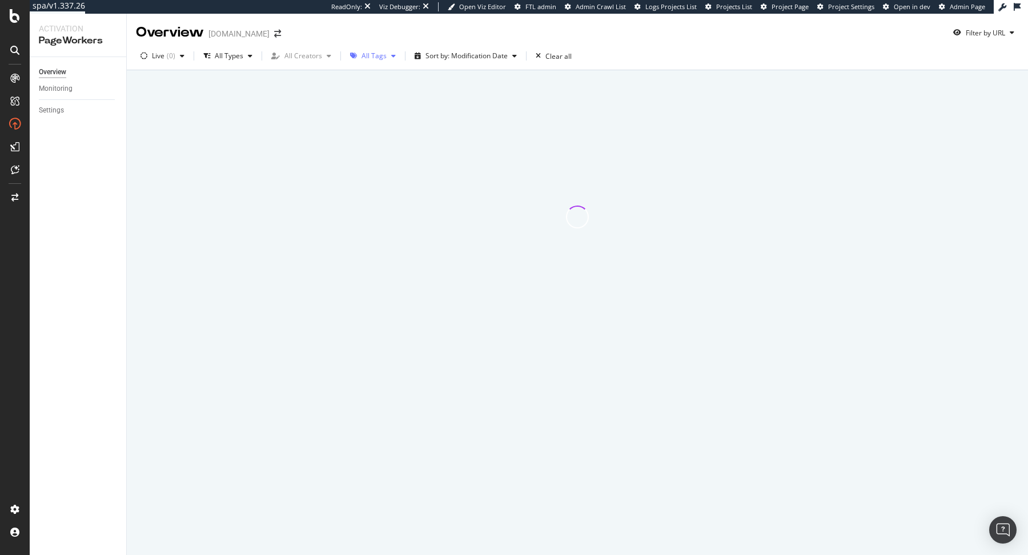
click at [370, 53] on div "All Tags" at bounding box center [374, 56] width 25 height 7
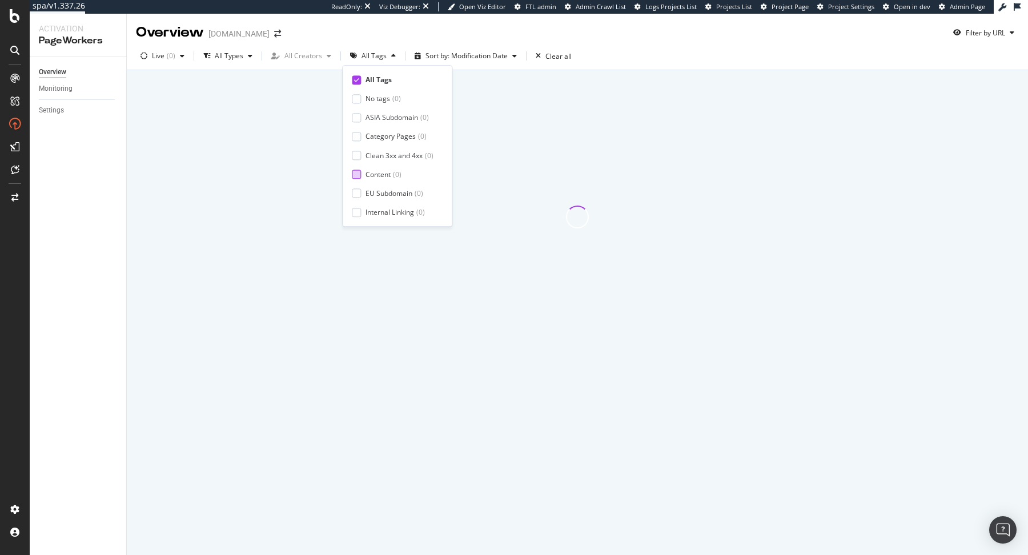
click at [385, 175] on div "Content" at bounding box center [378, 175] width 25 height 10
click at [631, 55] on div "Live ( 0 ) All Types All Creators Content ( 0 ) Sort by: Modification Date Clea…" at bounding box center [577, 58] width 901 height 23
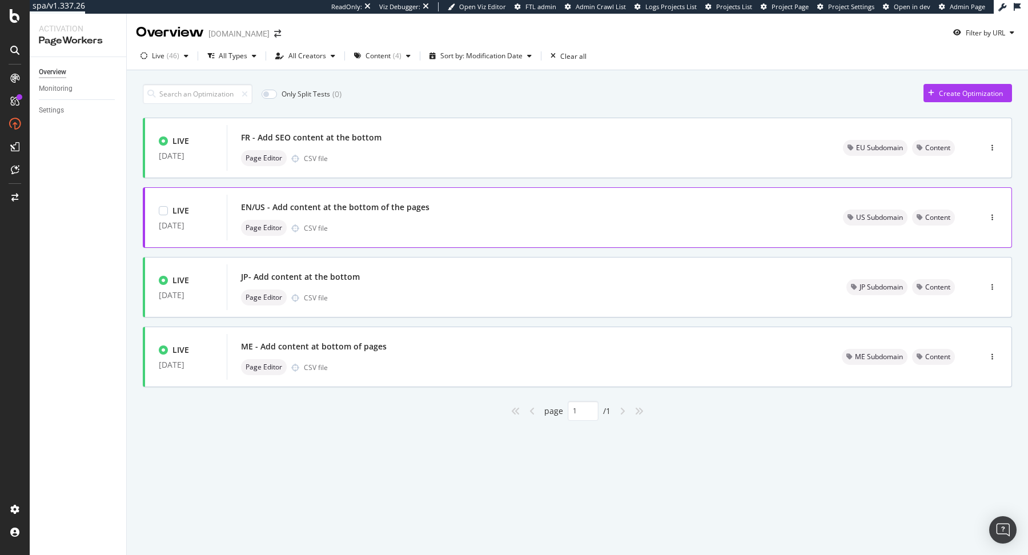
click at [470, 197] on div "EN/US - Add content at the bottom of the pages Page Editor CSV file" at bounding box center [528, 218] width 603 height 46
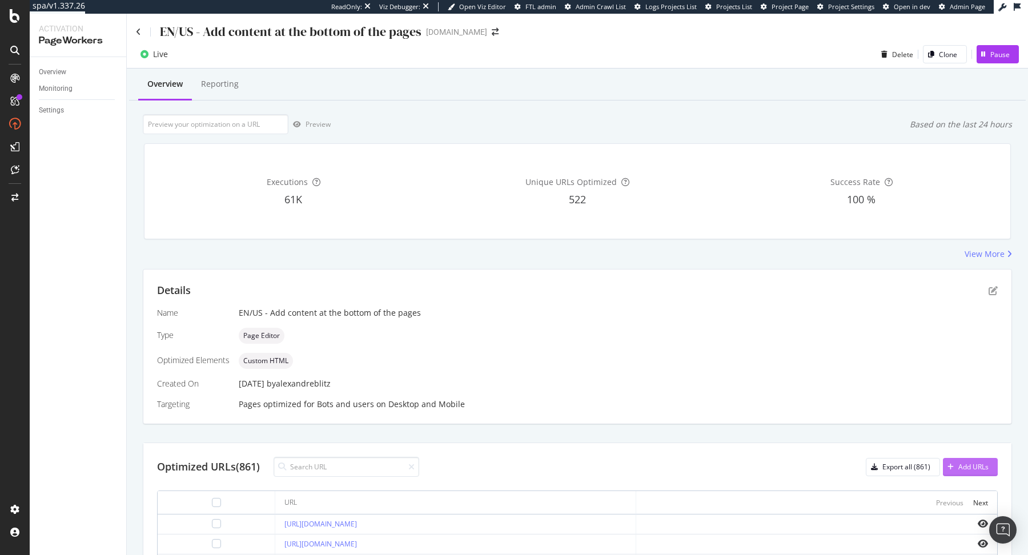
click at [974, 475] on button "Add URLs" at bounding box center [970, 467] width 55 height 18
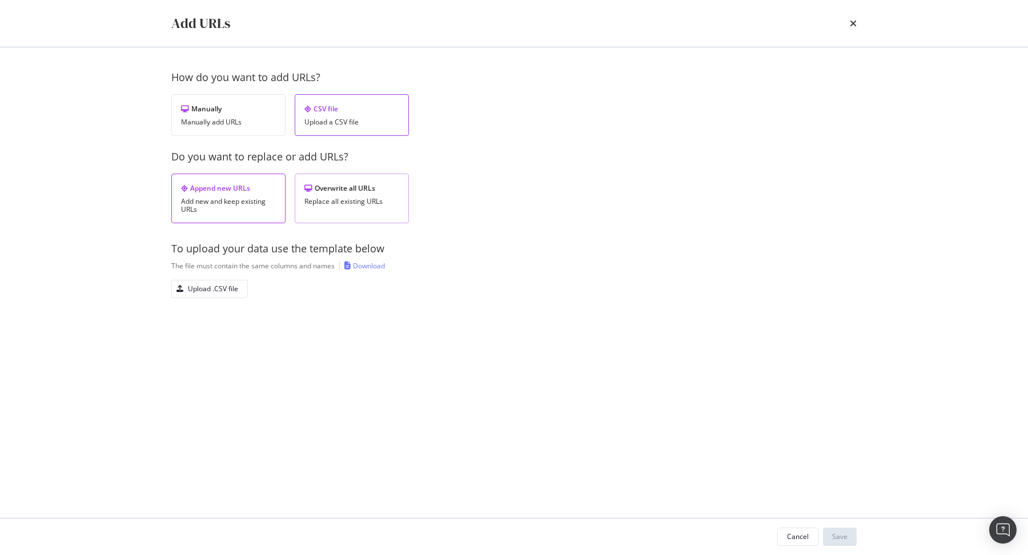
click at [339, 218] on div "Overwrite all URLs Replace all existing URLs" at bounding box center [352, 199] width 114 height 50
click at [215, 295] on div "Upload .CSV file" at bounding box center [205, 289] width 66 height 16
click at [848, 539] on button "Save" at bounding box center [840, 537] width 34 height 18
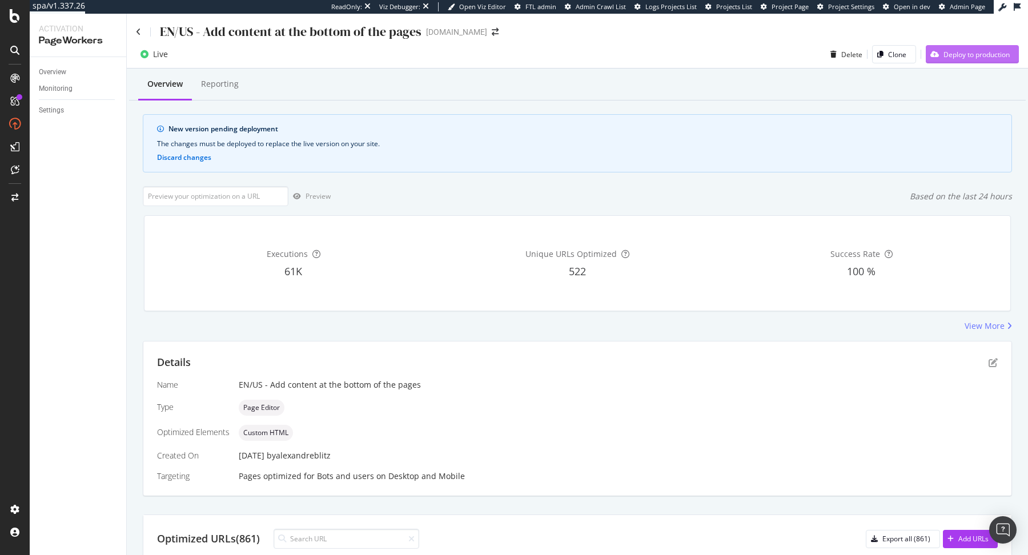
click at [975, 53] on div "Deploy to production" at bounding box center [977, 55] width 66 height 10
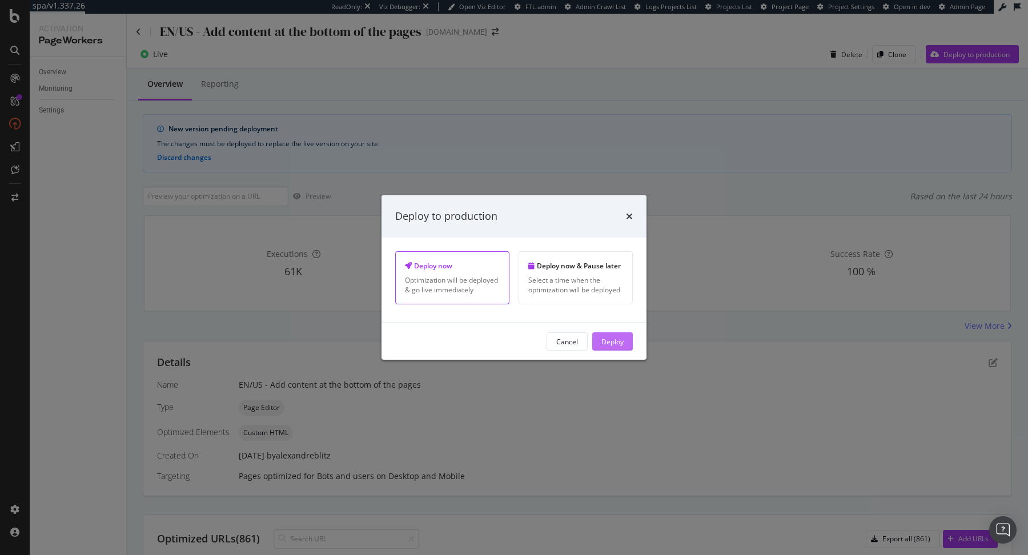
click at [628, 342] on button "Deploy" at bounding box center [612, 341] width 41 height 18
